Goal: Task Accomplishment & Management: Use online tool/utility

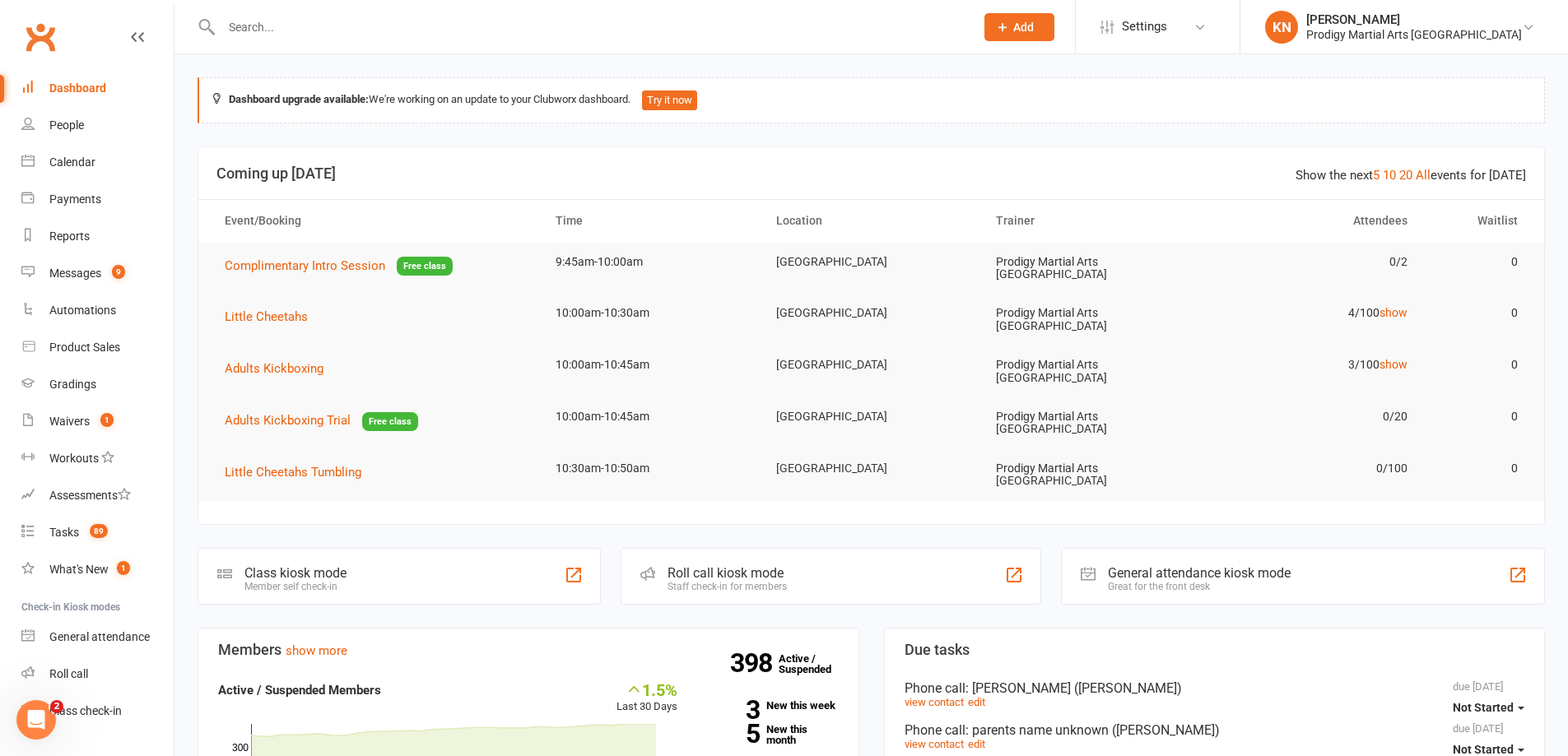
click at [351, 553] on div "Class kiosk mode Member self check-in" at bounding box center [399, 576] width 404 height 57
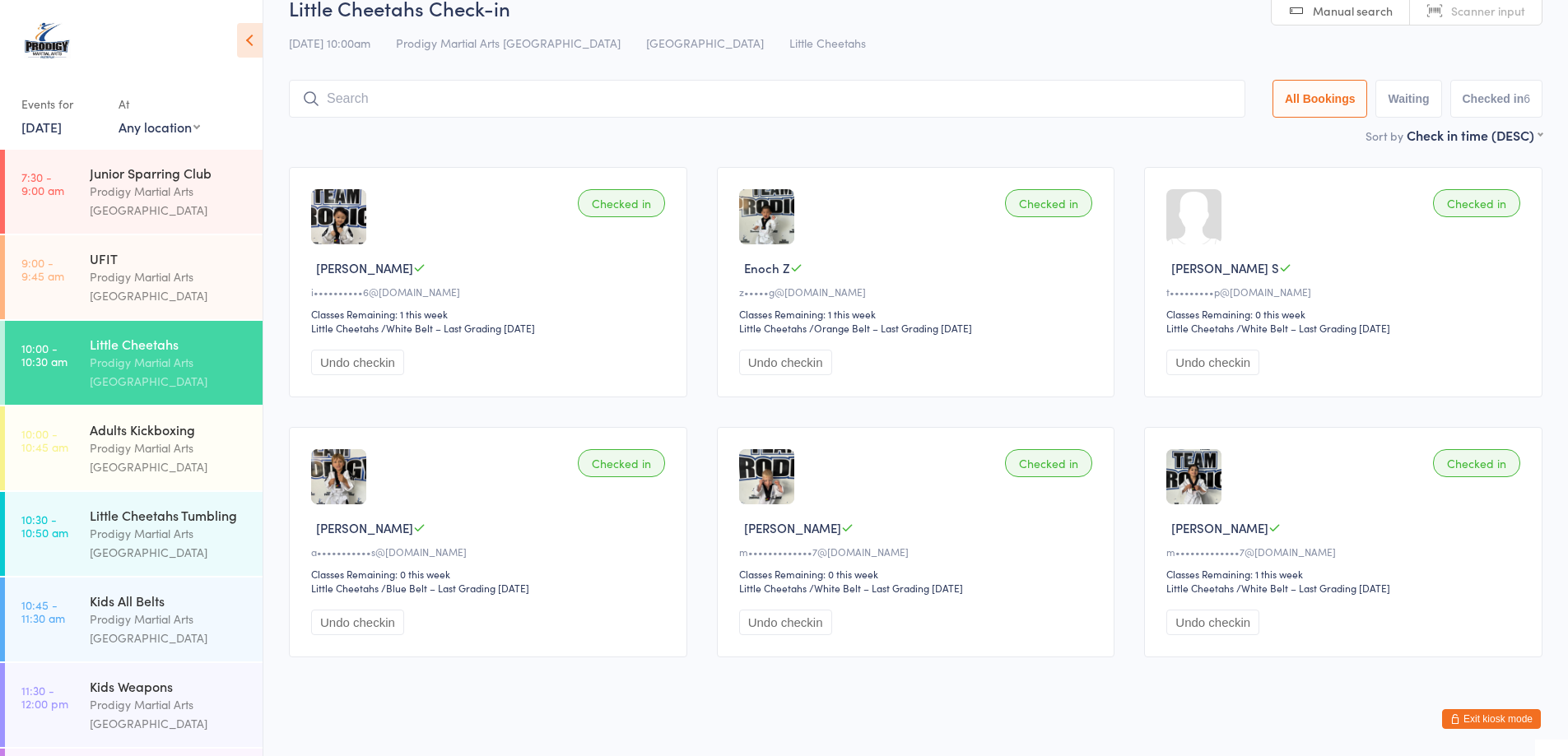
scroll to position [45, 0]
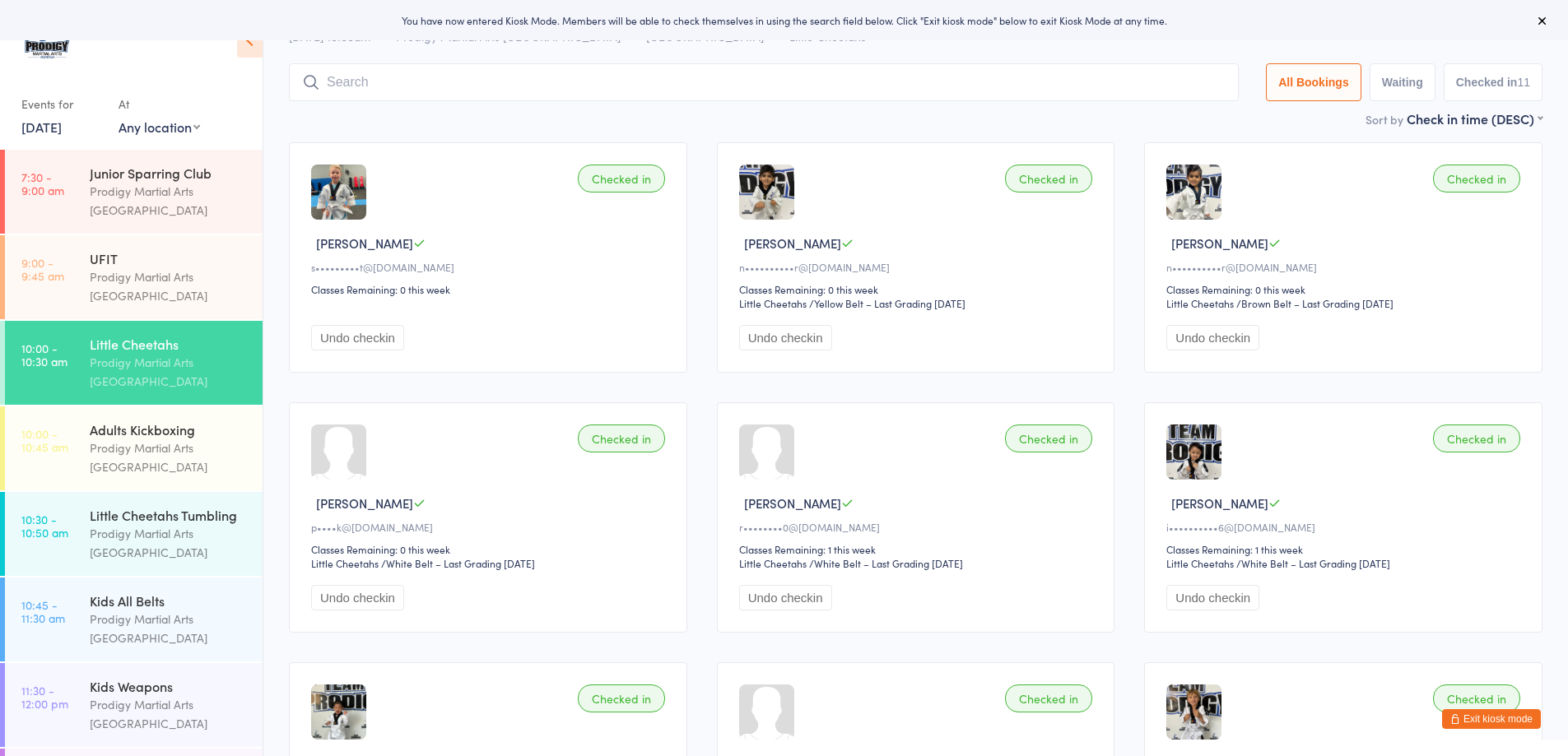
scroll to position [83, 0]
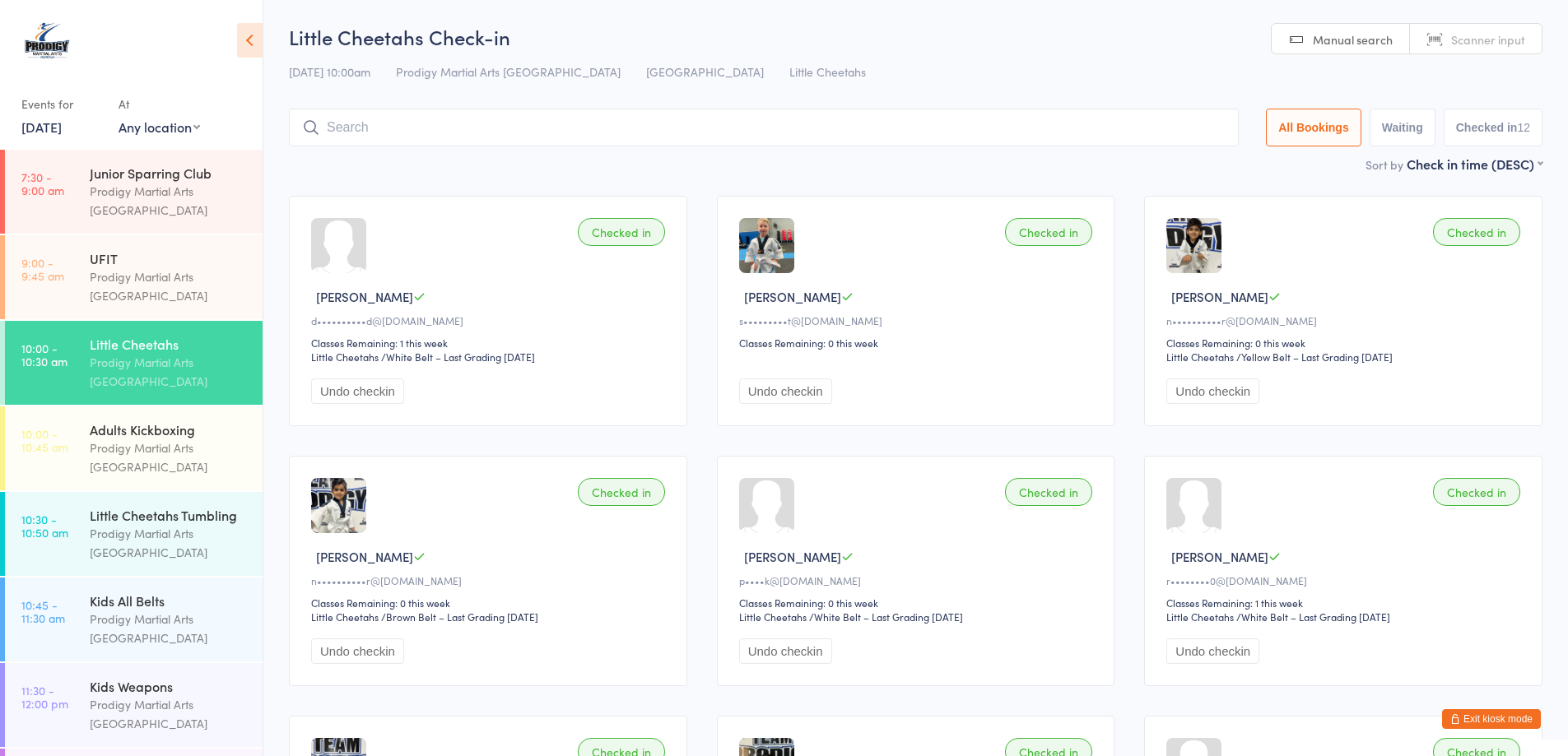
click at [1498, 121] on button "Checked in 12" at bounding box center [1494, 127] width 99 height 38
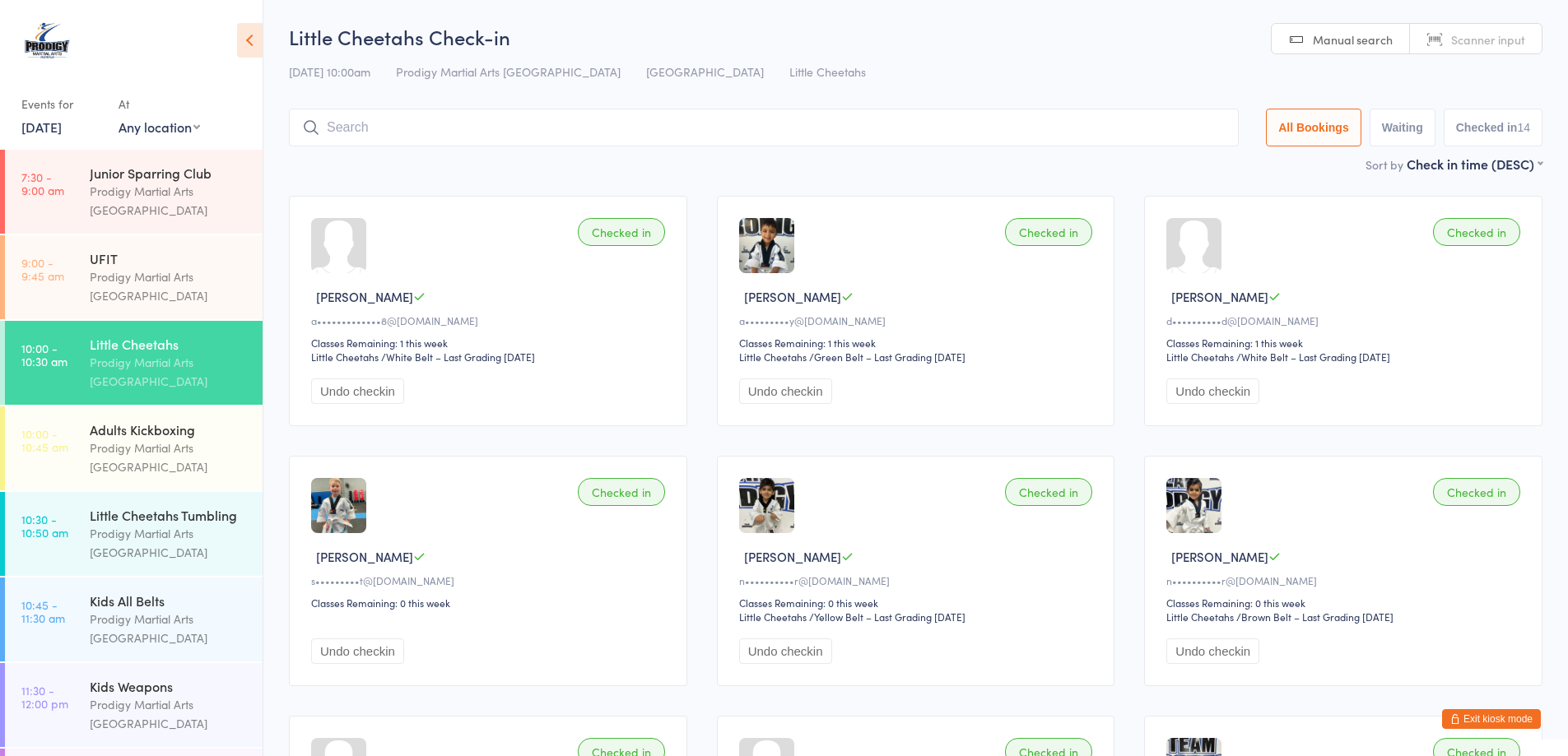
click at [770, 298] on span "[PERSON_NAME]" at bounding box center [792, 297] width 97 height 18
click at [764, 249] on img at bounding box center [766, 245] width 55 height 55
click at [867, 309] on div "Checked in Hugo L Up to date a•••••••••y@gmail.com Classes Remaining: 1 this we…" at bounding box center [916, 312] width 398 height 231
click at [870, 311] on div "Checked in Hugo L Up to date a•••••••••y@gmail.com Classes Remaining: 1 this we…" at bounding box center [916, 312] width 398 height 231
drag, startPoint x: 831, startPoint y: 312, endPoint x: 817, endPoint y: 315, distance: 14.3
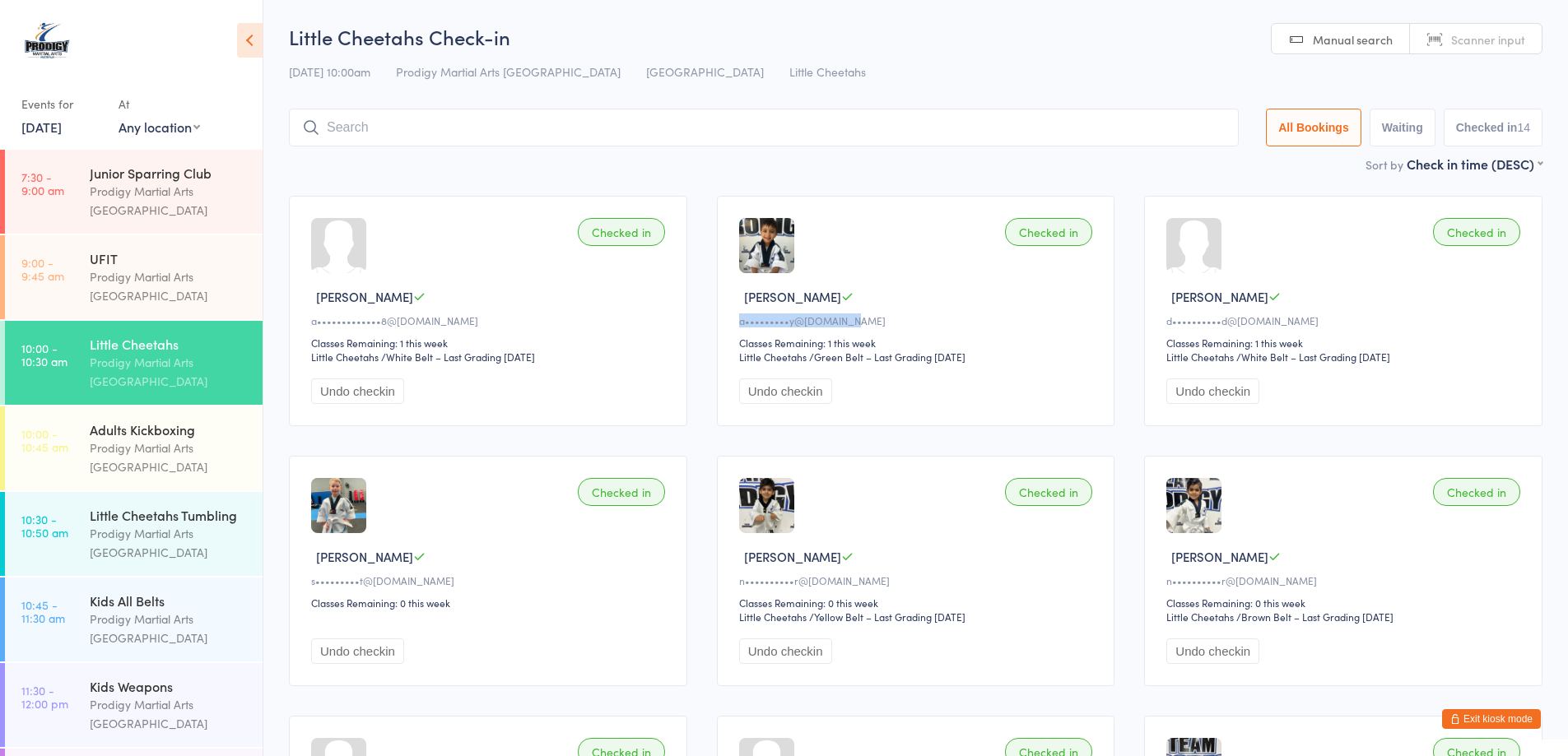
click at [830, 312] on div "Checked in Hugo L a•••••••••y@gmail.com Classes Remaining: 1 this week Little C…" at bounding box center [916, 312] width 398 height 231
click at [806, 295] on div "Hugo L" at bounding box center [919, 297] width 359 height 18
click at [793, 330] on div "Checked in Hugo L a•••••••••y@gmail.com Classes Remaining: 1 this week Little C…" at bounding box center [916, 312] width 398 height 231
click at [445, 127] on input "search" at bounding box center [764, 127] width 950 height 38
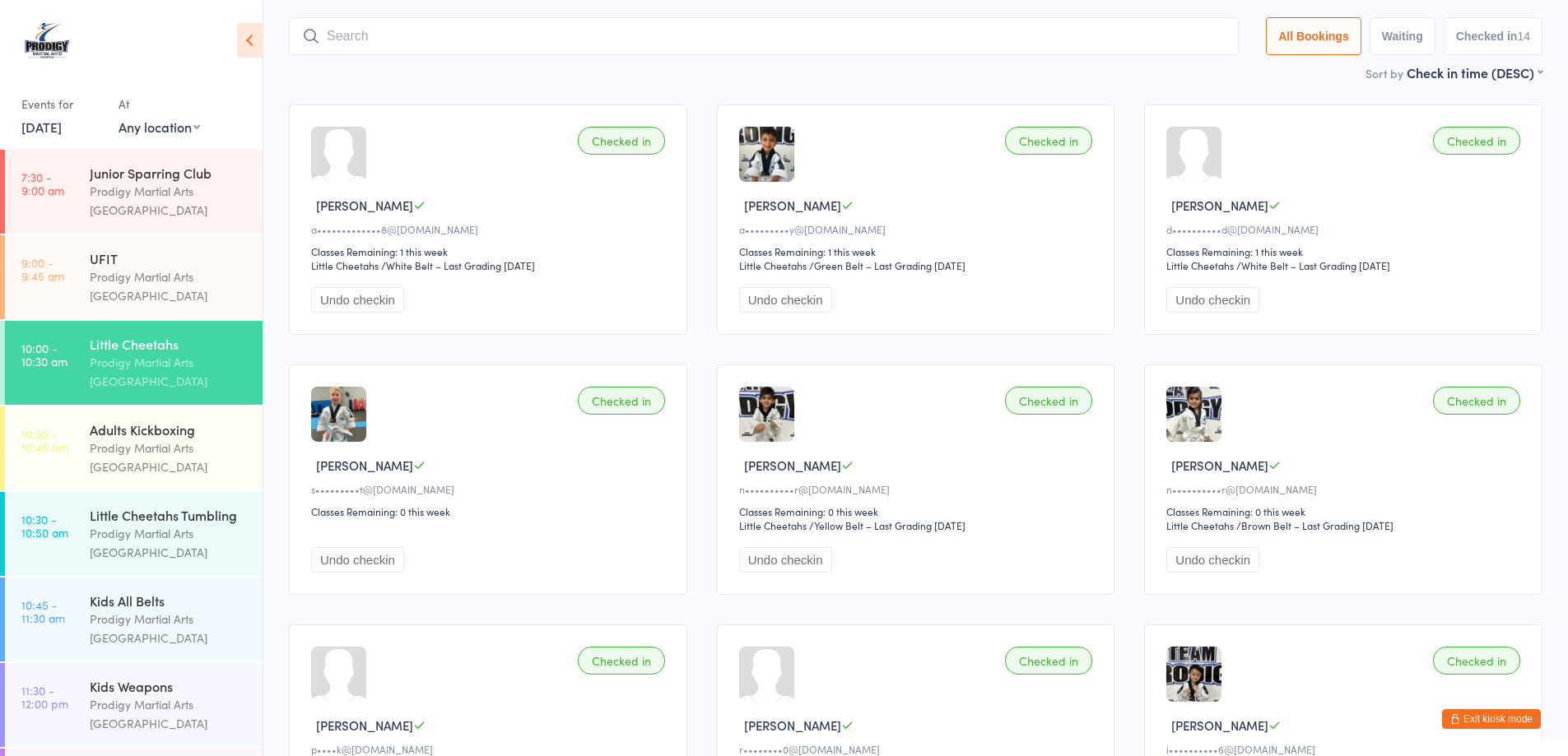
scroll to position [109, 0]
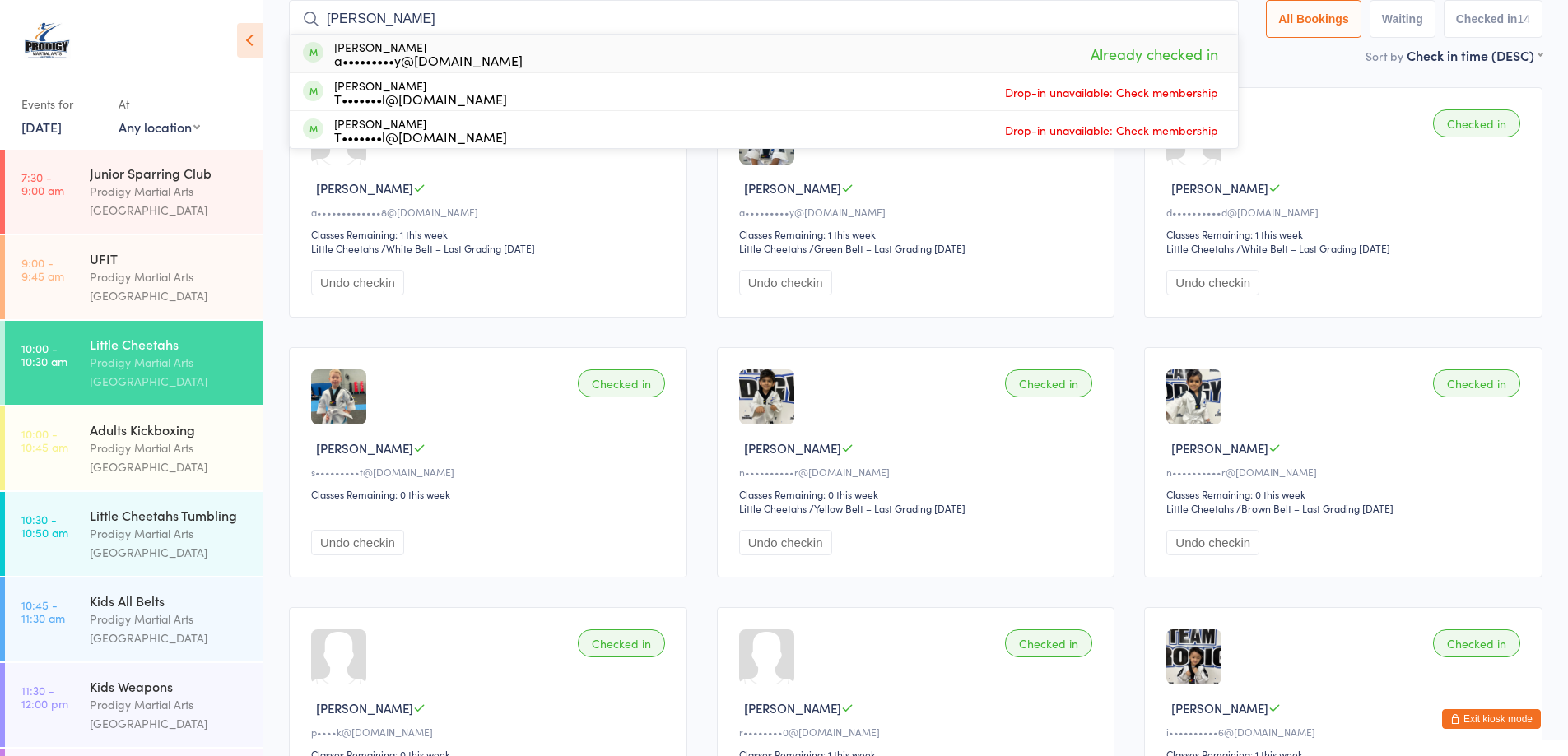
type input "hugo"
click at [486, 60] on div "Hugo Laffrey a•••••••••y@gmail.com Already checked in" at bounding box center [764, 53] width 949 height 38
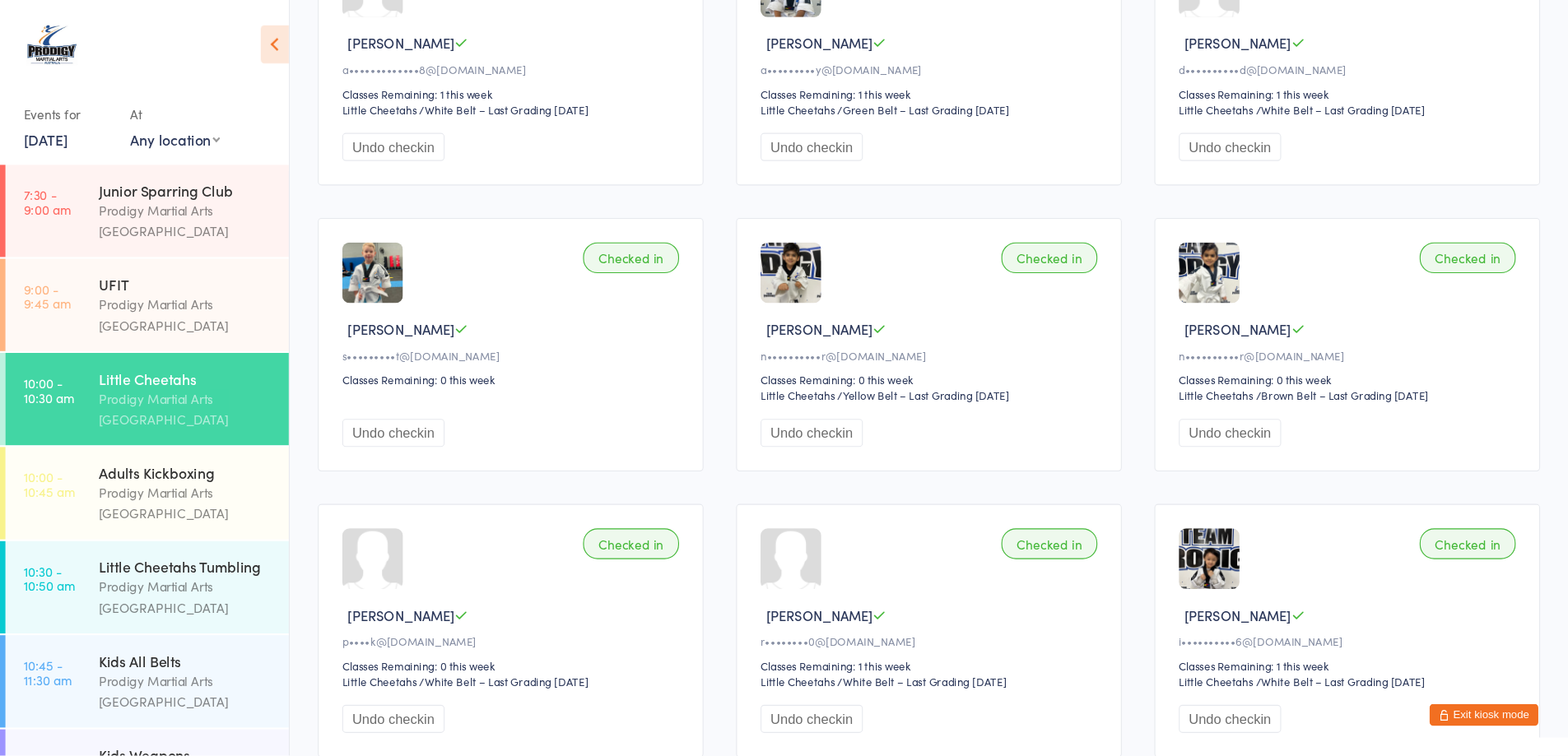
scroll to position [518, 0]
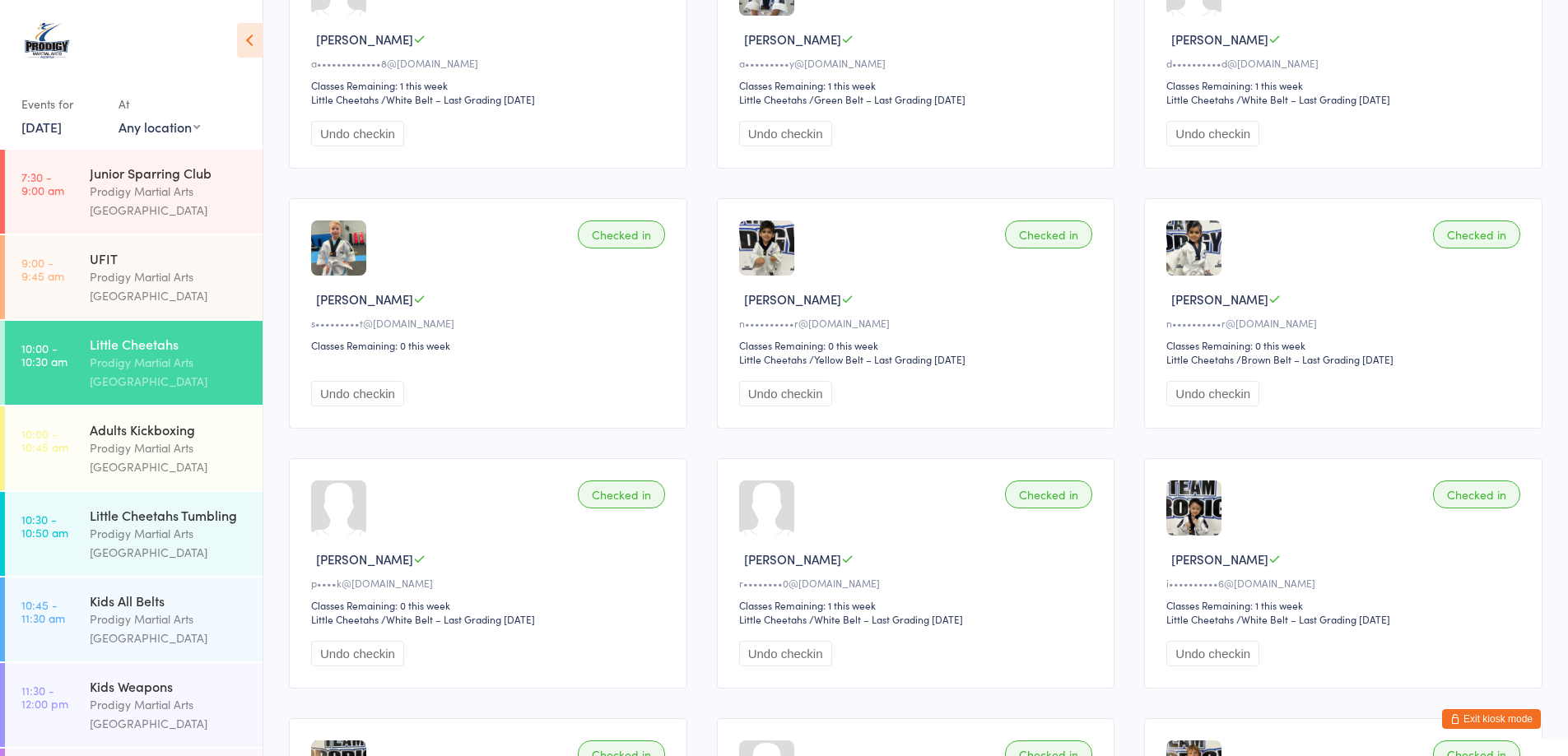
drag, startPoint x: 441, startPoint y: 25, endPoint x: 1122, endPoint y: 399, distance: 776.9
click at [1122, 399] on div "Checked in Ruhan Z a•••••••••d@gmail.com Classes Remaining: 0 this week Little …" at bounding box center [916, 444] width 1283 height 1560
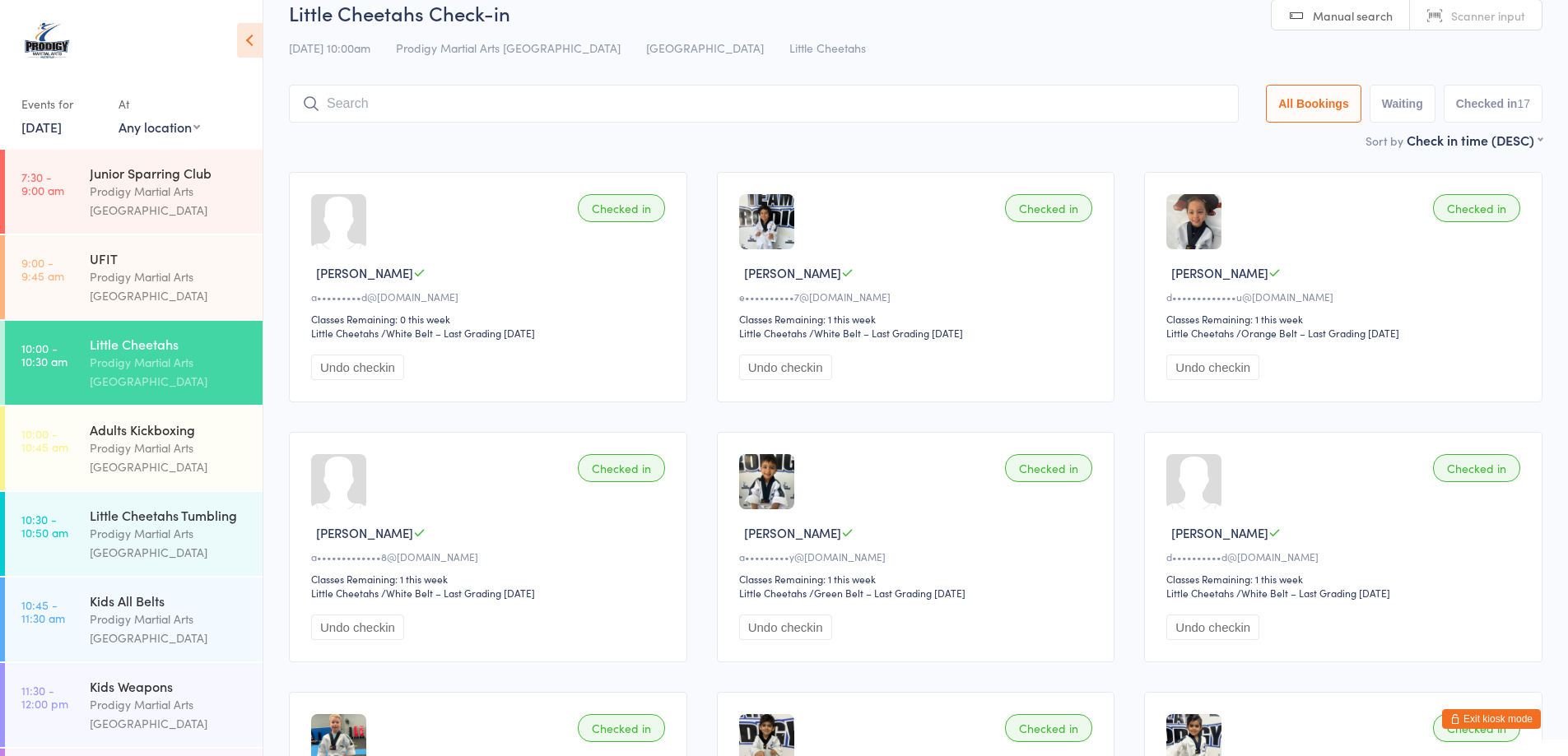
scroll to position [0, 0]
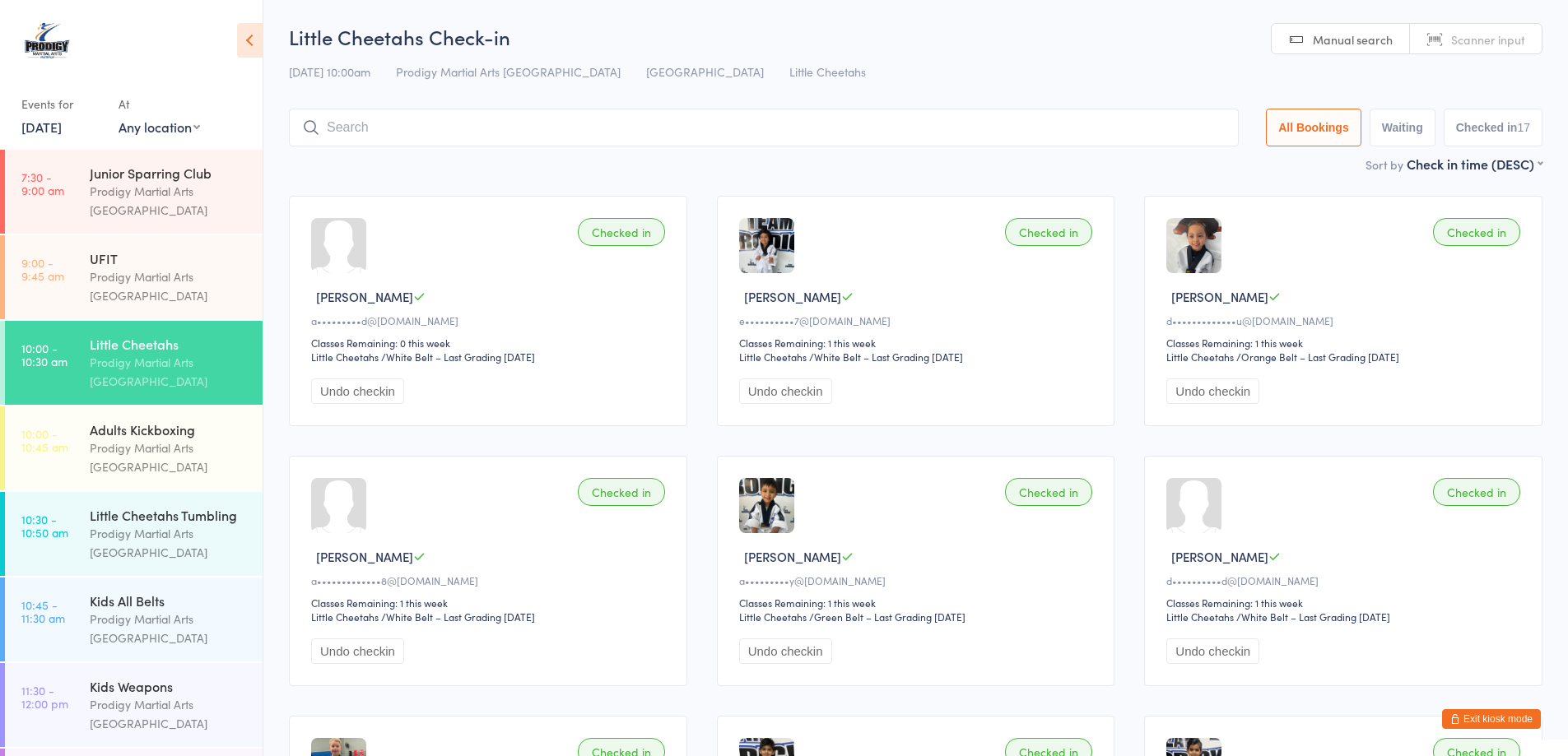
click at [1500, 713] on button "Exit kiosk mode" at bounding box center [1492, 719] width 99 height 20
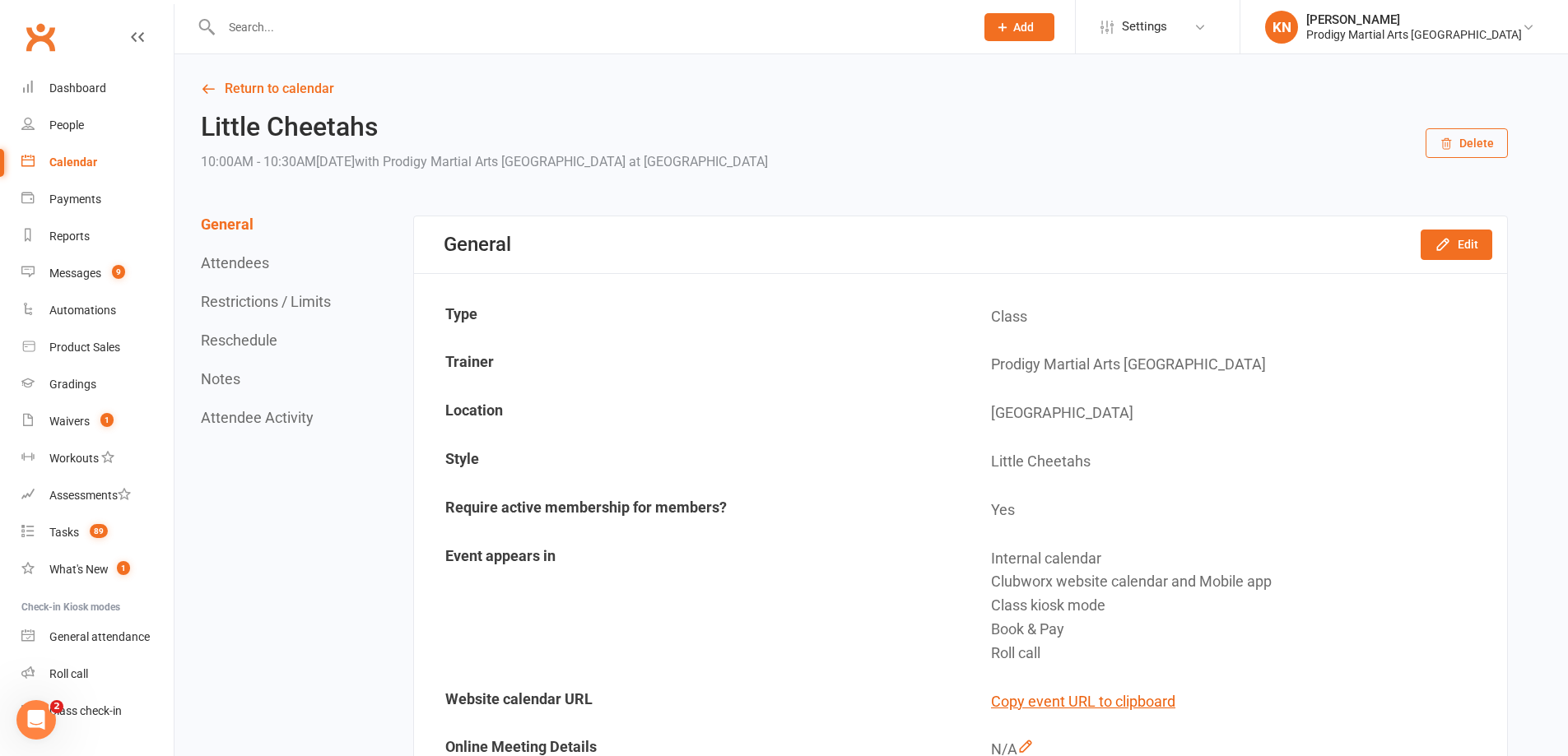
click at [279, 28] on input "text" at bounding box center [590, 27] width 747 height 23
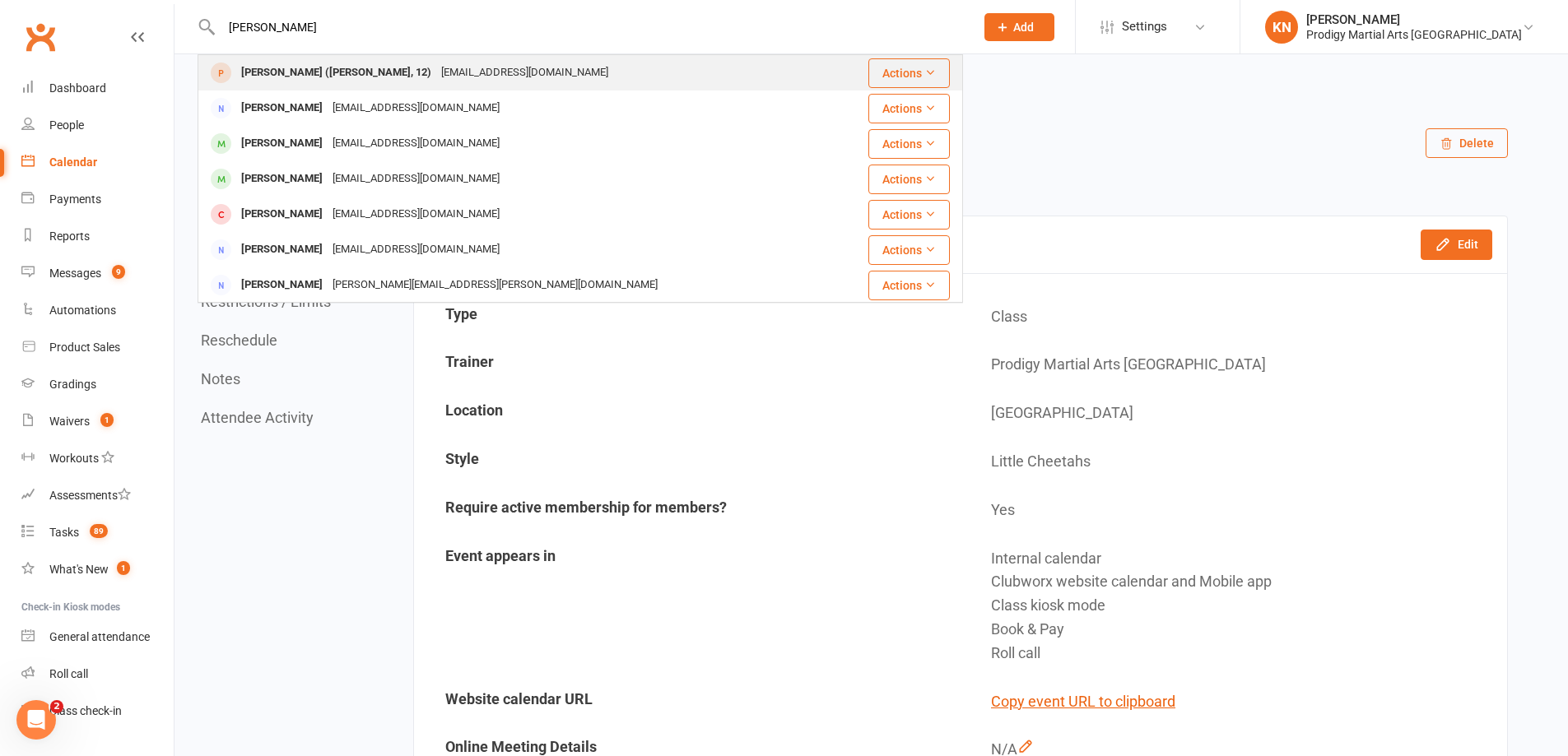
type input "[PERSON_NAME]"
click at [322, 68] on div "[PERSON_NAME] ([PERSON_NAME], 12)" at bounding box center [336, 73] width 200 height 24
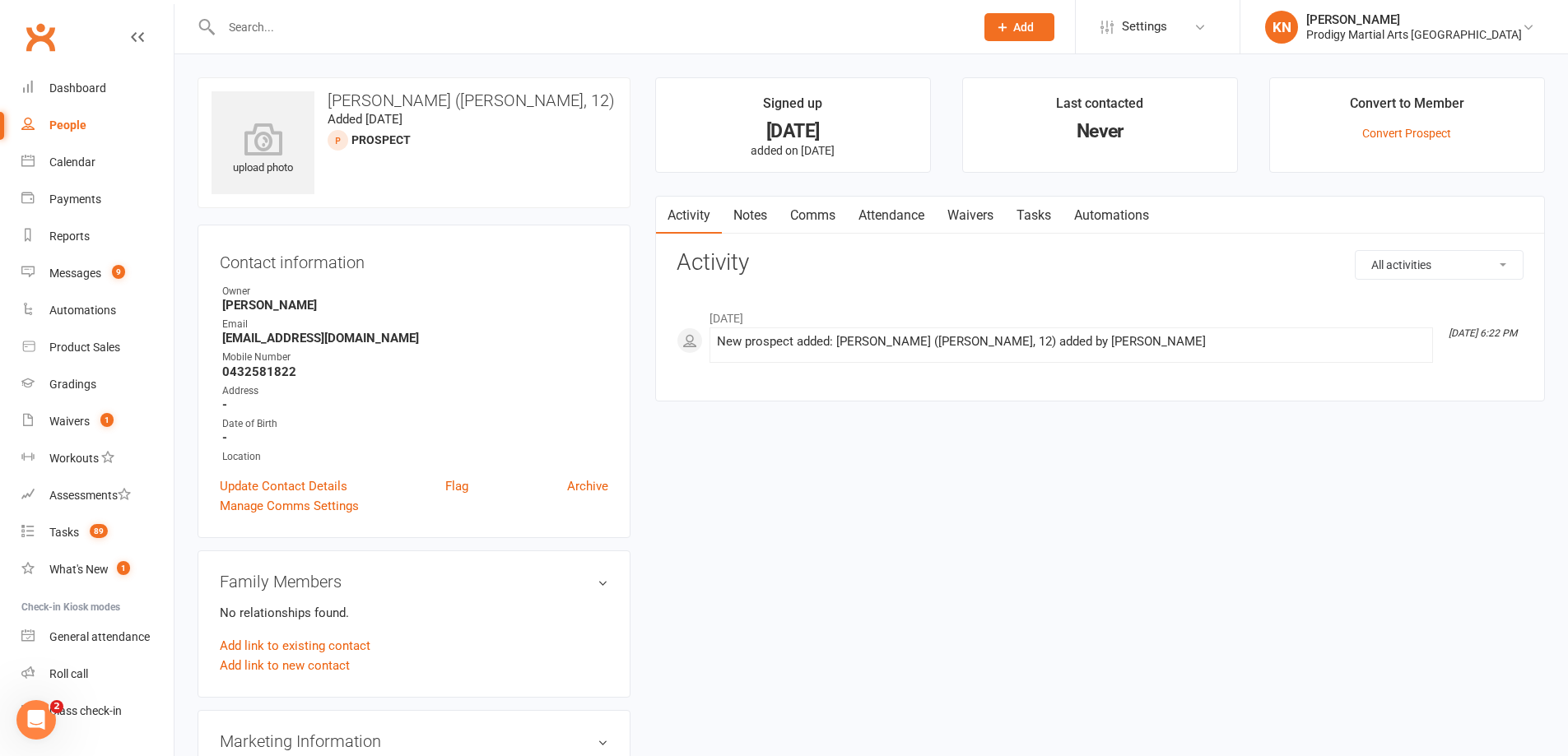
click at [80, 126] on div "People" at bounding box center [68, 125] width 37 height 13
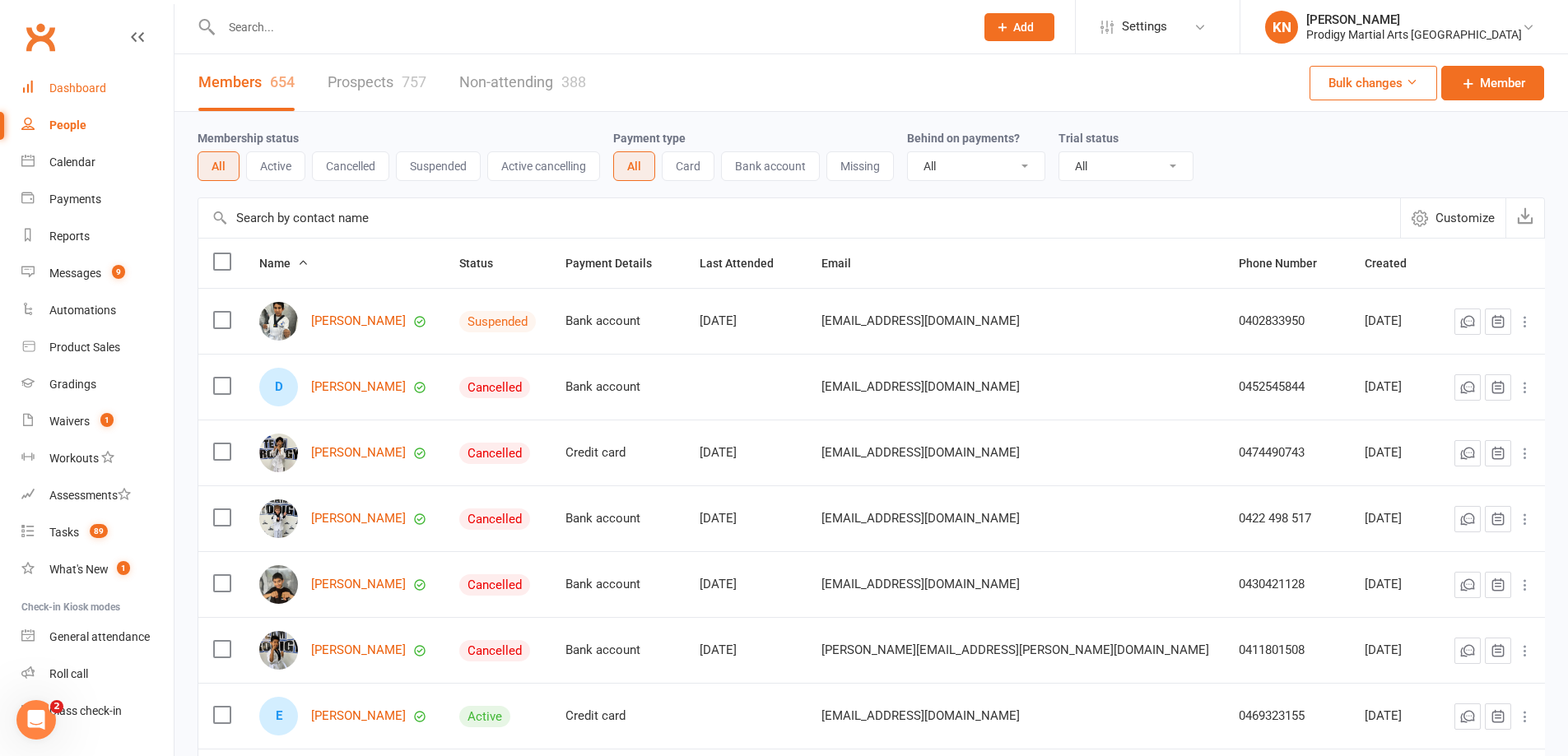
click at [75, 90] on div "Dashboard" at bounding box center [77, 88] width 57 height 13
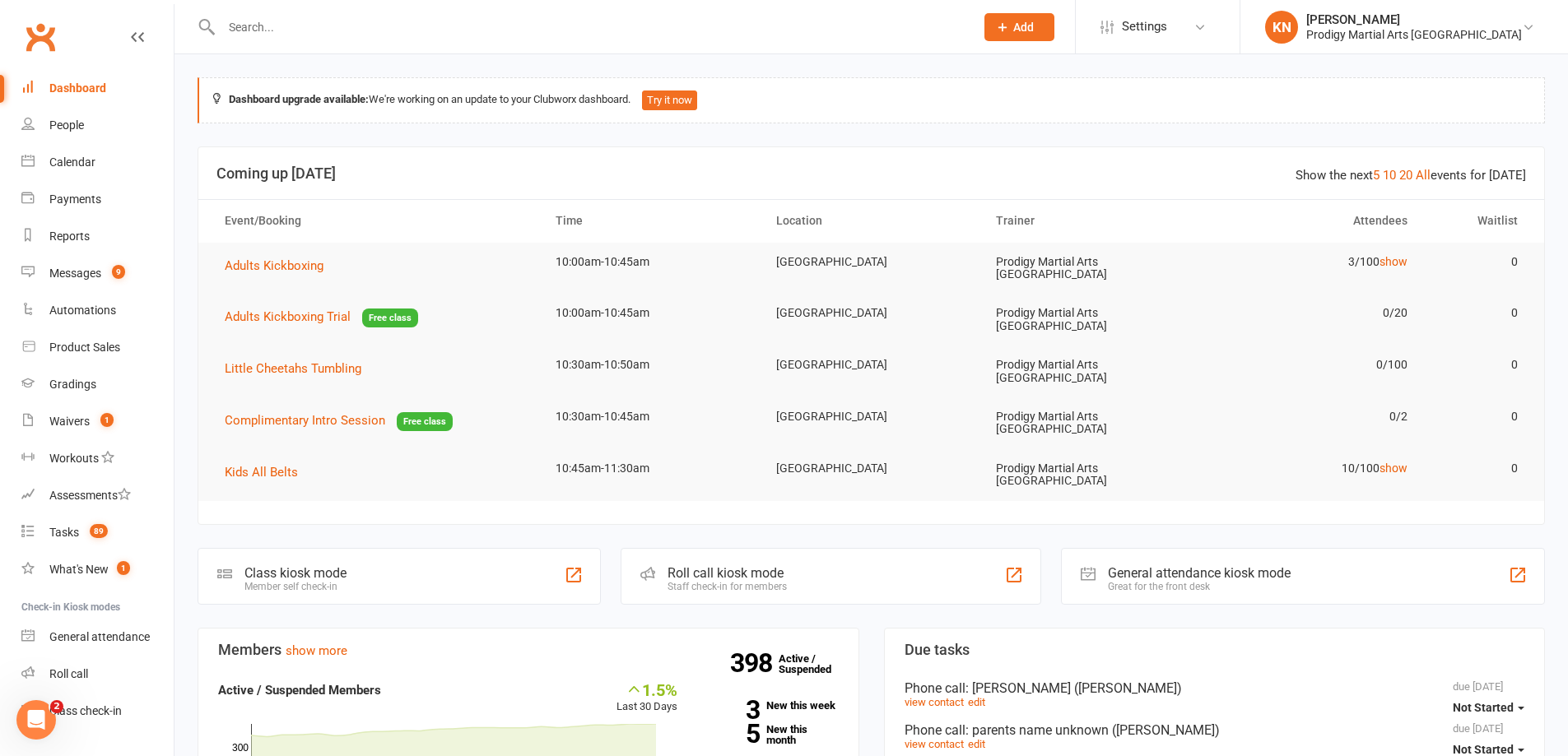
click at [359, 564] on div "Class kiosk mode Member self check-in" at bounding box center [399, 576] width 404 height 57
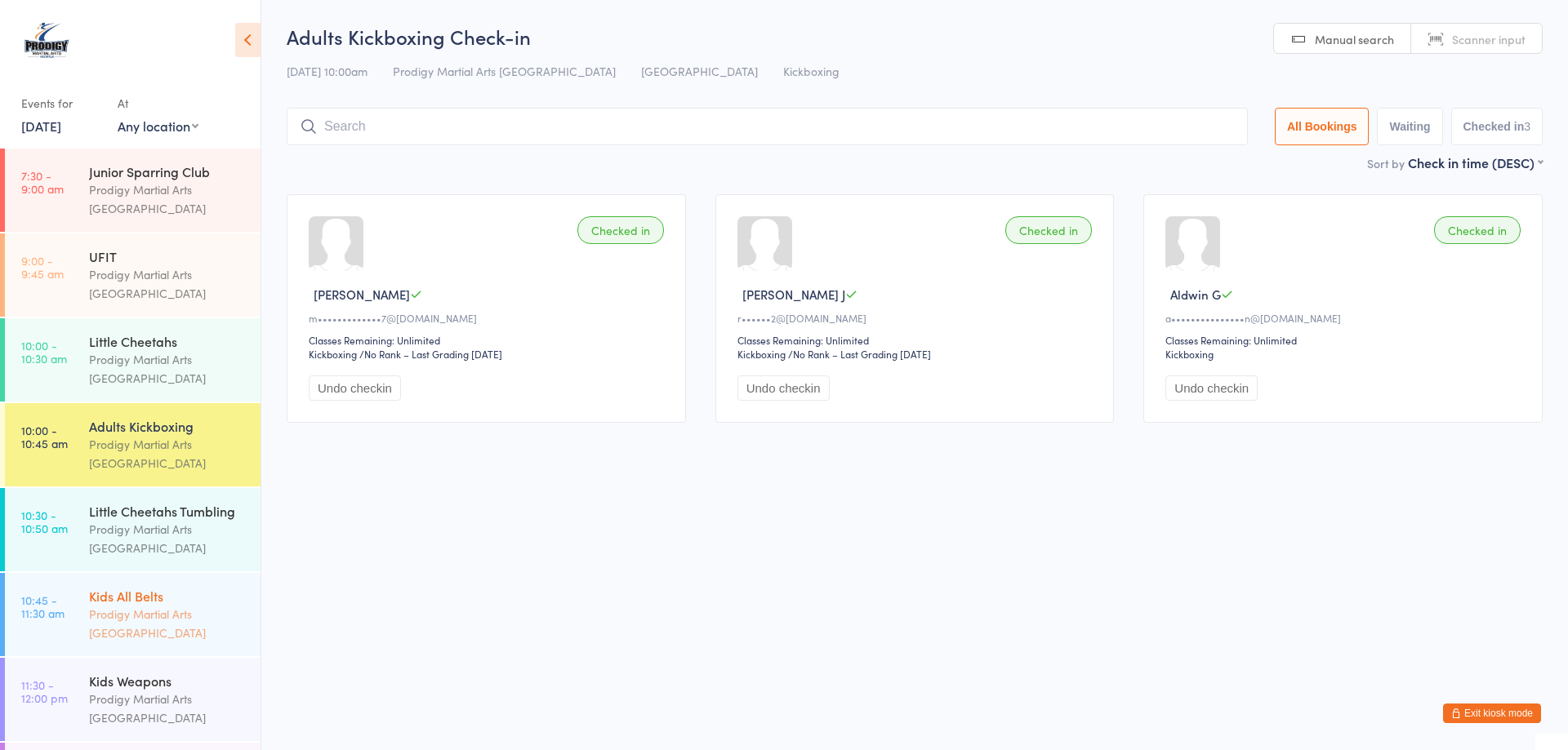
click at [160, 573] on div "Kids All Belts Prodigy Martial Arts Australia" at bounding box center [174, 614] width 172 height 83
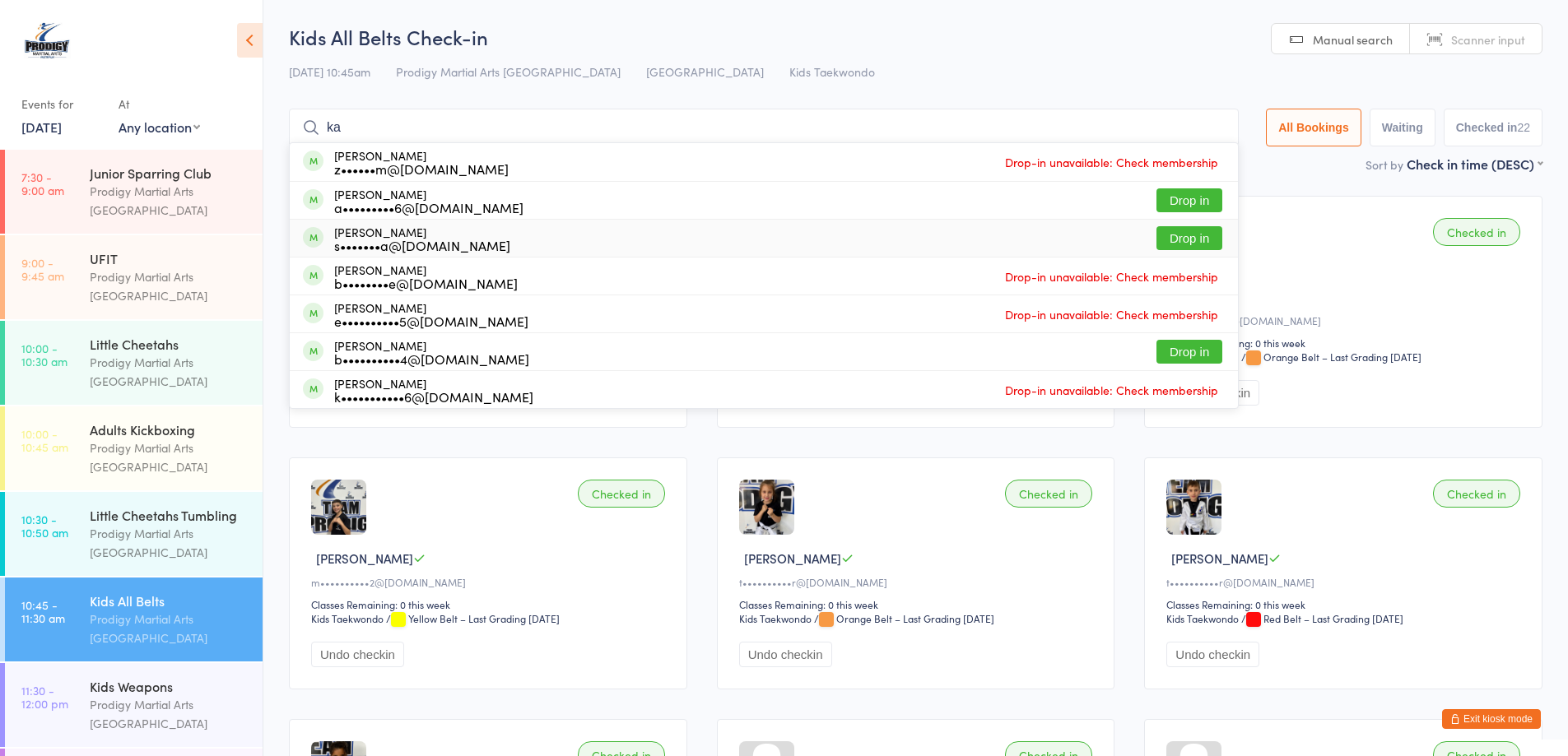
type input "ka"
click at [1180, 235] on button "Drop in" at bounding box center [1189, 238] width 66 height 24
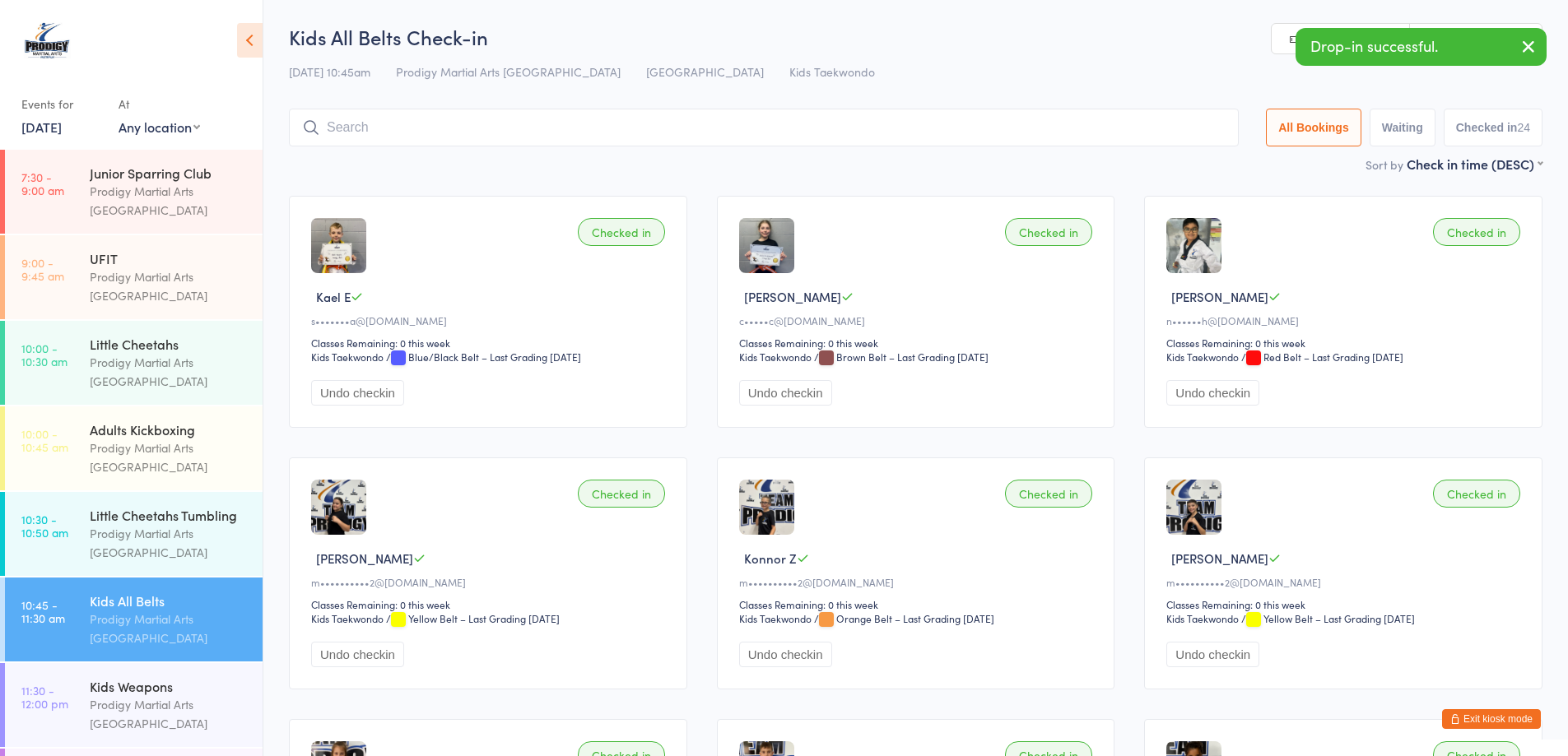
click at [1125, 86] on div "Kids All Belts Check-in 13 Sep 10:45am Prodigy Martial Arts Australia Seven Hil…" at bounding box center [916, 89] width 1254 height 132
click at [555, 126] on input "search" at bounding box center [764, 127] width 950 height 38
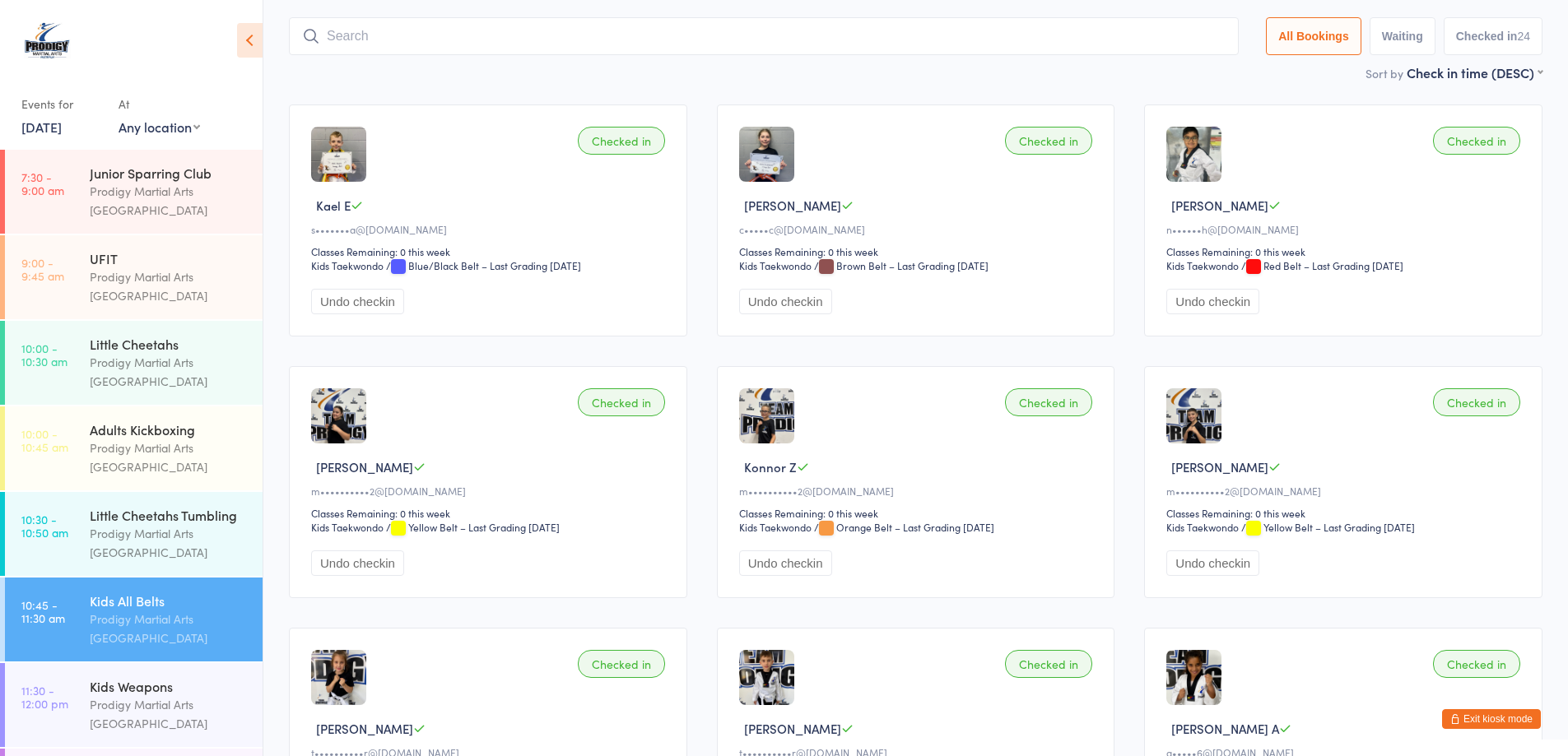
scroll to position [109, 0]
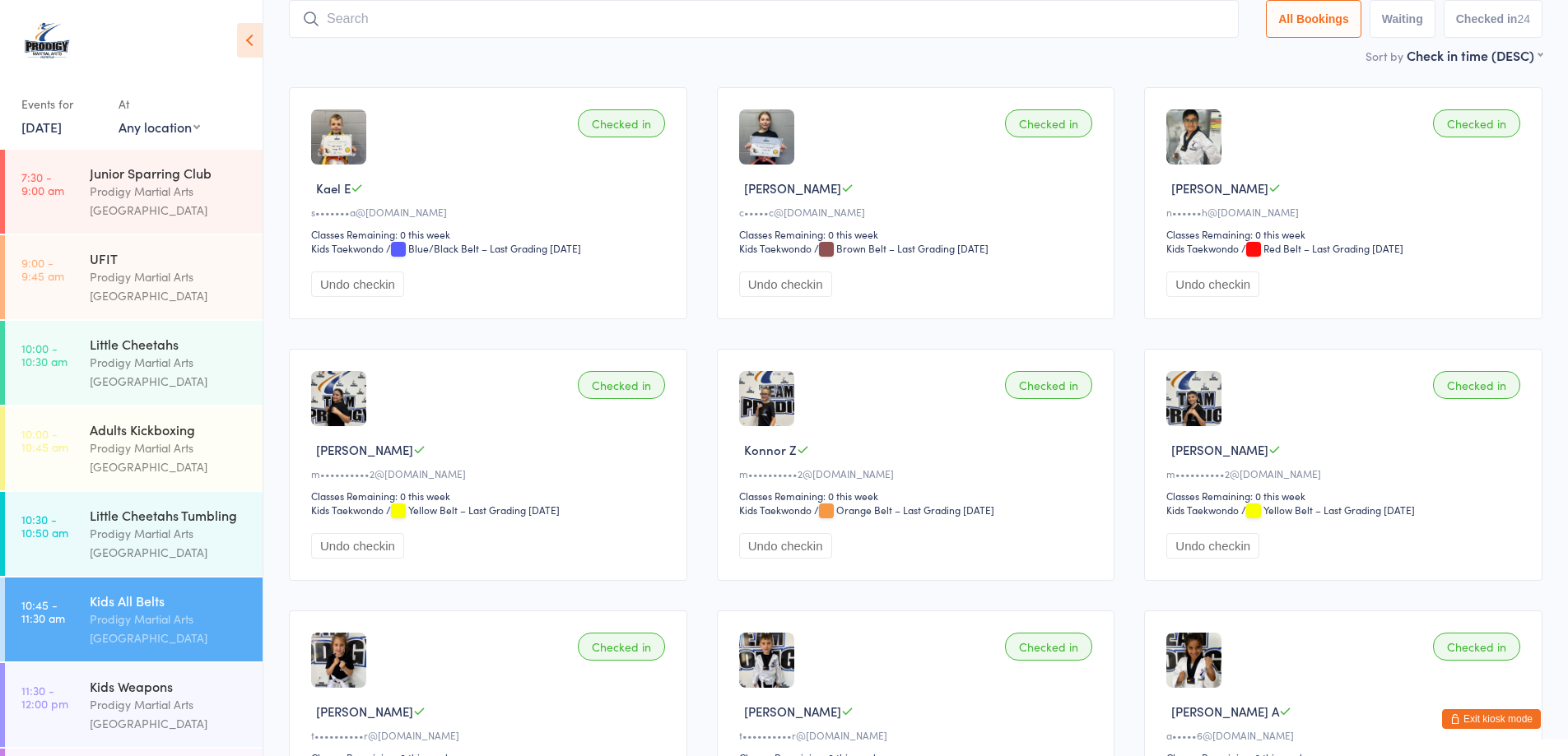
drag, startPoint x: 584, startPoint y: 62, endPoint x: 591, endPoint y: 66, distance: 8.1
click at [586, 61] on div "Sort by Check in time (DESC) First name (ASC) First name (DESC) Last name (ASC)…" at bounding box center [916, 55] width 1254 height 18
click at [835, 62] on div "Sort by Check in time (DESC) First name (ASC) First name (DESC) Last name (ASC)…" at bounding box center [916, 55] width 1254 height 18
click at [365, 16] on input "search" at bounding box center [764, 19] width 950 height 38
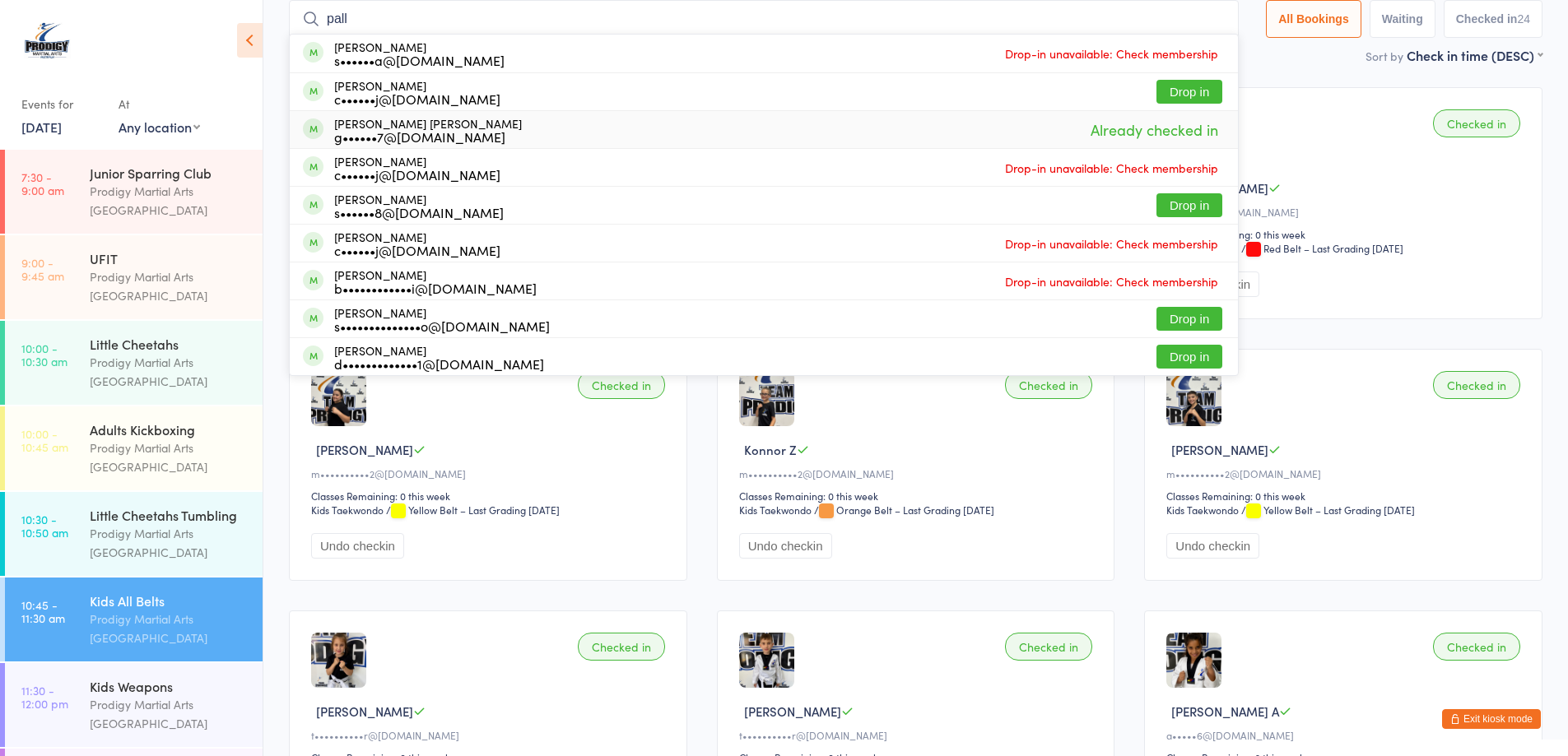
type input "pall"
click at [477, 129] on div "Pallas Athena Hantes g••••••7@gmail.com Already checked in" at bounding box center [764, 129] width 949 height 37
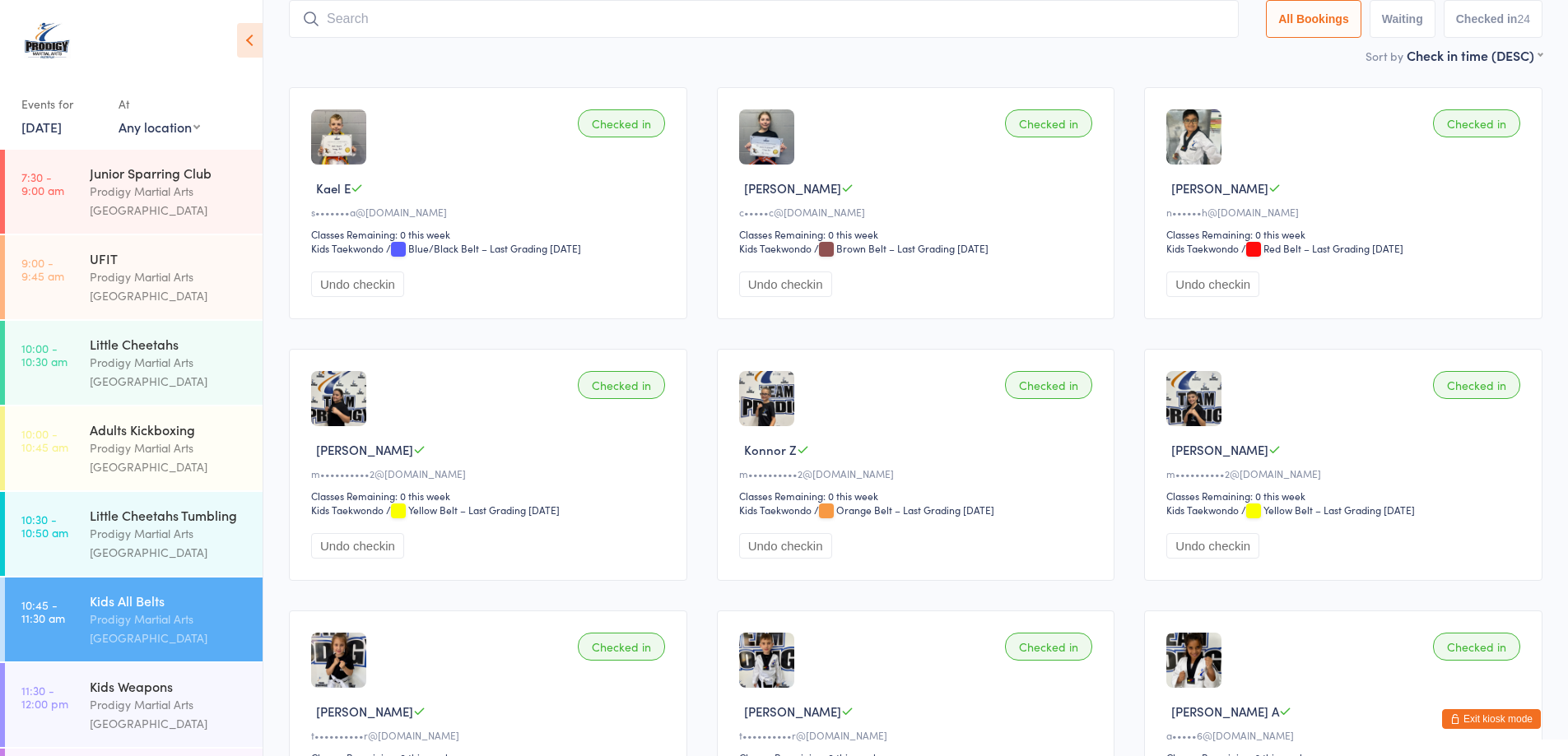
click at [441, 18] on input "search" at bounding box center [764, 19] width 950 height 38
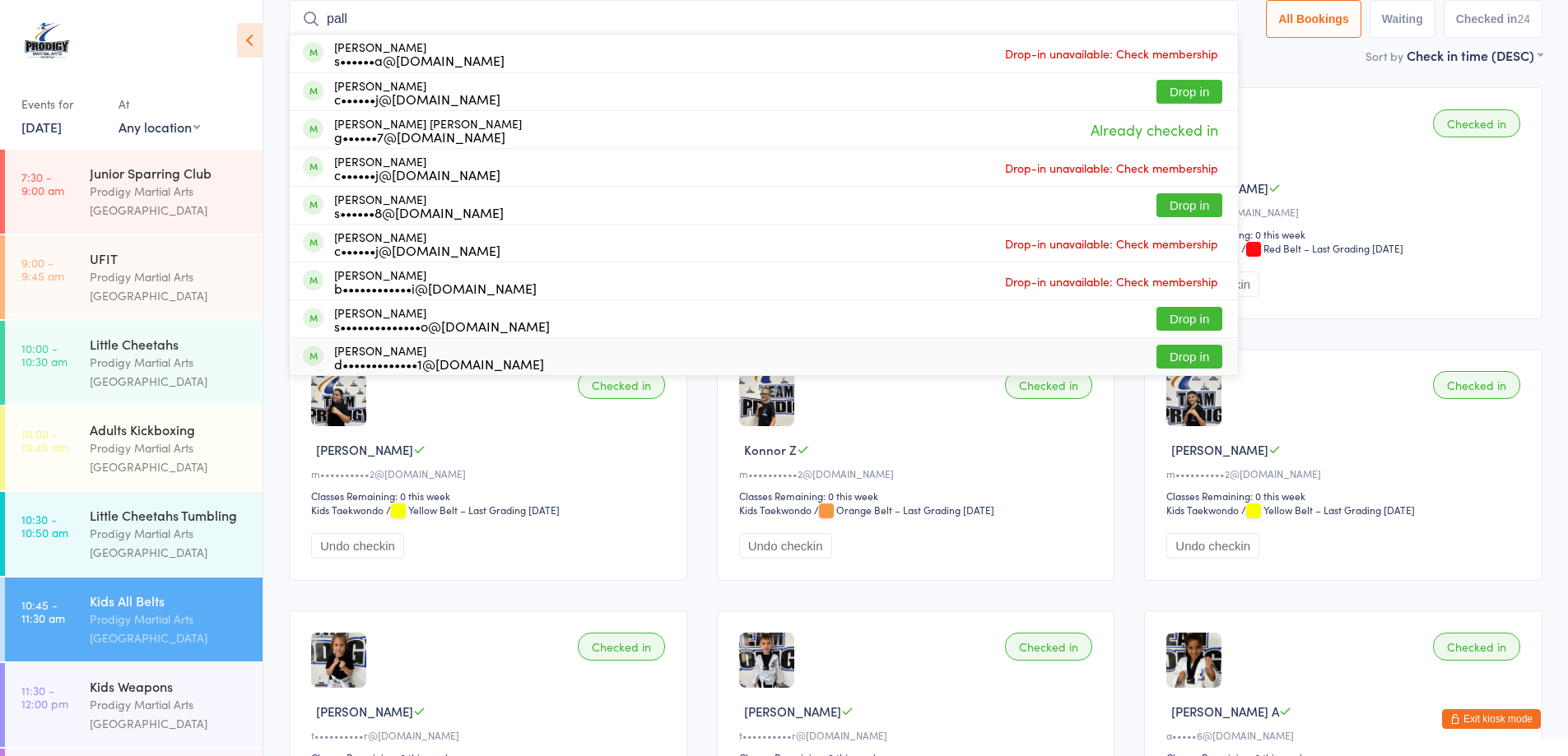
type input "pall"
click at [1509, 716] on button "Exit kiosk mode" at bounding box center [1492, 719] width 99 height 20
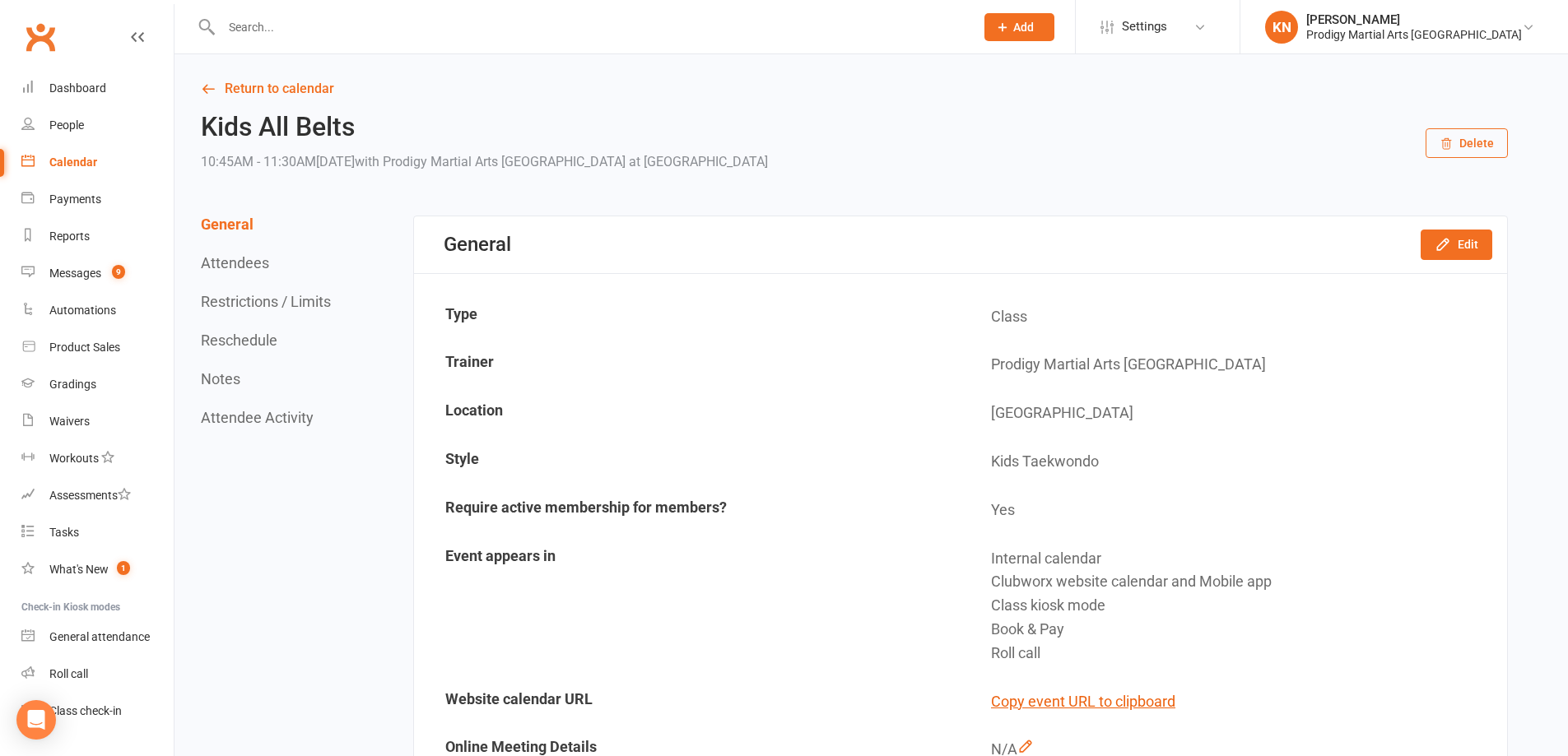
click at [286, 27] on input "text" at bounding box center [590, 27] width 747 height 23
type input "p"
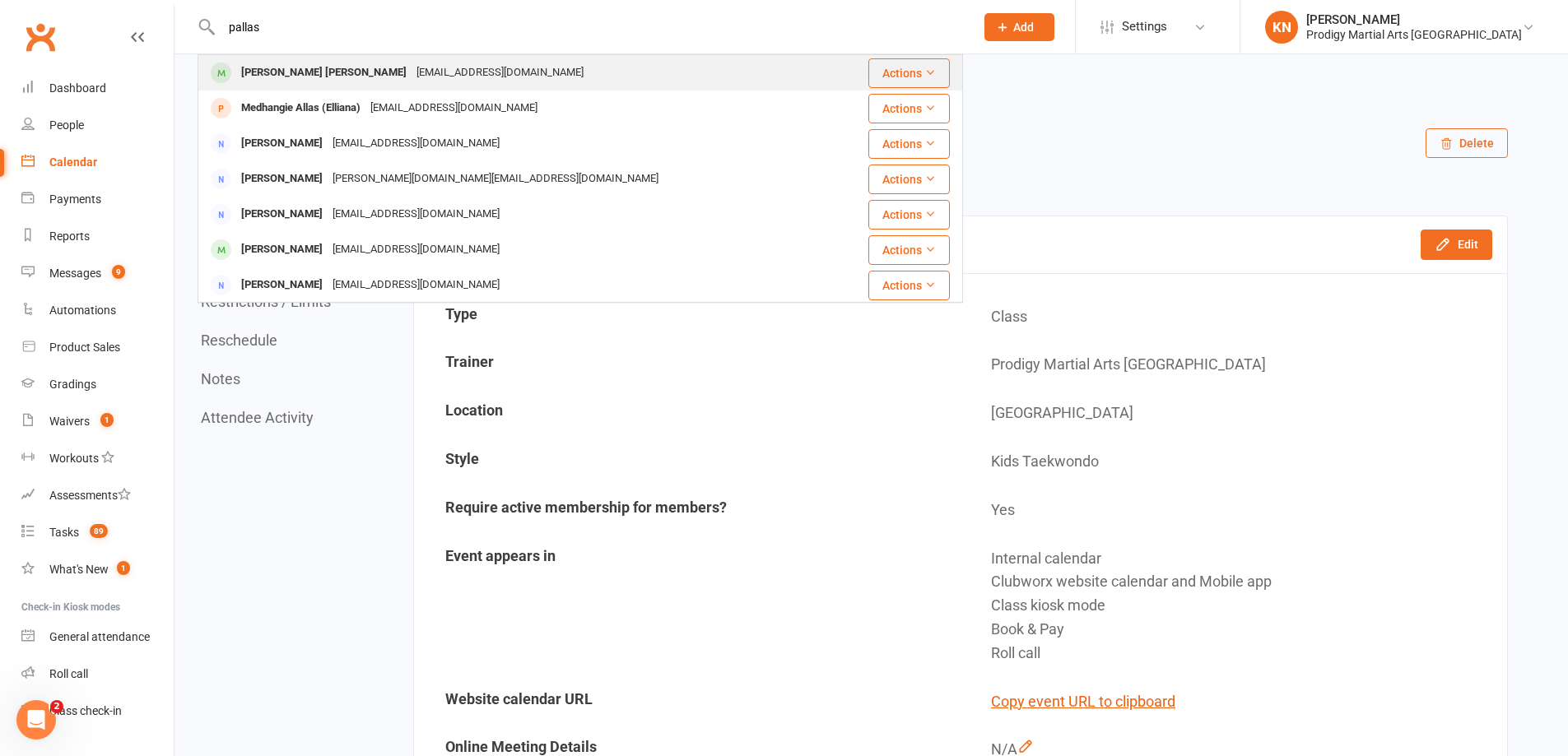
type input "pallas"
click at [300, 71] on div "[PERSON_NAME] [PERSON_NAME]" at bounding box center [324, 73] width 176 height 24
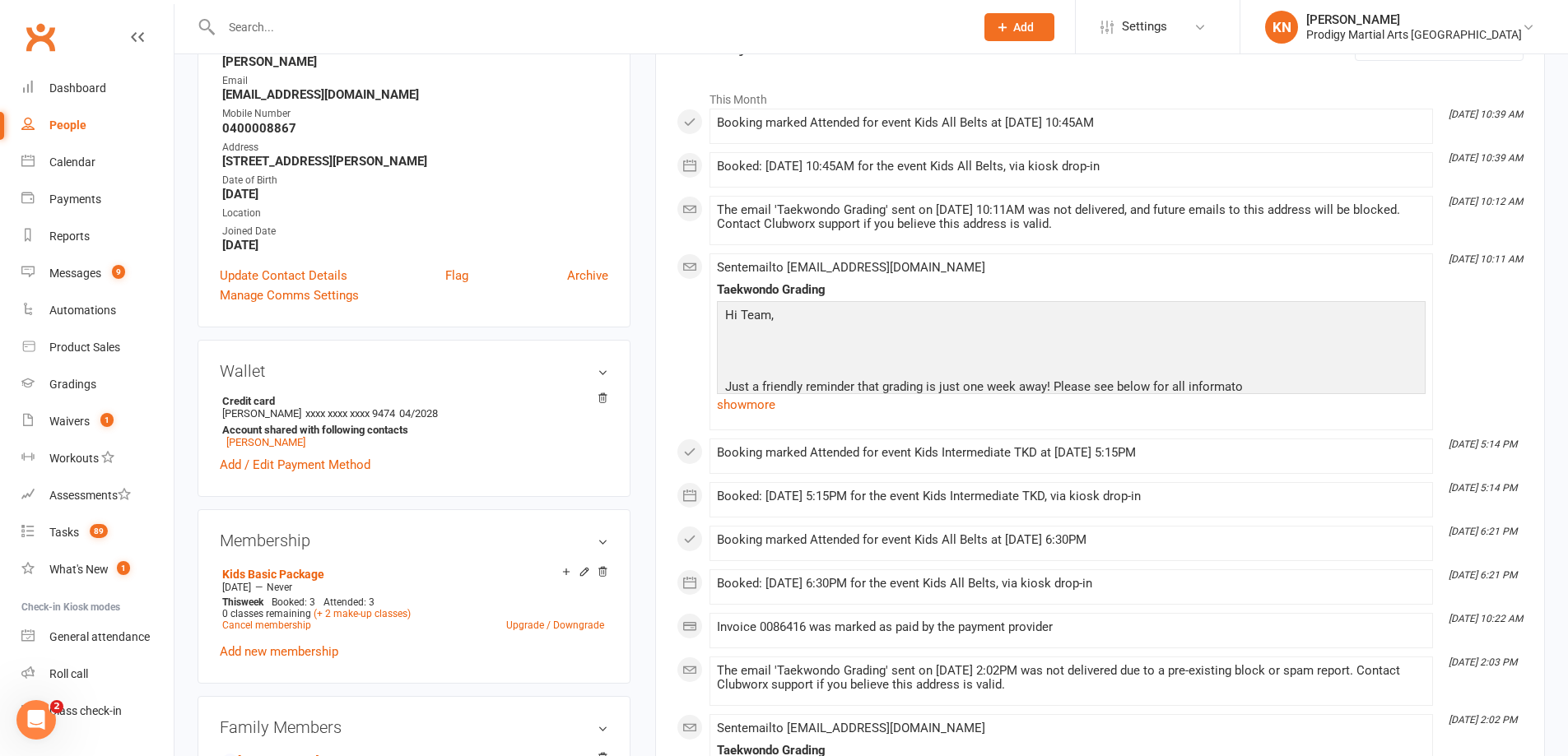
scroll to position [329, 0]
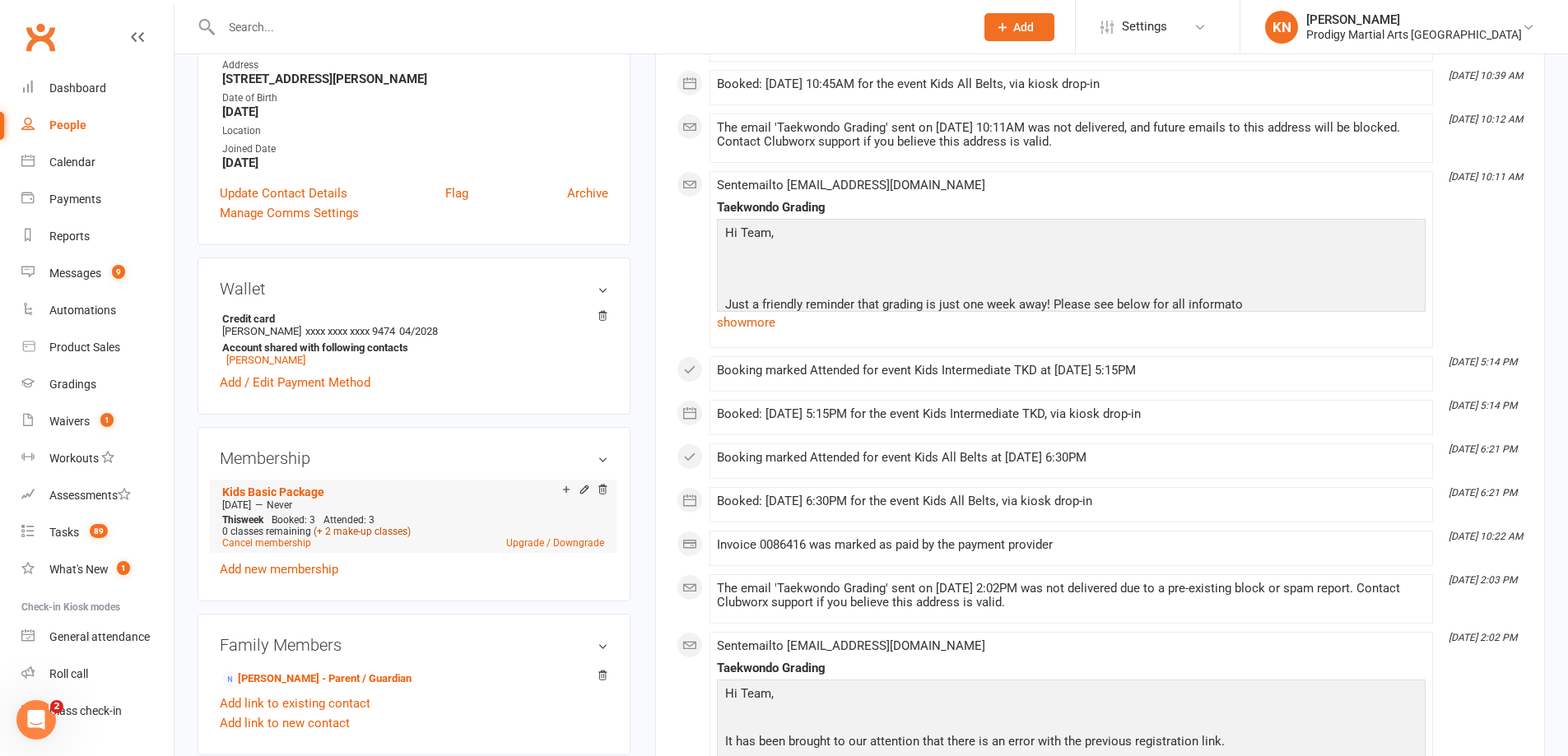
click at [353, 535] on link "(+ 2 make-up classes)" at bounding box center [362, 532] width 97 height 11
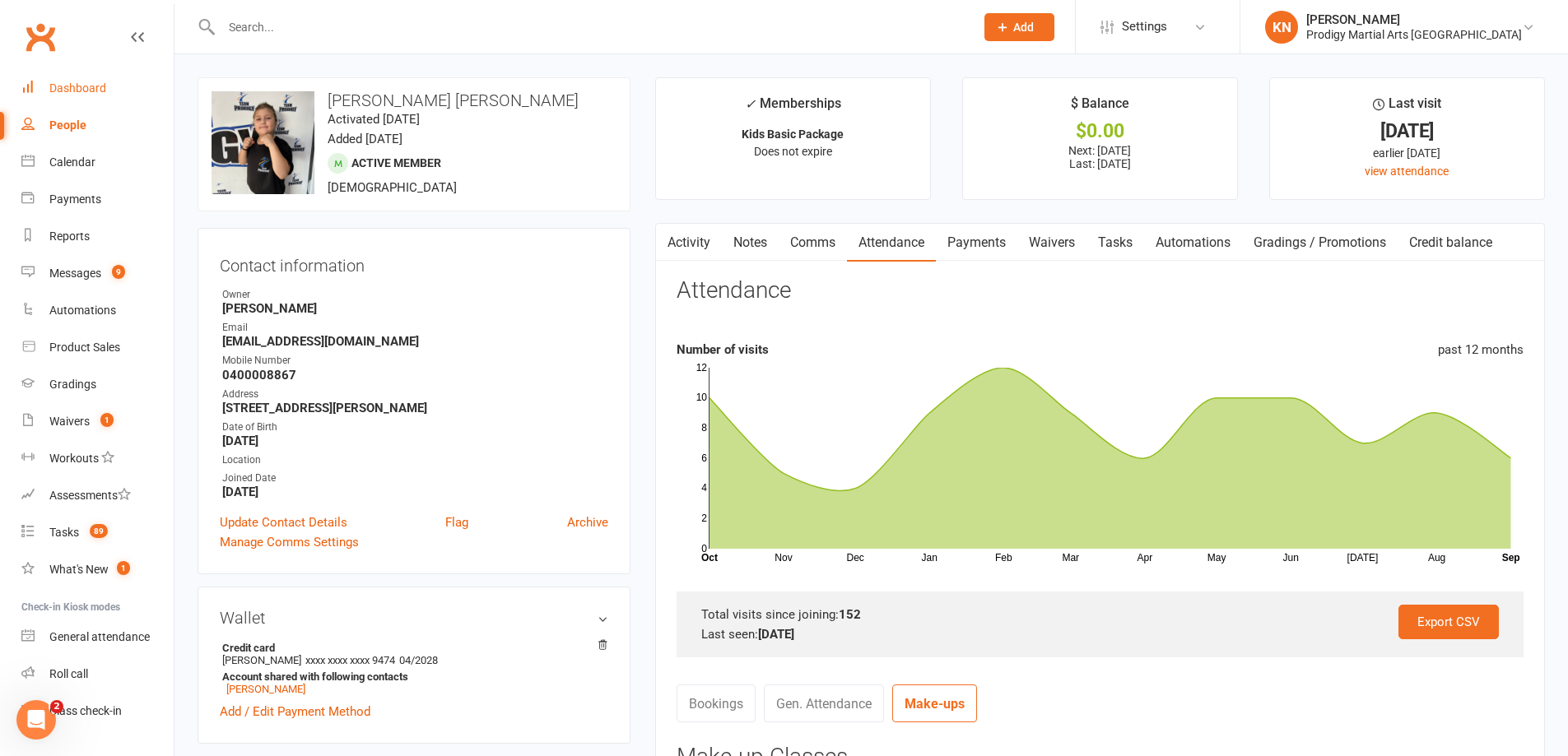
click at [79, 95] on div "Dashboard" at bounding box center [77, 88] width 57 height 13
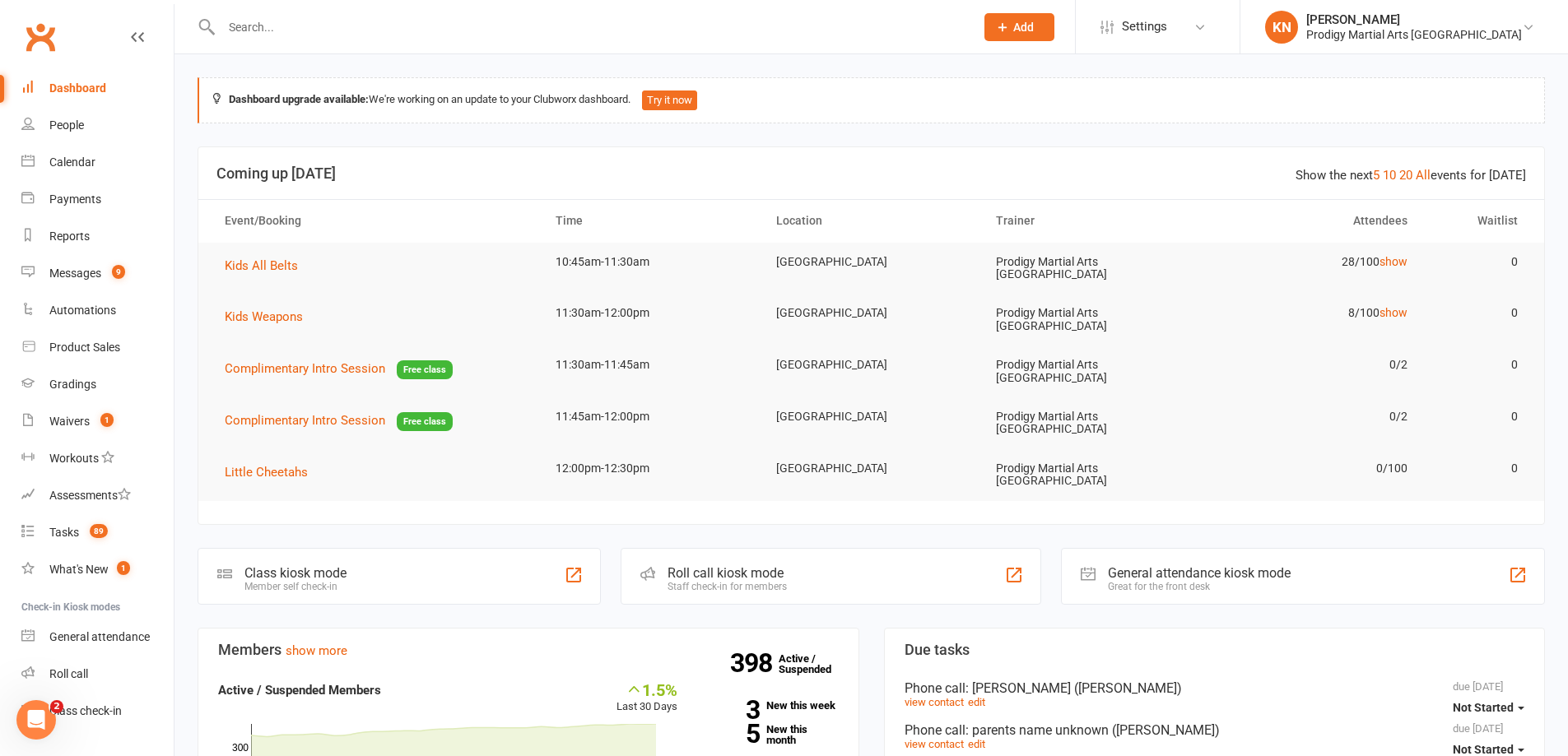
click at [272, 21] on input "text" at bounding box center [590, 27] width 747 height 23
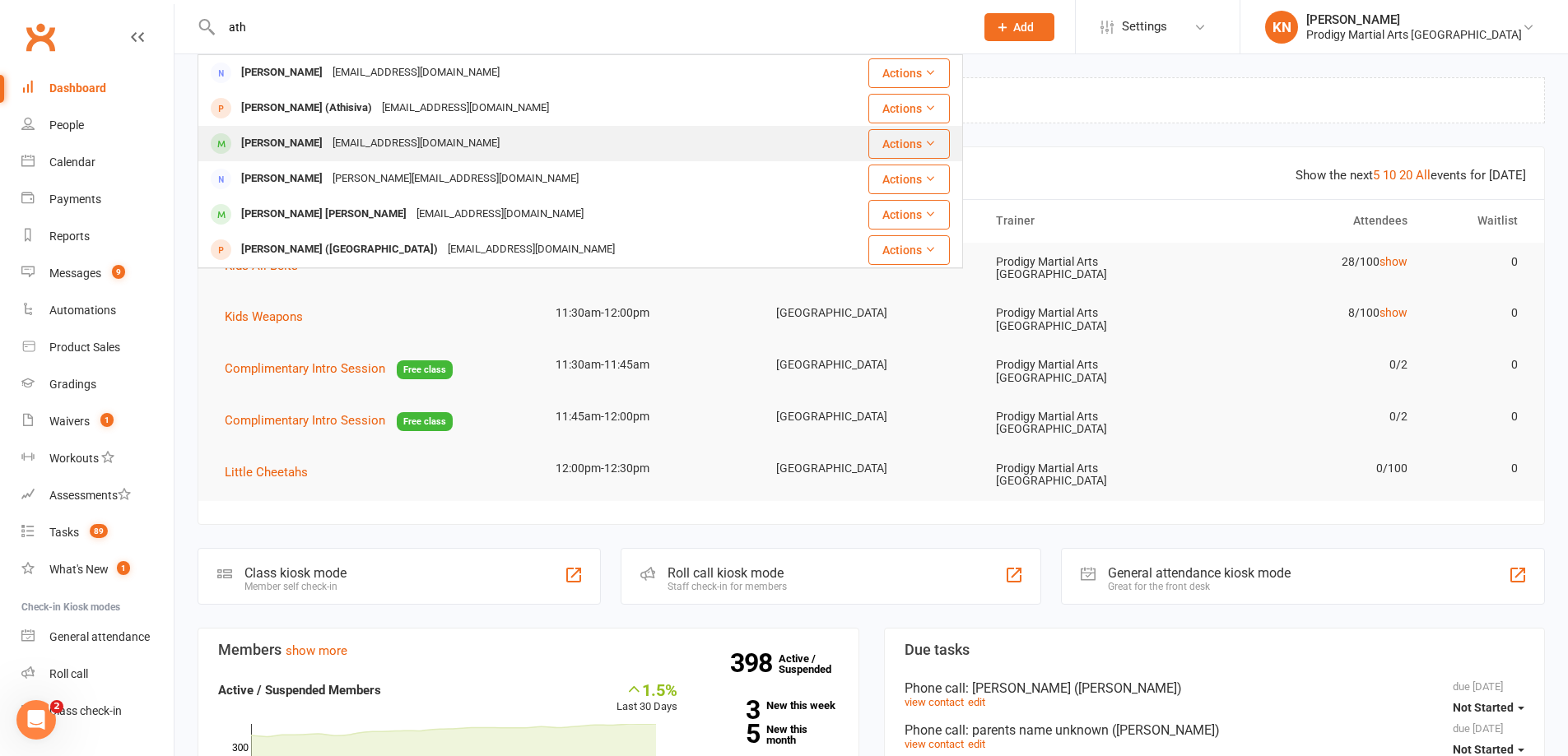
type input "ath"
click at [316, 139] on div "[PERSON_NAME]" at bounding box center [282, 144] width 91 height 24
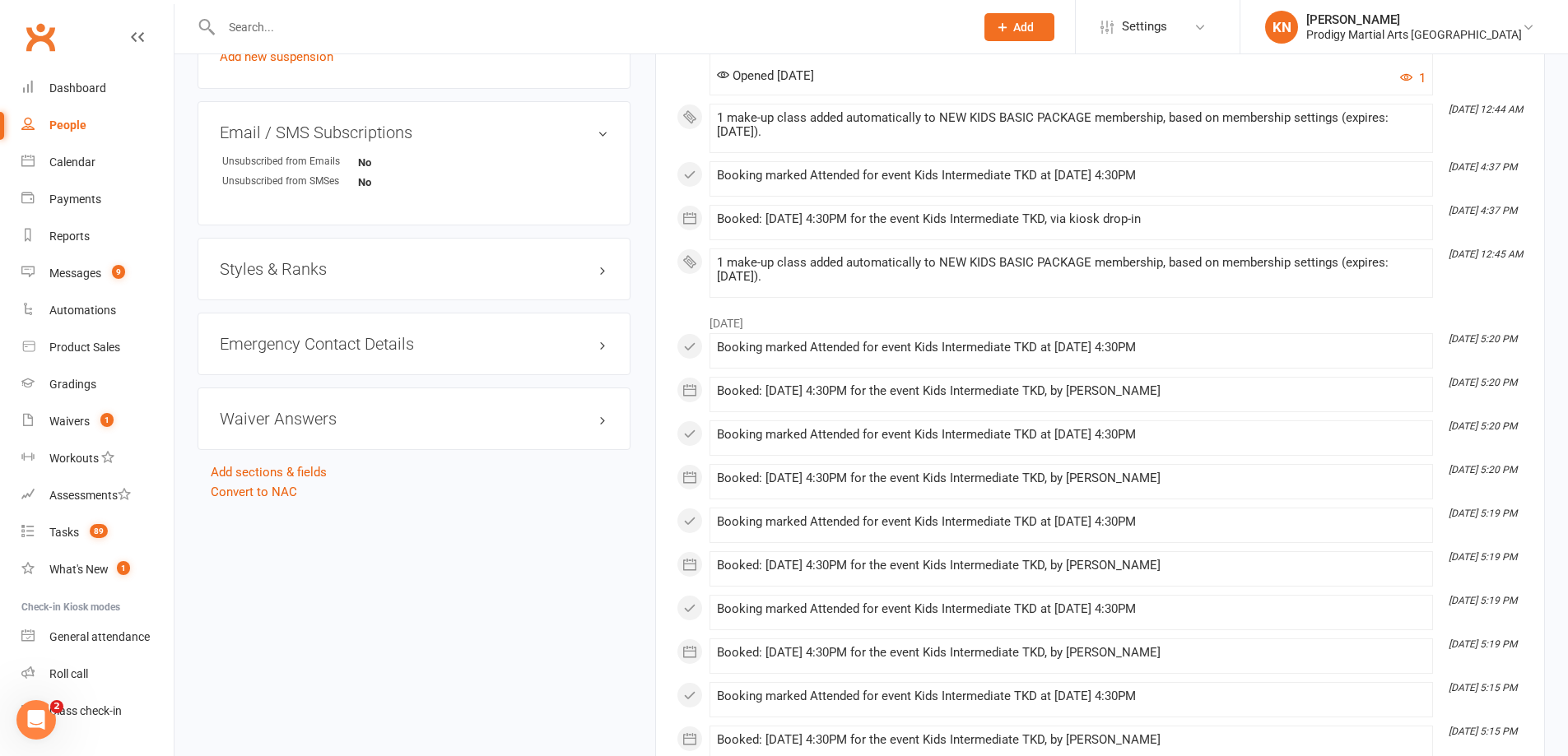
scroll to position [988, 0]
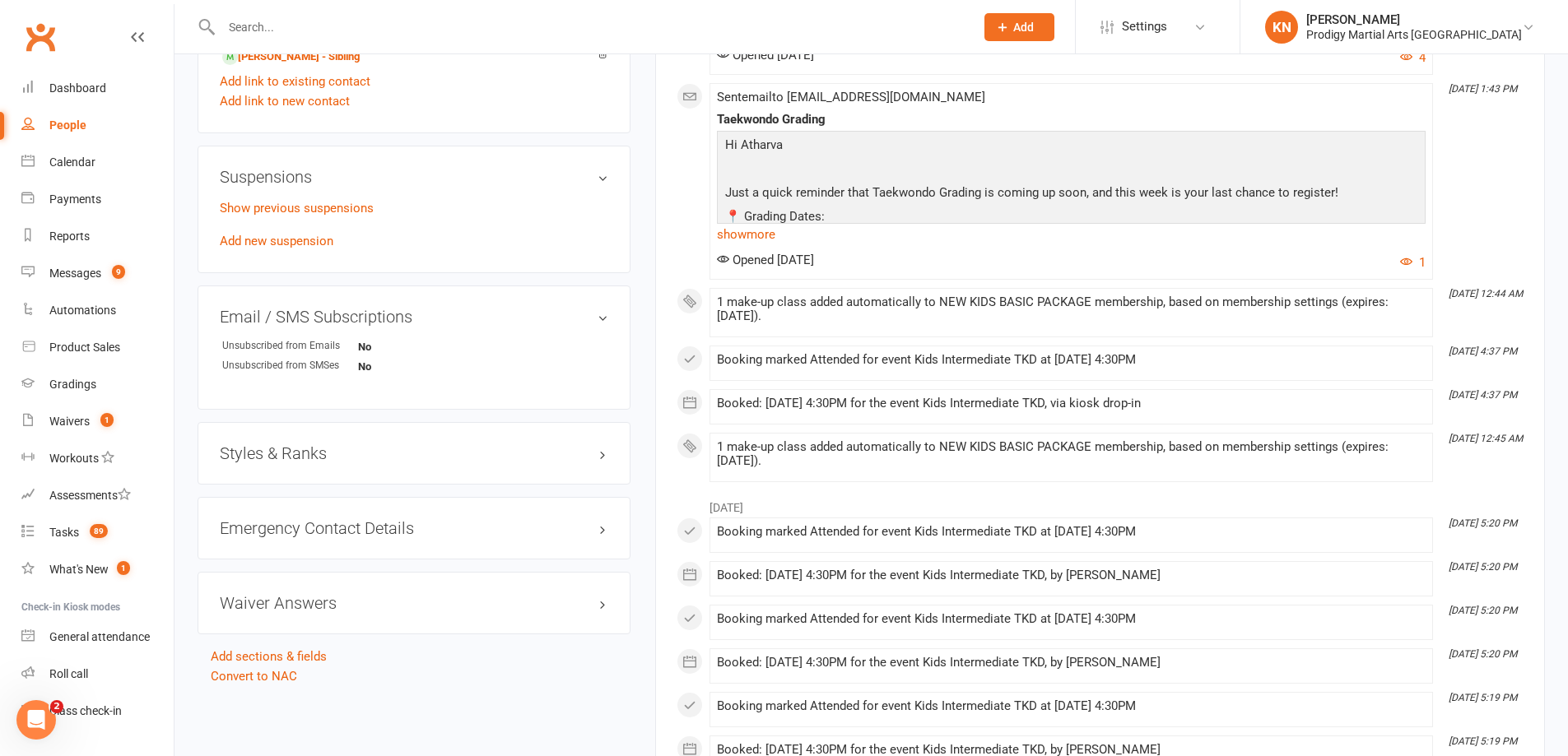
click at [298, 465] on div "Styles & Ranks" at bounding box center [414, 453] width 433 height 62
click at [298, 458] on h3 "Styles & Ranks" at bounding box center [414, 453] width 389 height 18
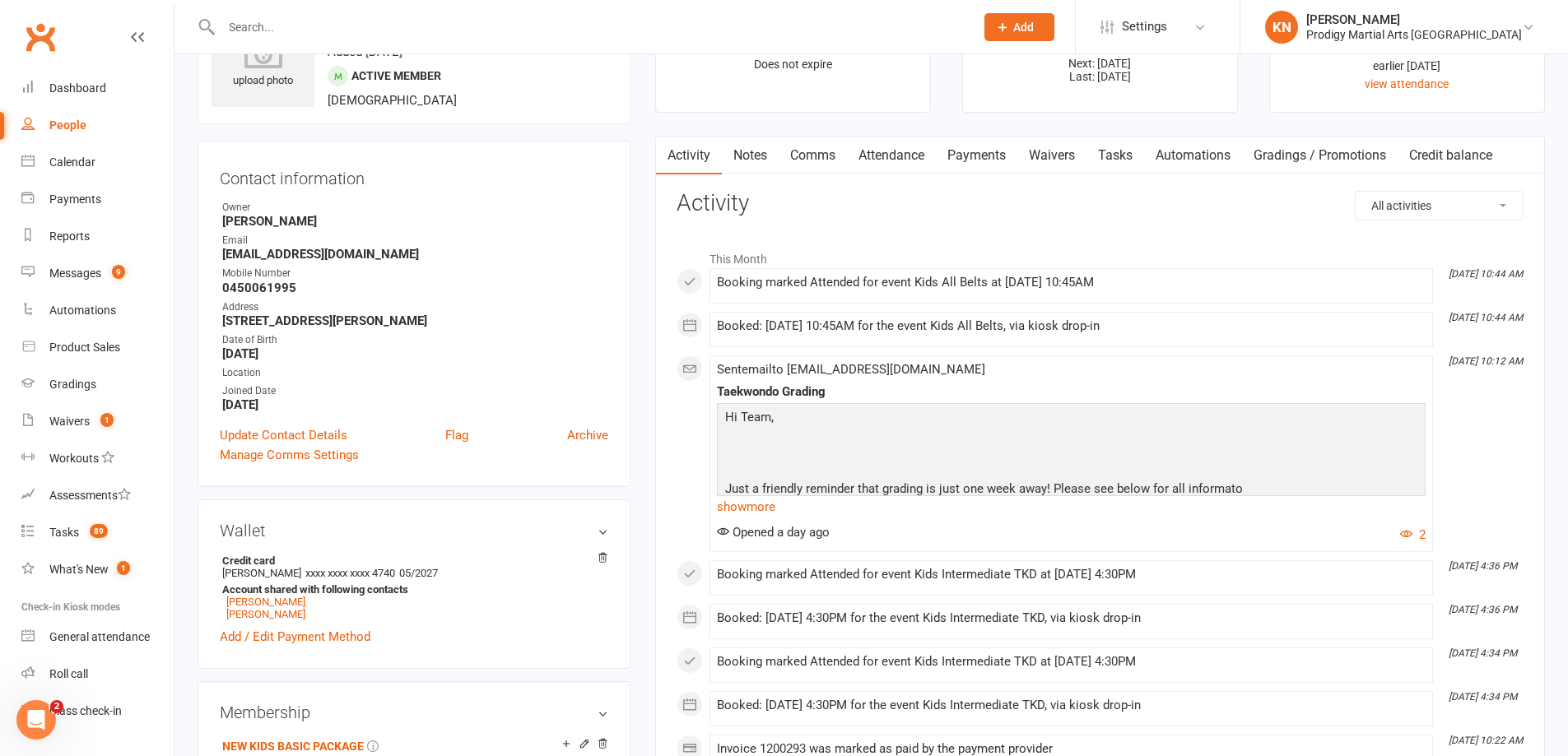
scroll to position [0, 0]
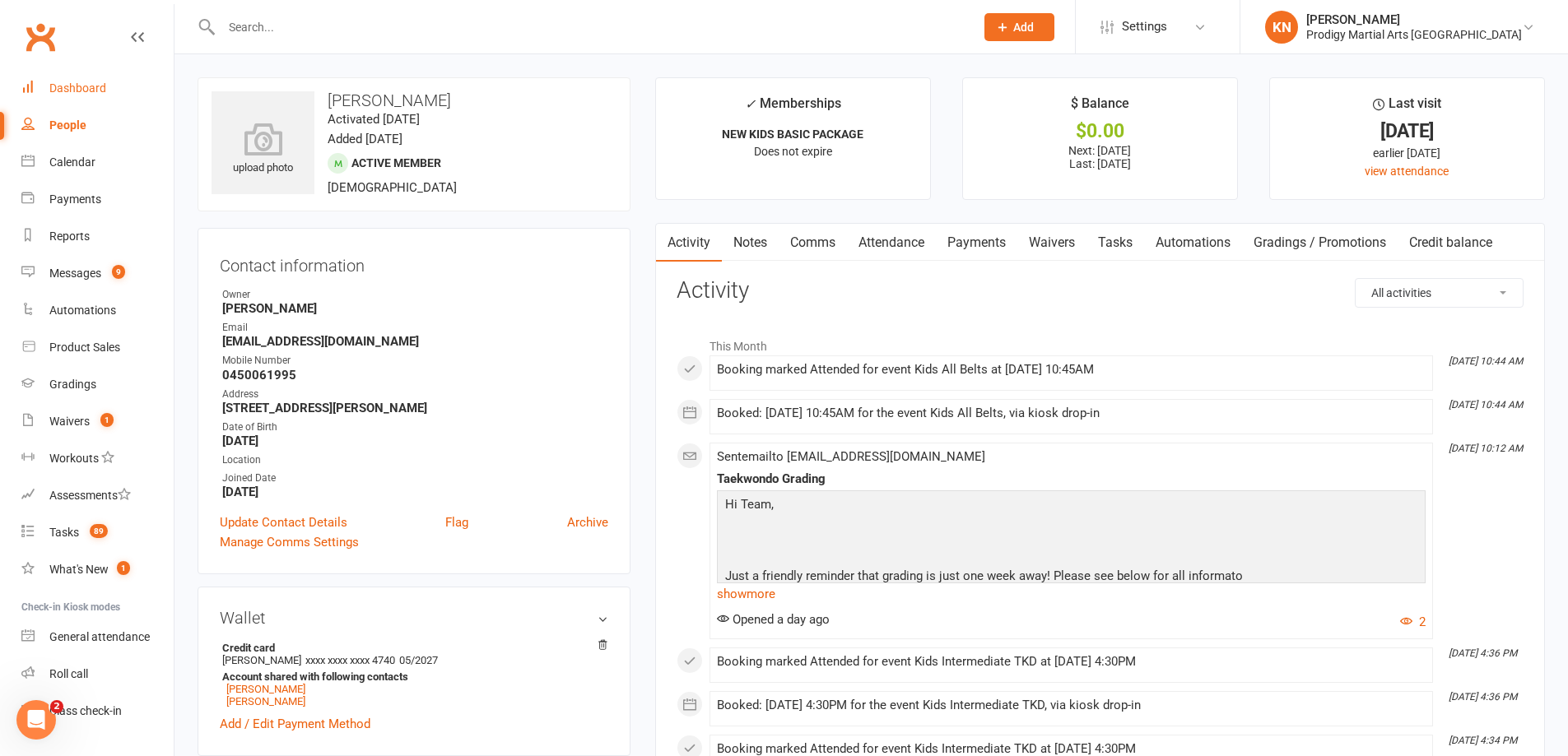
click at [83, 86] on div "Dashboard" at bounding box center [77, 88] width 57 height 13
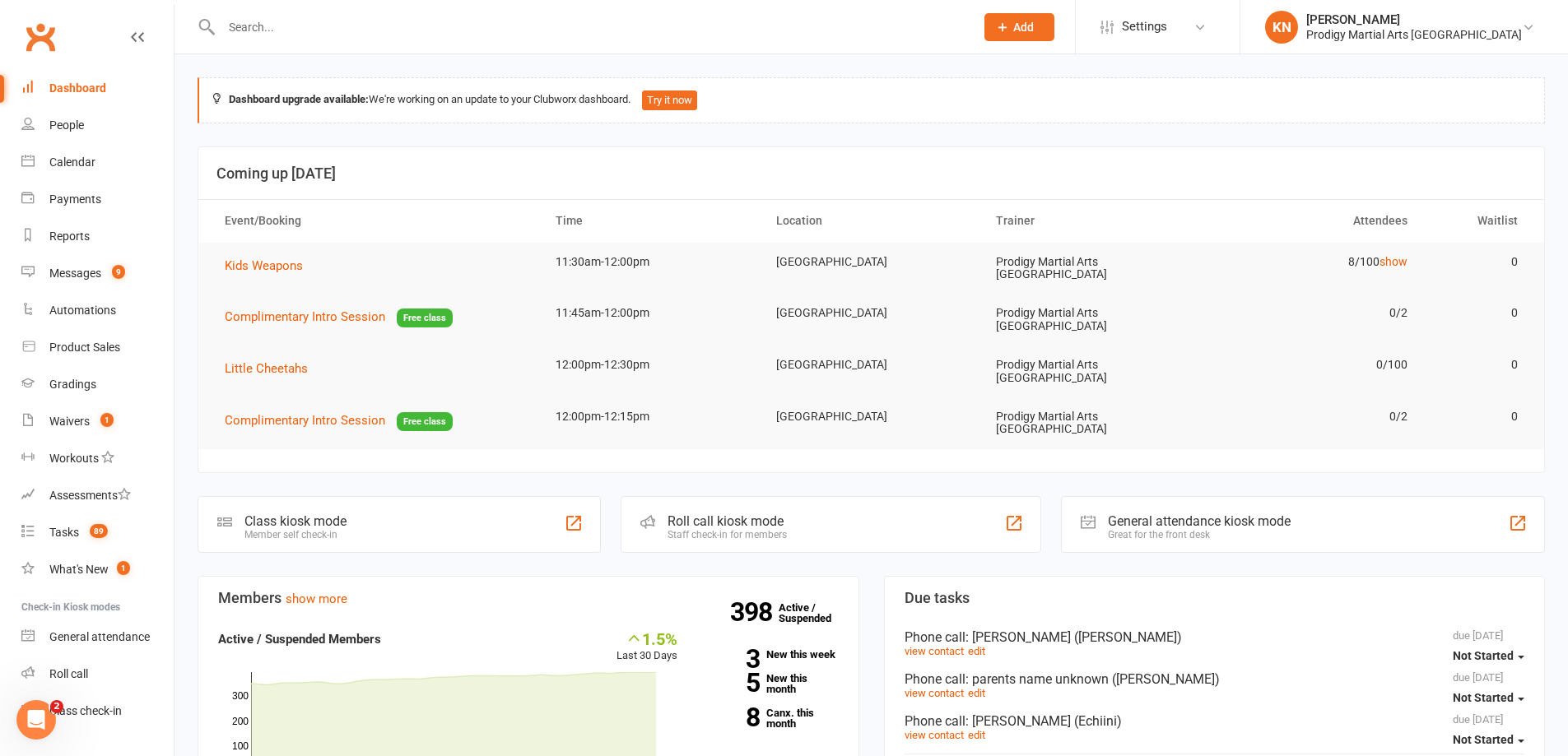
click at [265, 28] on input "text" at bounding box center [590, 27] width 747 height 23
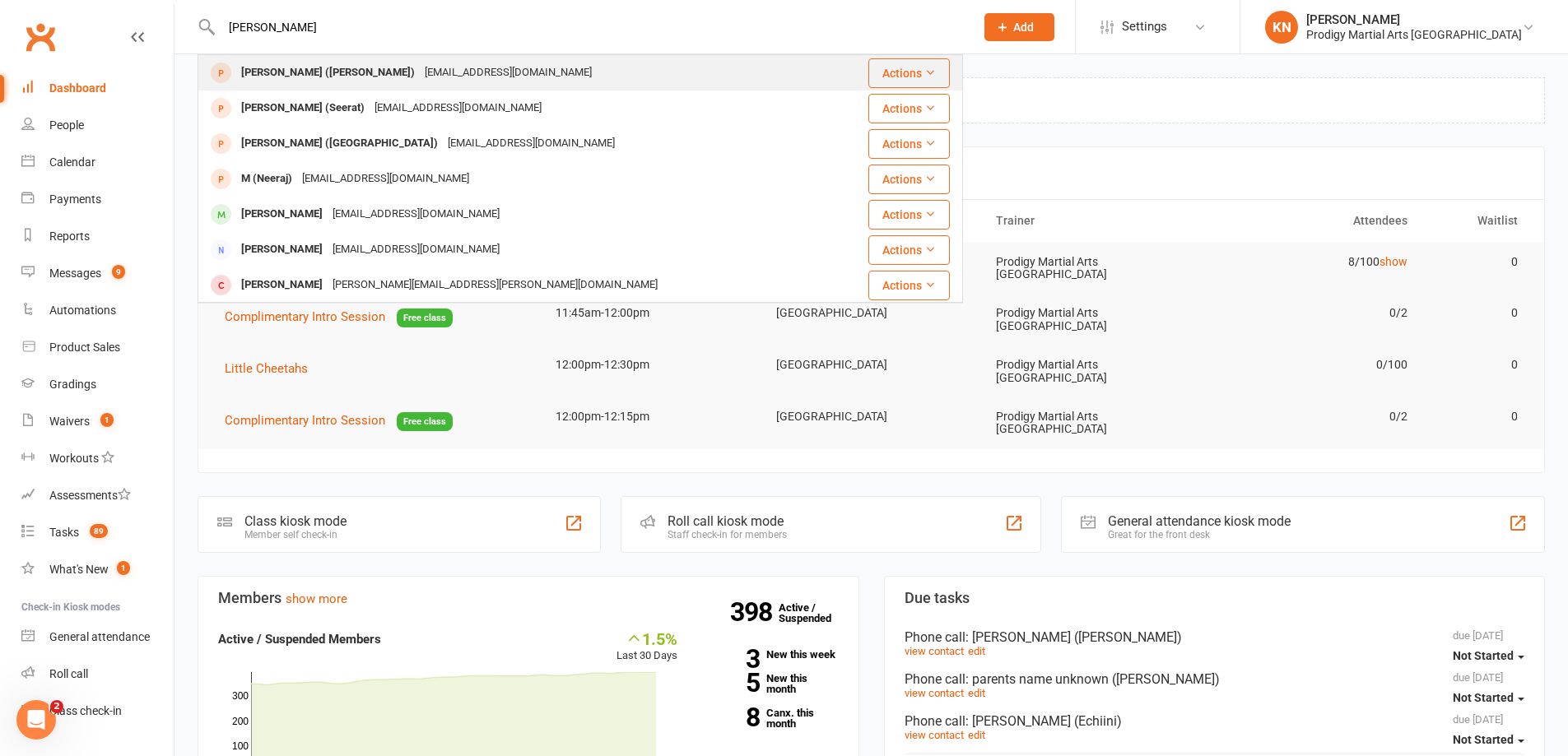
type input "[PERSON_NAME]"
click at [419, 68] on div "[EMAIL_ADDRESS][DOMAIN_NAME]" at bounding box center [508, 73] width 177 height 24
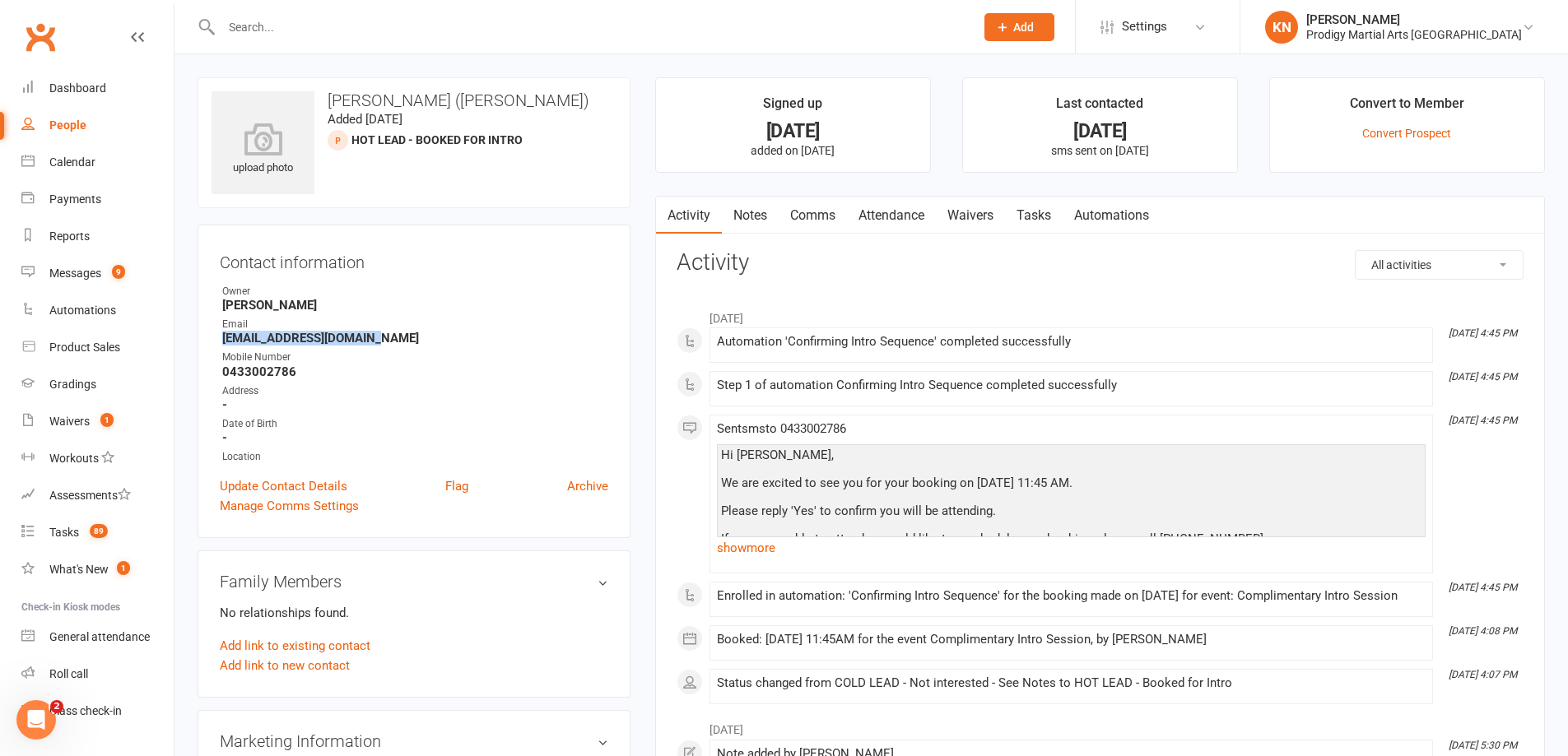
drag, startPoint x: 219, startPoint y: 337, endPoint x: 405, endPoint y: 338, distance: 186.0
click at [405, 341] on div "Contact information Owner [PERSON_NAME] Email [EMAIL_ADDRESS][DOMAIN_NAME] Mobi…" at bounding box center [414, 381] width 433 height 313
click at [405, 104] on h3 "[PERSON_NAME] ([PERSON_NAME])" at bounding box center [413, 99] width 405 height 18
click at [405, 102] on h3 "[PERSON_NAME] ([PERSON_NAME])" at bounding box center [413, 99] width 405 height 18
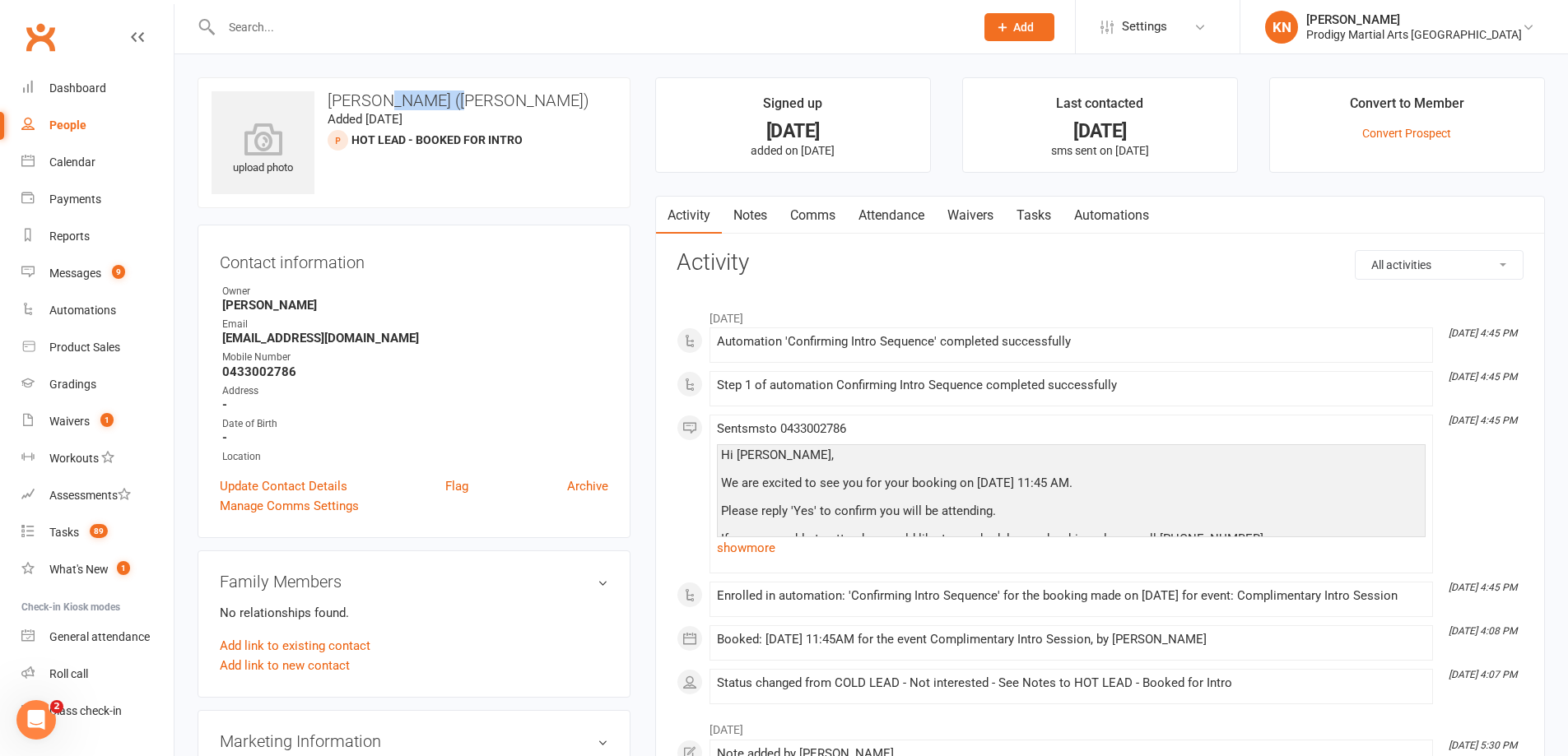
click at [405, 102] on h3 "[PERSON_NAME] ([PERSON_NAME])" at bounding box center [413, 99] width 405 height 18
copy h3 "[PERSON_NAME]"
click at [240, 373] on strong "0433002786" at bounding box center [415, 372] width 386 height 15
copy strong "0433002786"
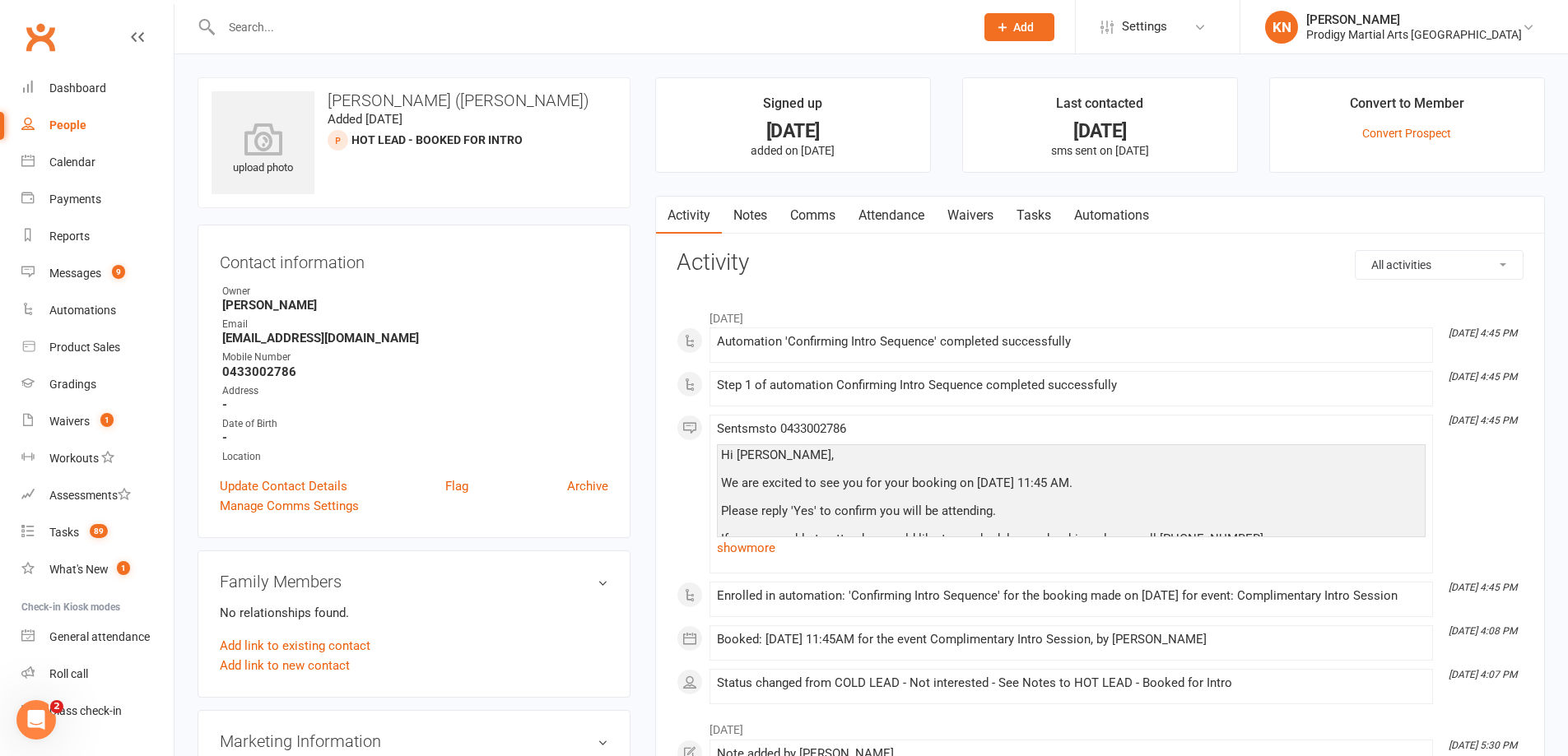
click at [261, 340] on strong "[EMAIL_ADDRESS][DOMAIN_NAME]" at bounding box center [415, 338] width 386 height 15
click at [276, 331] on strong "[EMAIL_ADDRESS][DOMAIN_NAME]" at bounding box center [415, 338] width 386 height 15
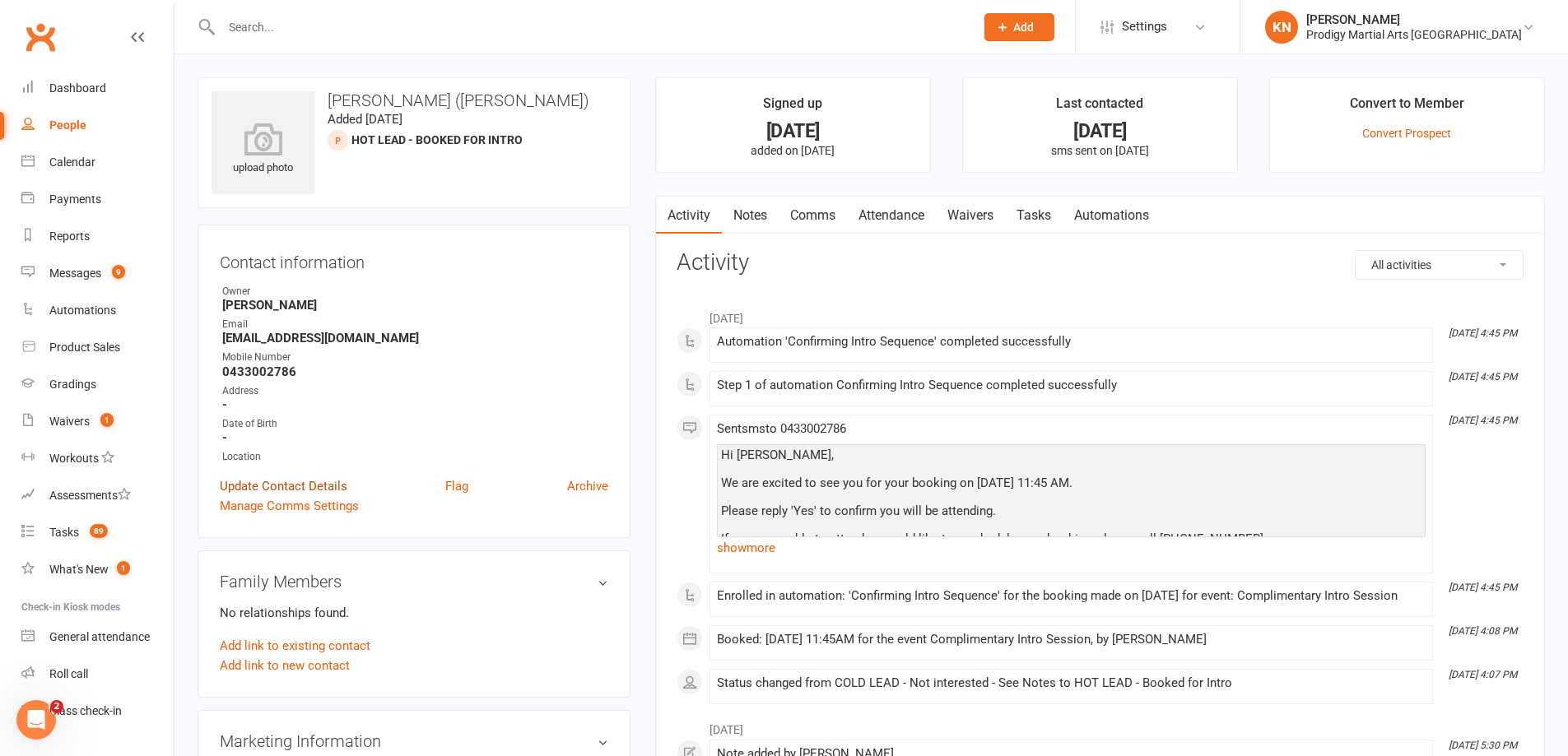
click at [267, 484] on link "Update Contact Details" at bounding box center [283, 485] width 127 height 20
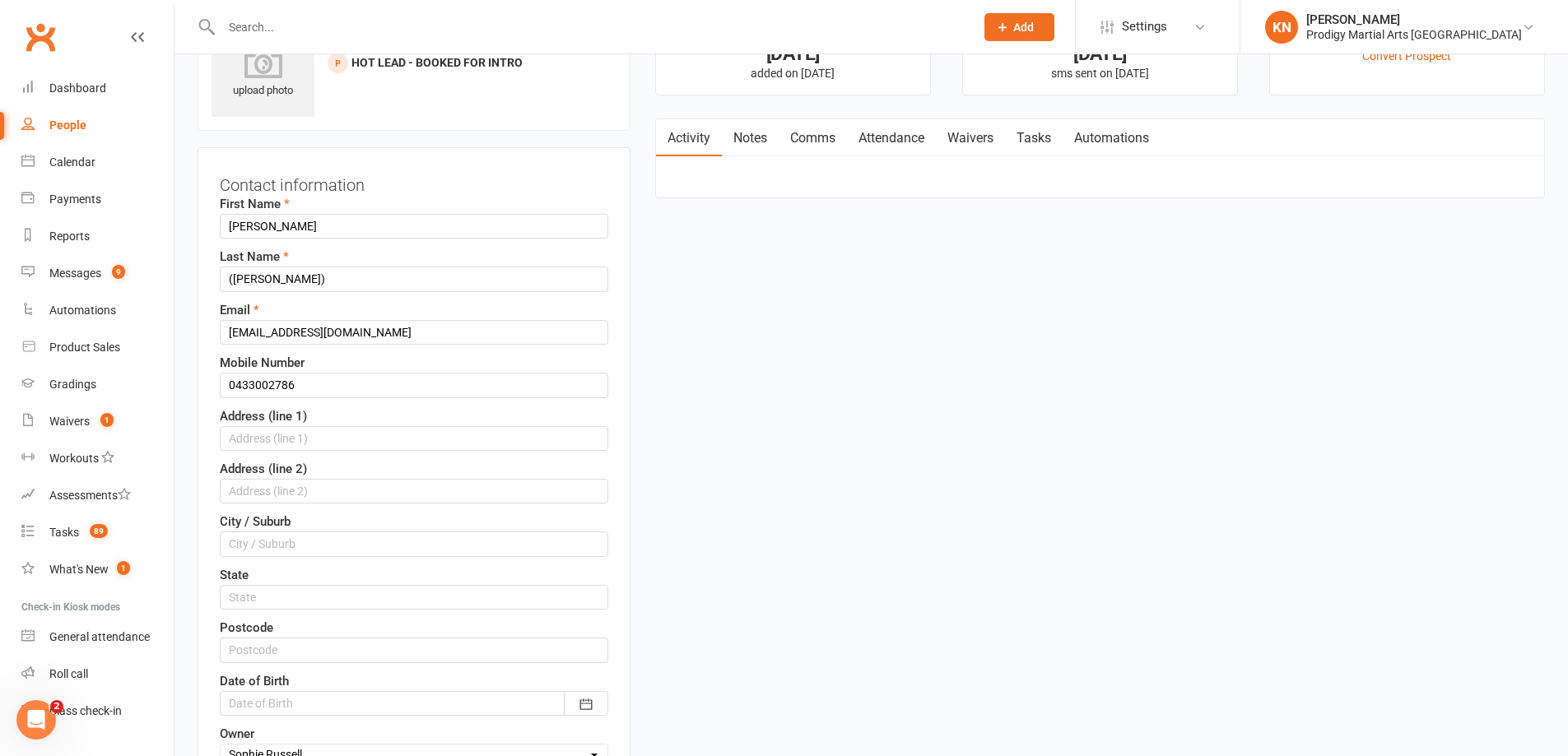
scroll to position [160, 0]
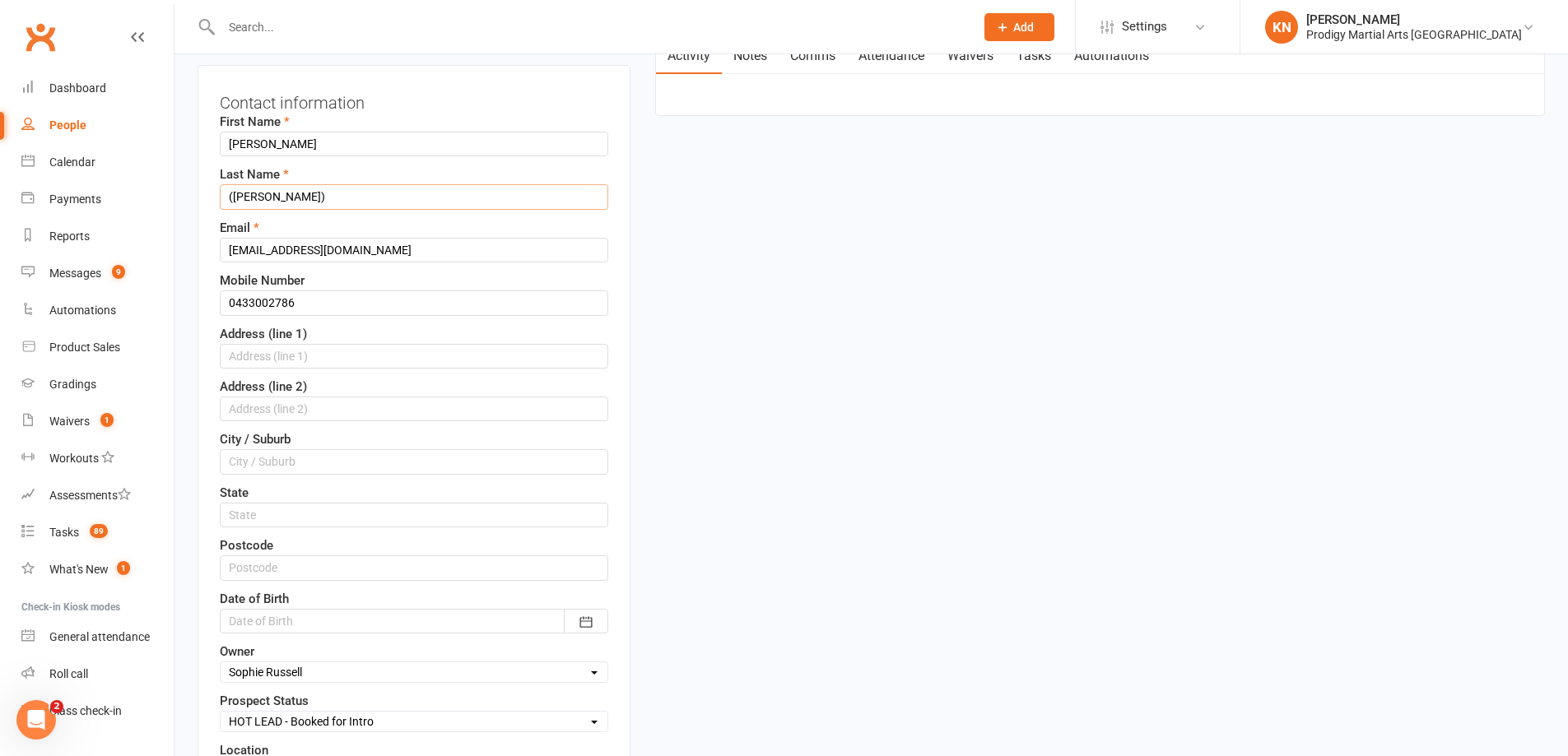
click at [286, 195] on input "([PERSON_NAME])" at bounding box center [414, 196] width 389 height 25
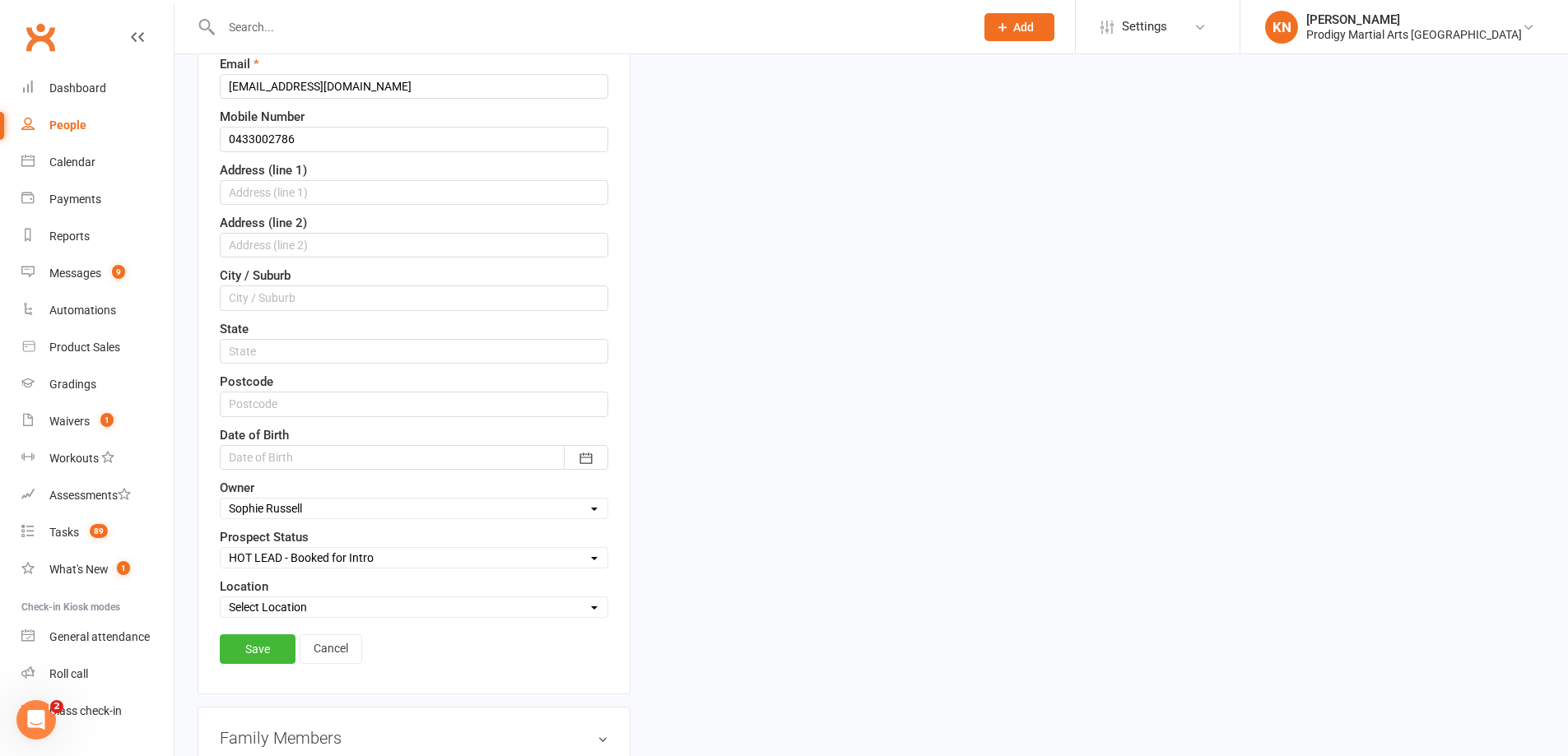
scroll to position [325, 0]
type input "([PERSON_NAME] 5)"
click at [355, 559] on select "Select HOT LEAD - Booked for Intro HOT LEAD - Intro Attended + Sales Pitch Give…" at bounding box center [414, 556] width 387 height 18
select select "HOT LEAD - 5 x trial"
click at [220, 549] on select "Select HOT LEAD - Booked for Intro HOT LEAD - Intro Attended + Sales Pitch Give…" at bounding box center [414, 556] width 387 height 18
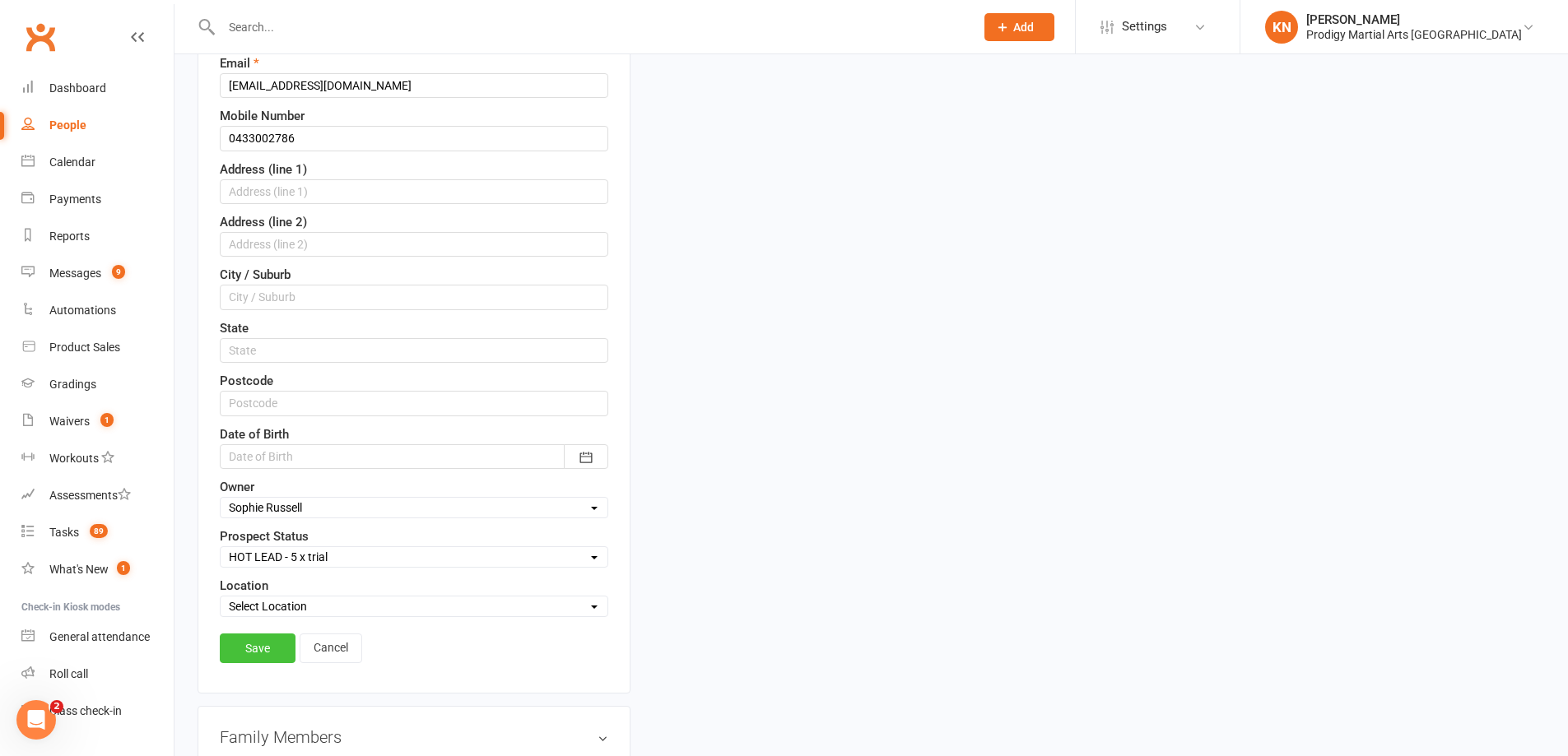
click at [250, 652] on link "Save" at bounding box center [257, 649] width 75 height 30
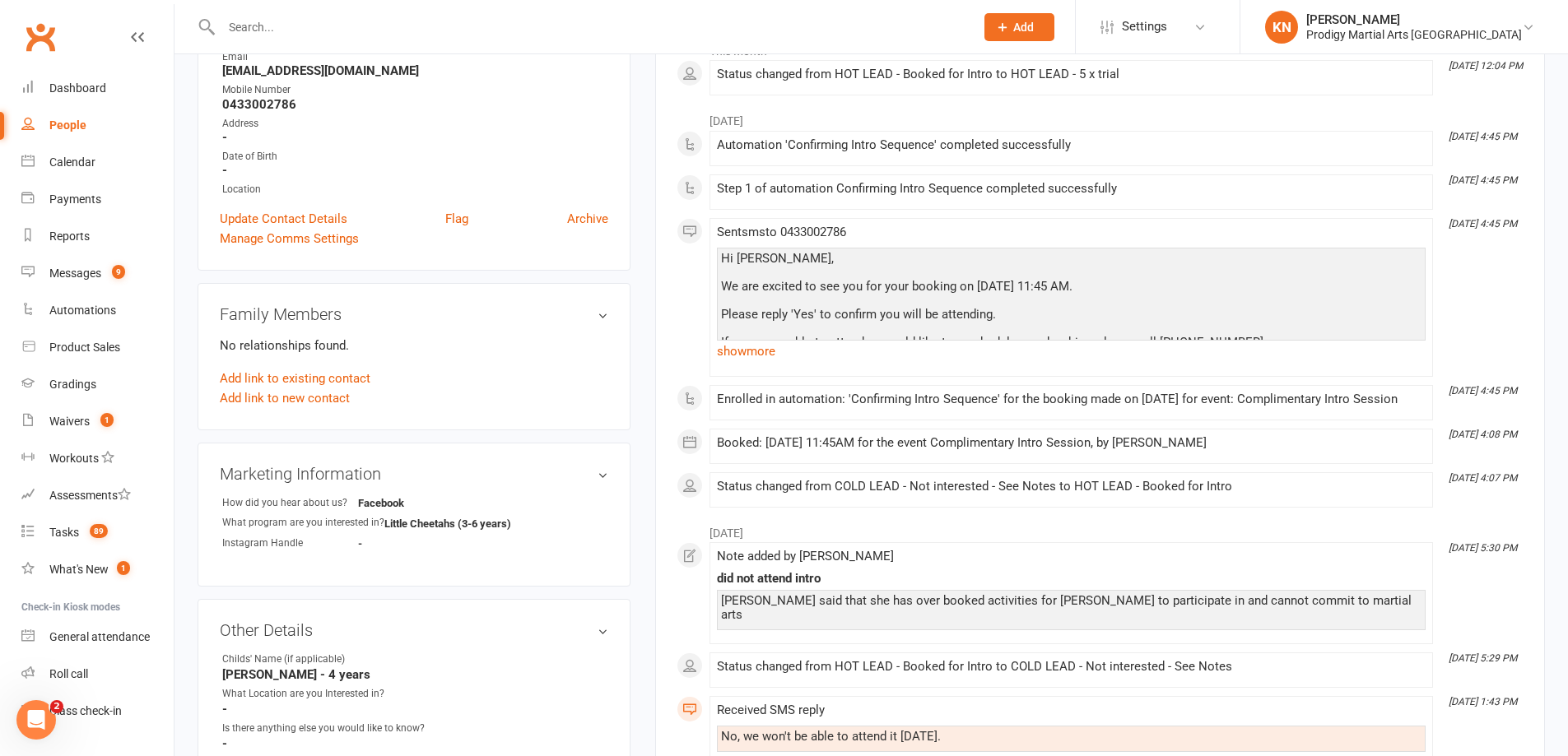
scroll to position [0, 0]
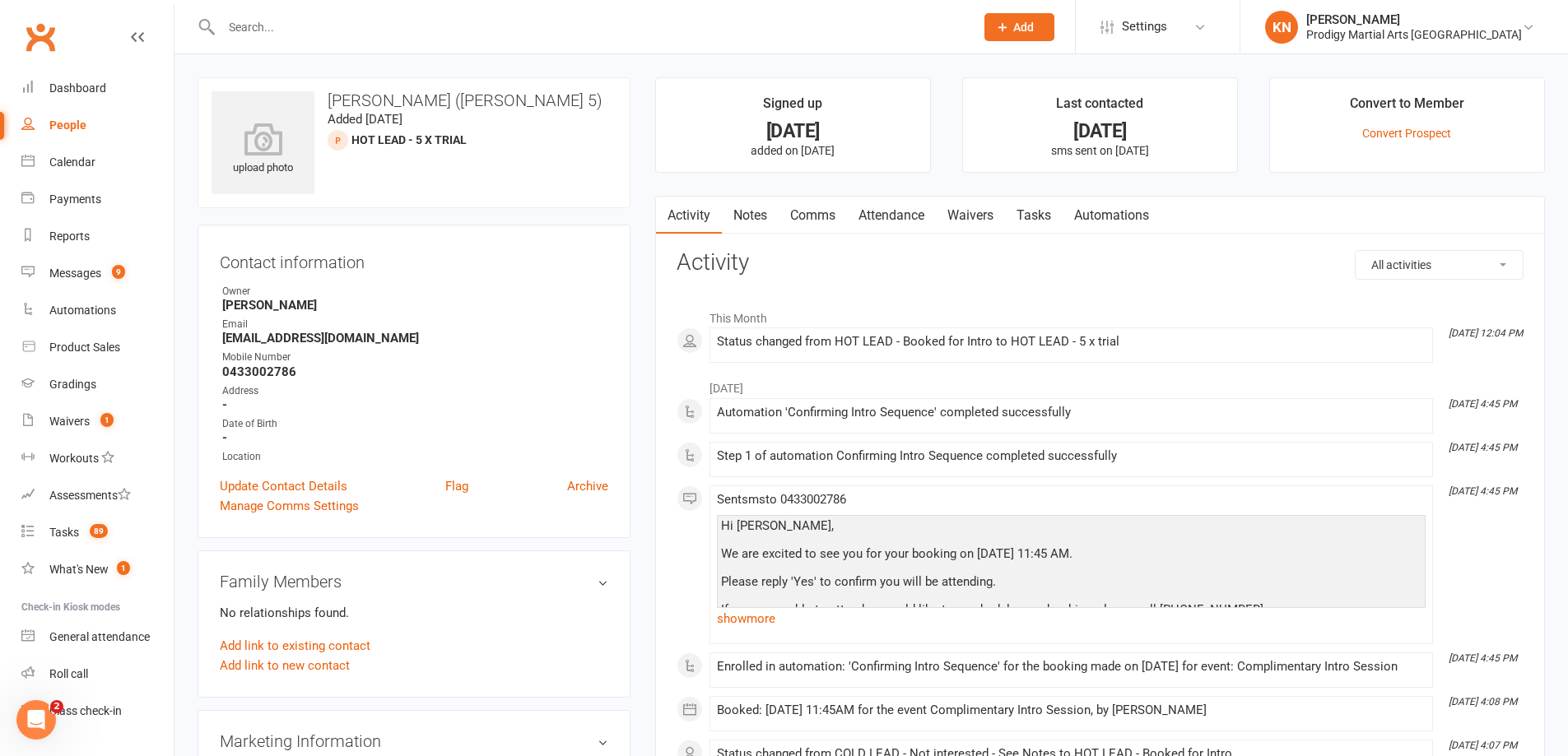
click at [76, 120] on div "People" at bounding box center [68, 125] width 37 height 13
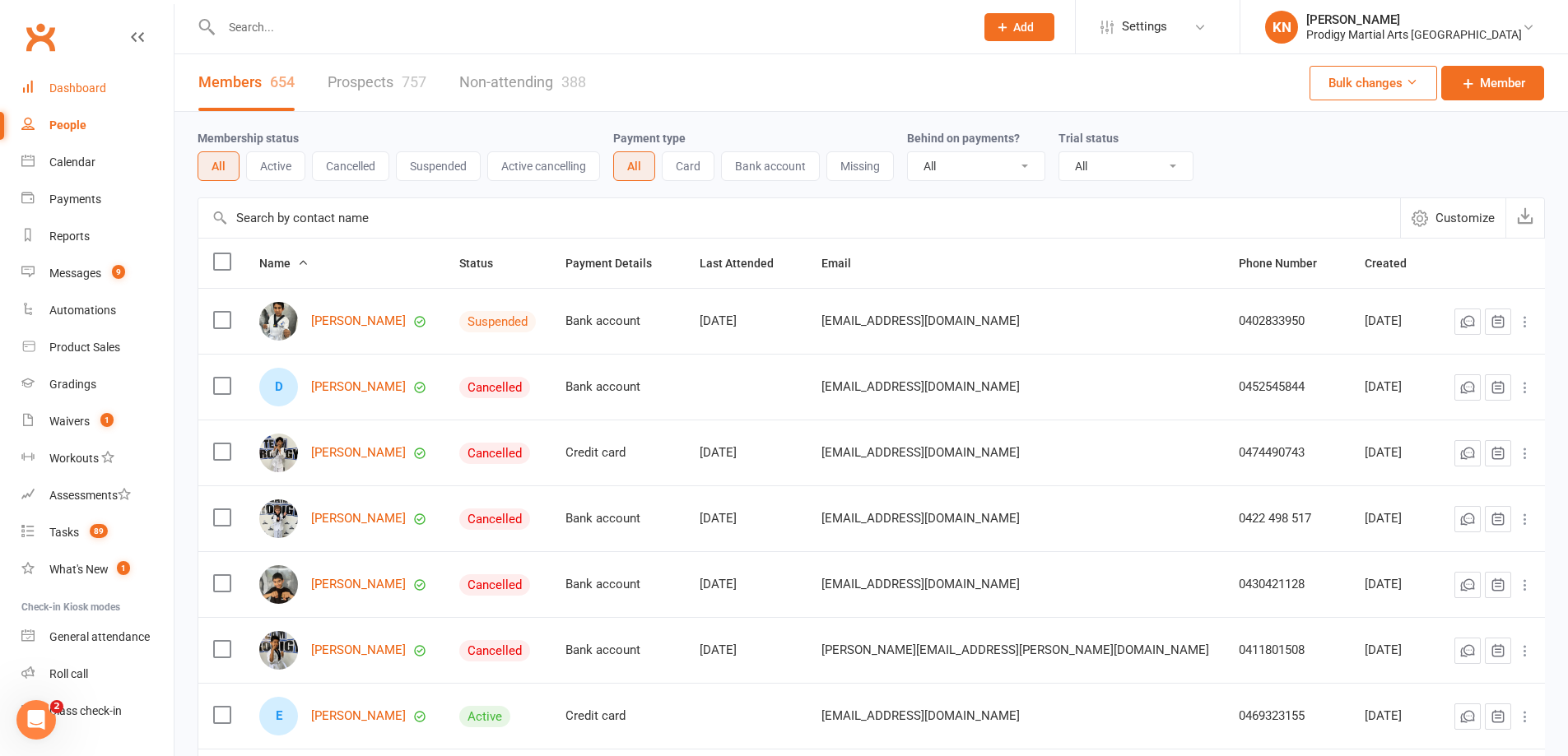
click at [91, 91] on div "Dashboard" at bounding box center [77, 88] width 57 height 13
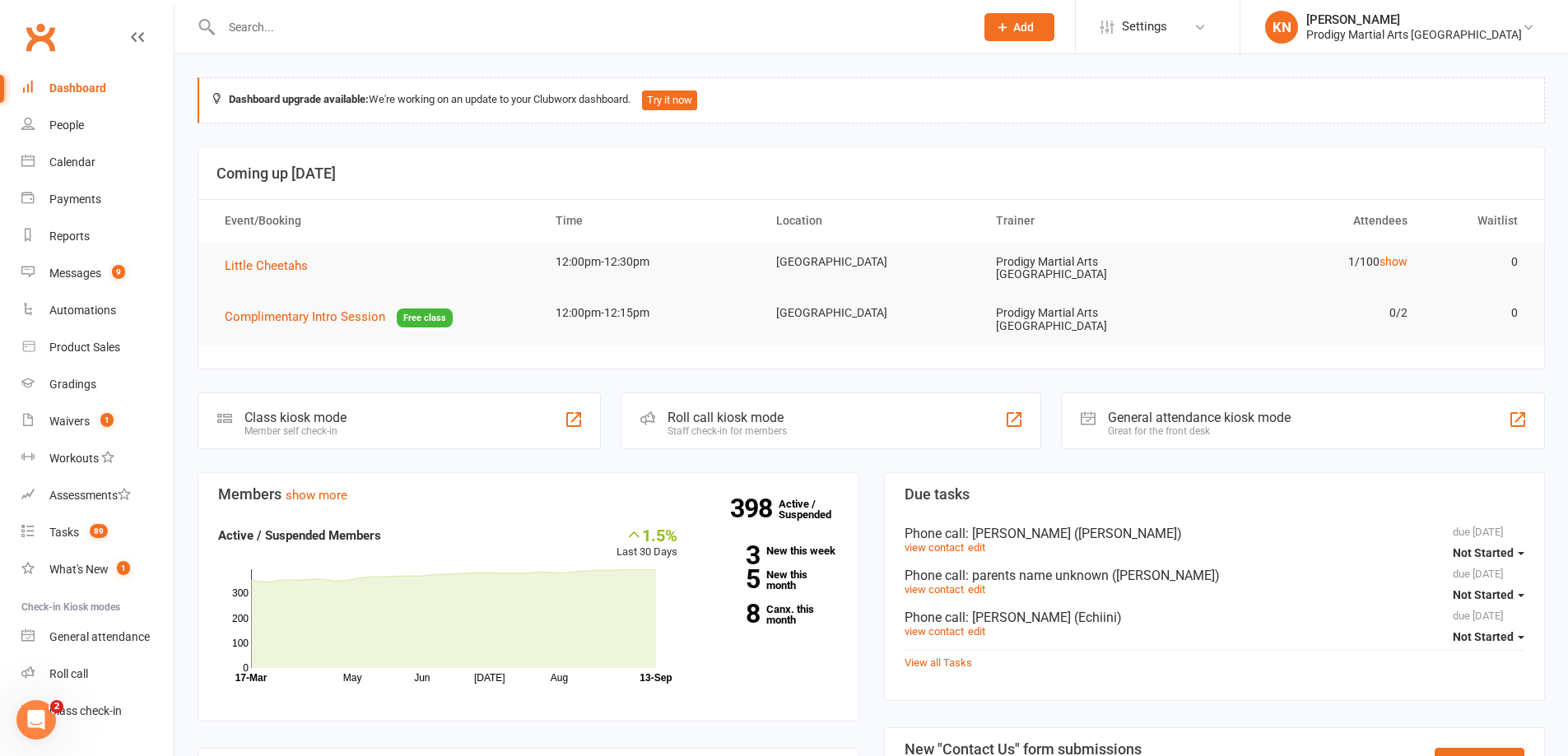
click at [328, 410] on div "Class kiosk mode" at bounding box center [296, 418] width 102 height 16
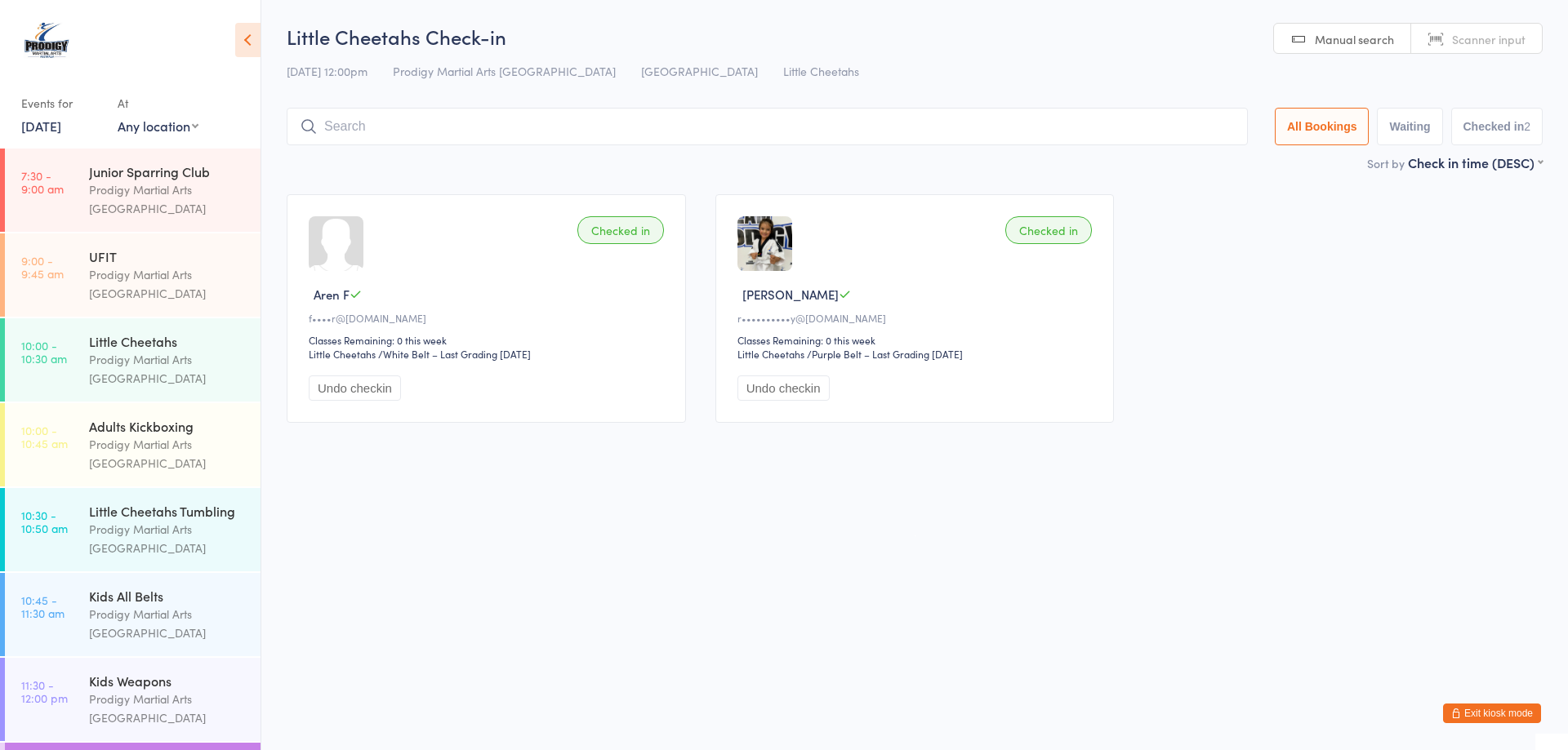
click at [379, 129] on input "search" at bounding box center [768, 126] width 962 height 38
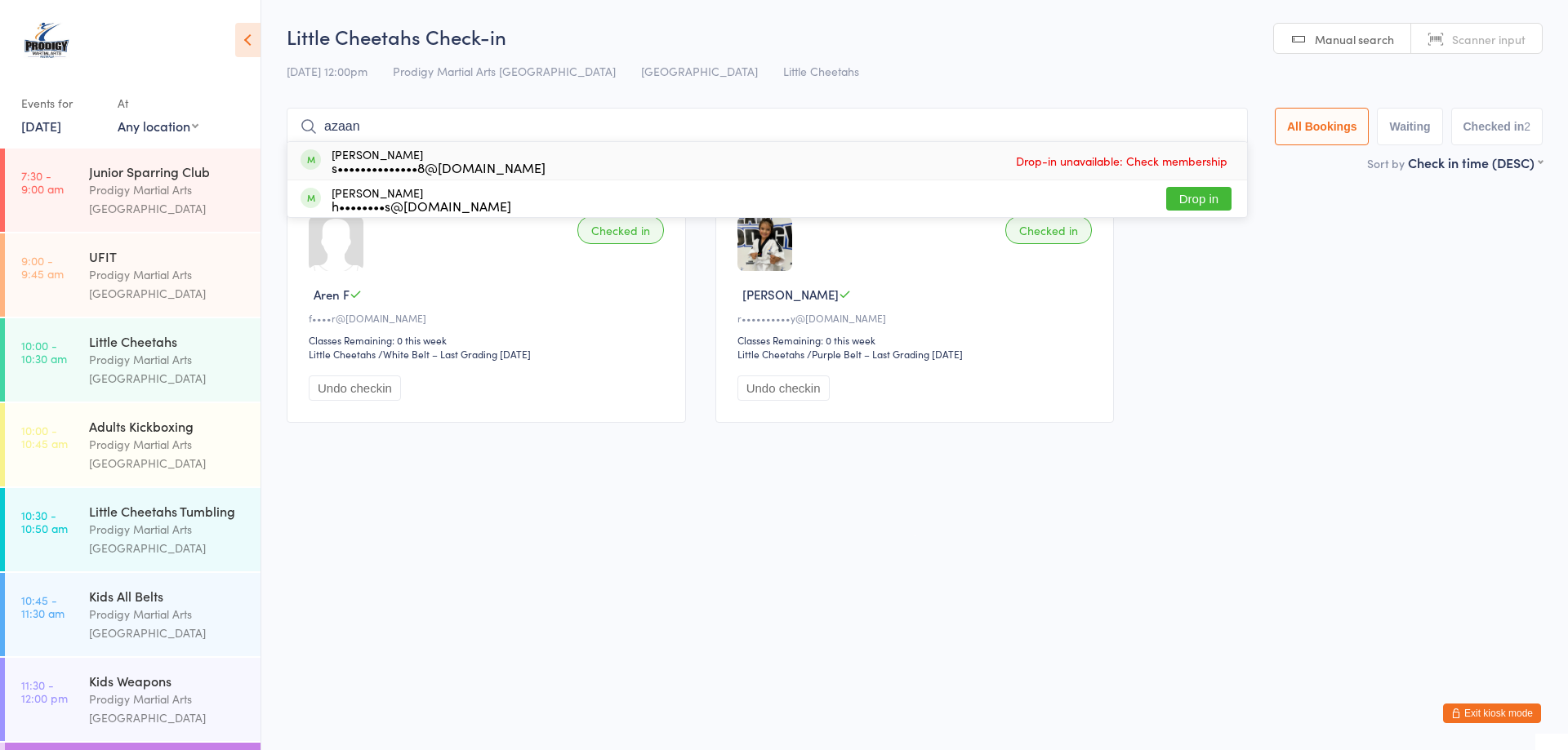
type input "azaan"
click at [1470, 712] on button "Exit kiosk mode" at bounding box center [1492, 713] width 98 height 19
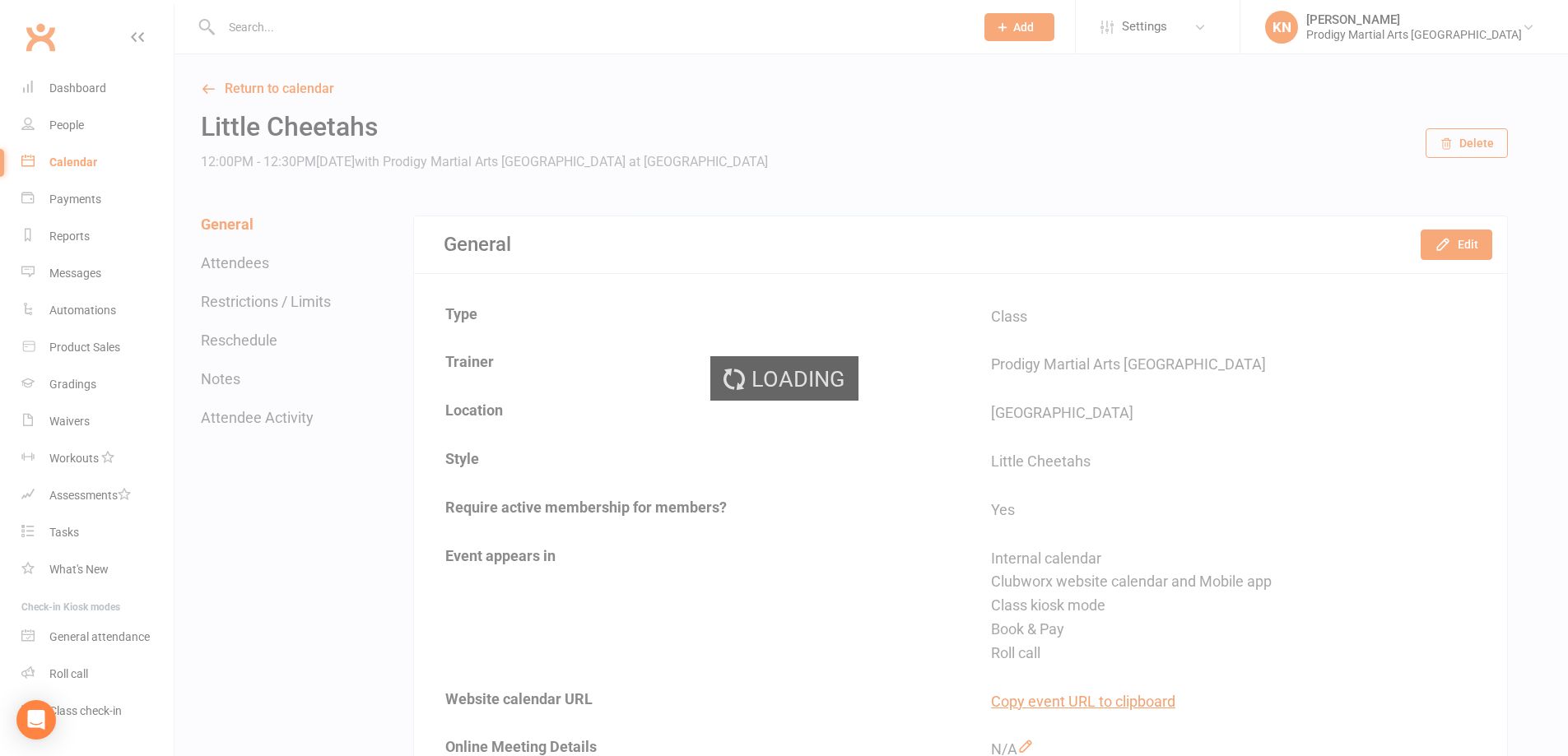
click at [311, 27] on input "text" at bounding box center [590, 27] width 747 height 23
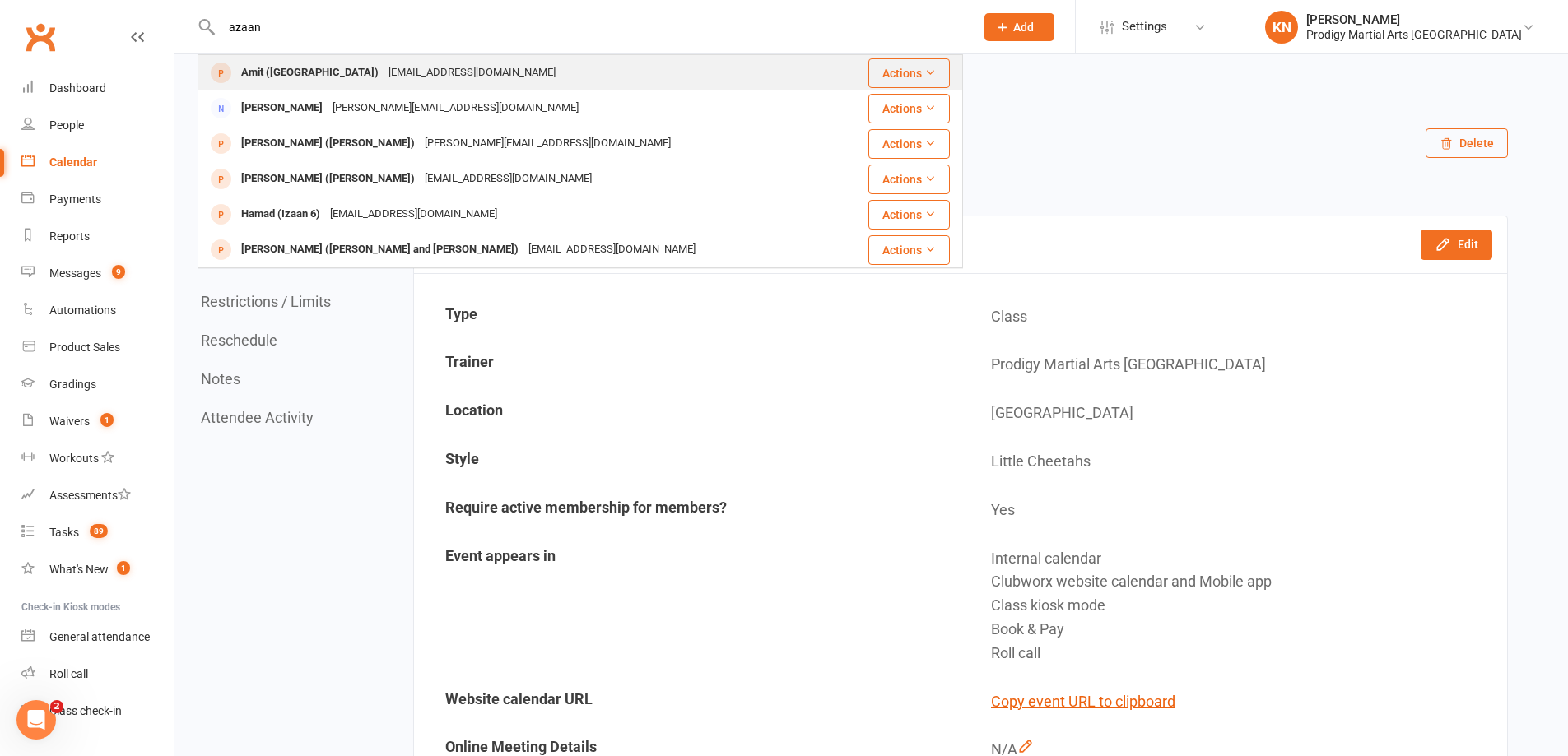
type input "azaan"
click at [383, 73] on div "unknown@gmail.com" at bounding box center [472, 73] width 177 height 24
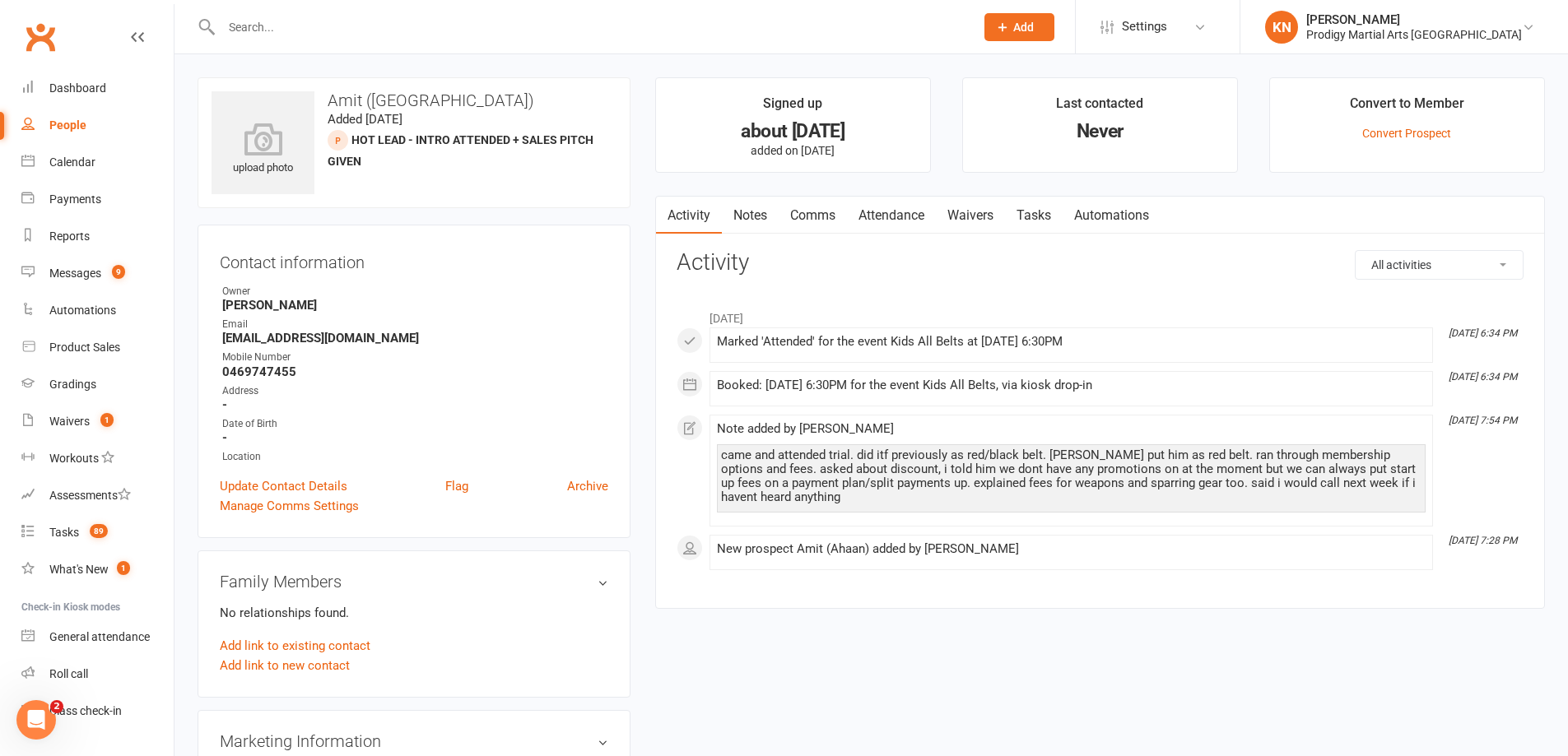
click at [242, 30] on input "text" at bounding box center [590, 27] width 747 height 23
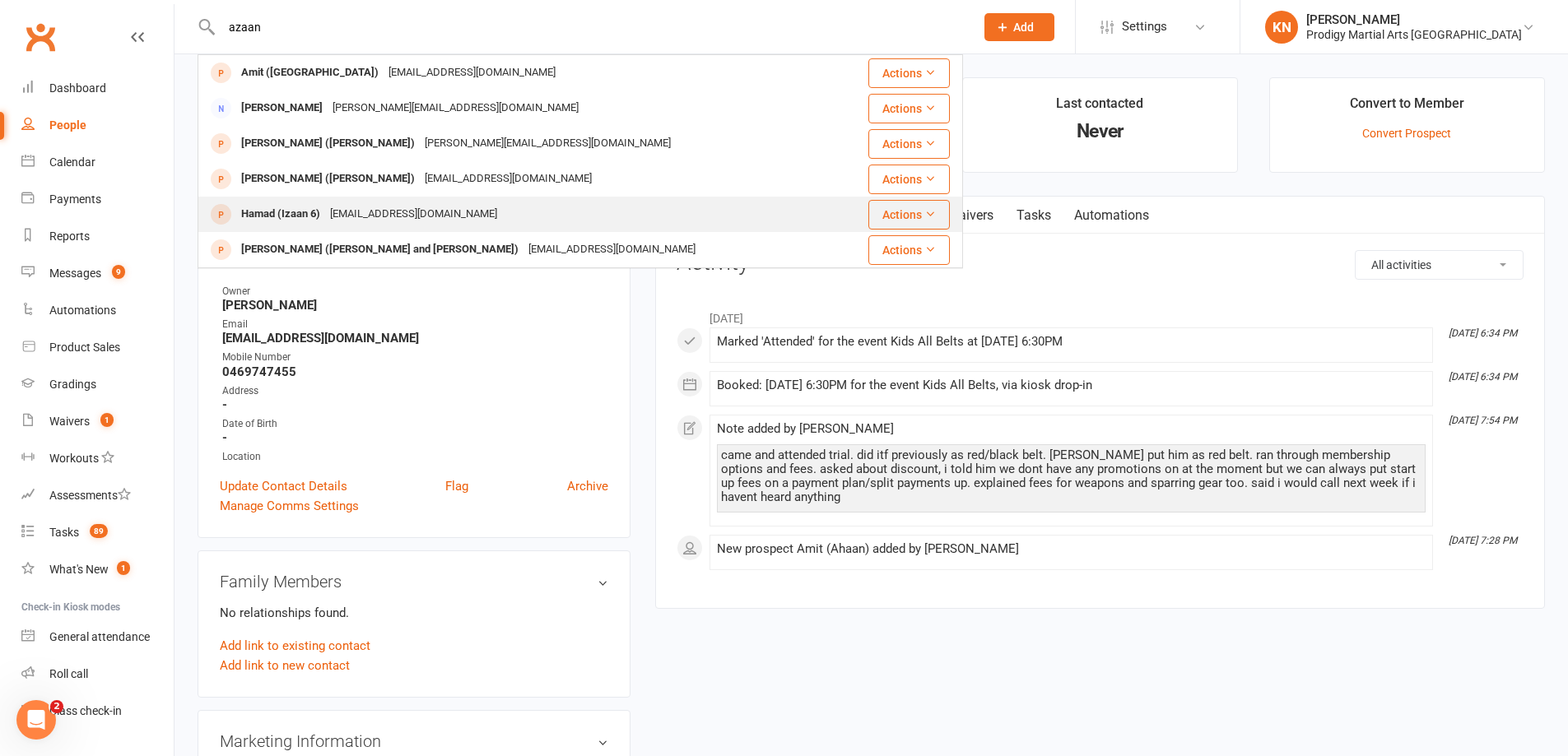
type input "azaan"
click at [275, 206] on div "Hamad (Izaan 6)" at bounding box center [281, 215] width 89 height 24
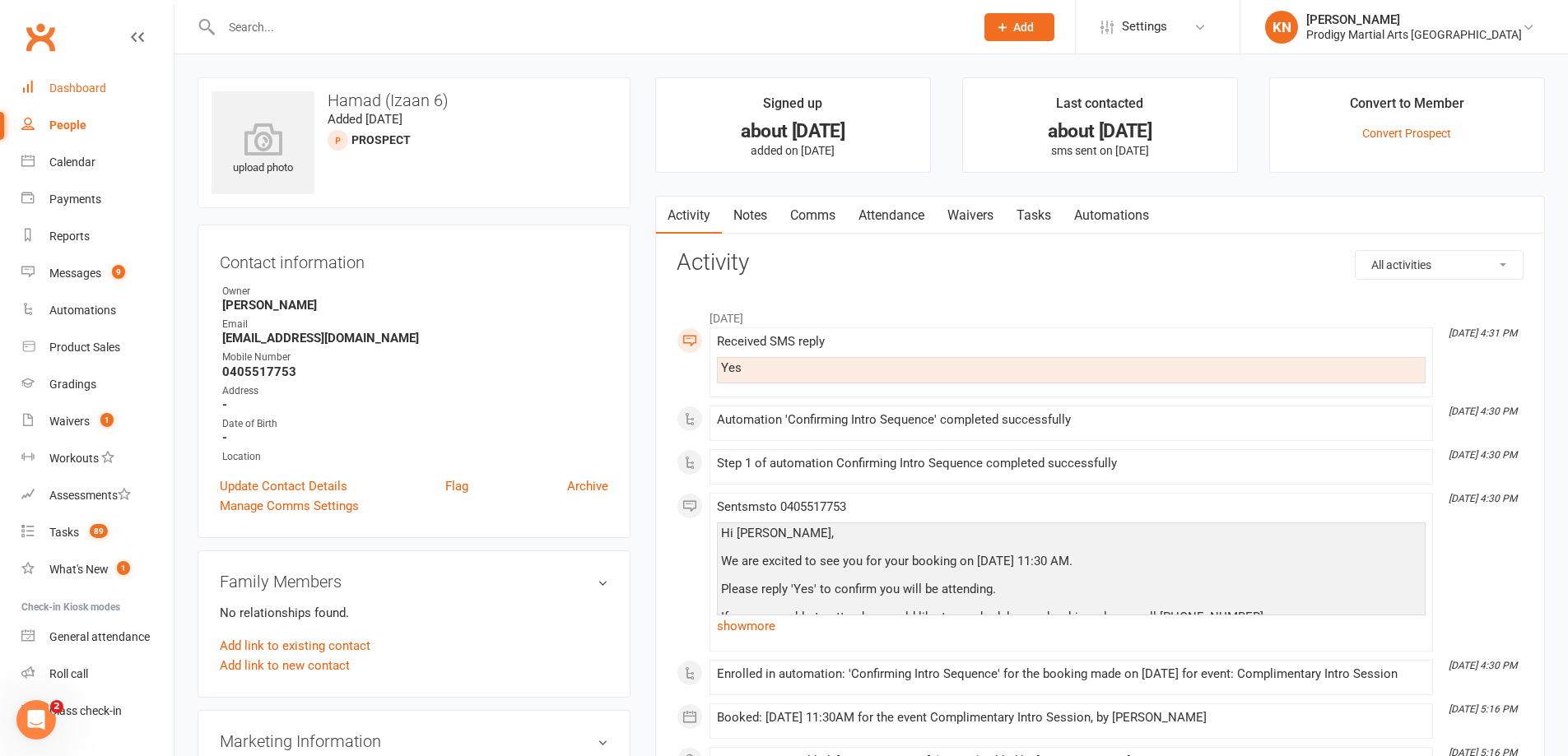
click at [89, 83] on div "Dashboard" at bounding box center [77, 88] width 57 height 13
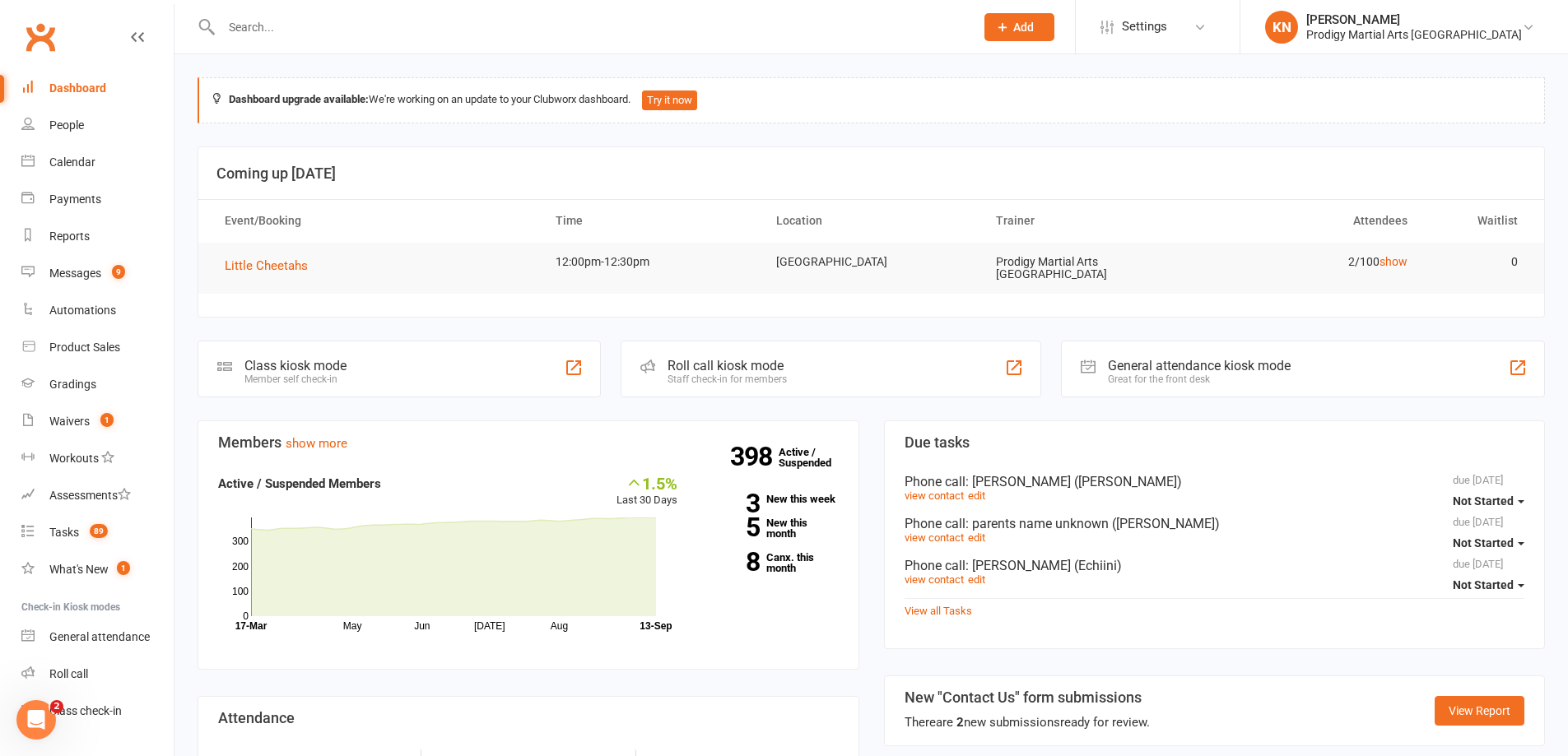
click at [395, 373] on div "Class kiosk mode Member self check-in" at bounding box center [399, 368] width 404 height 57
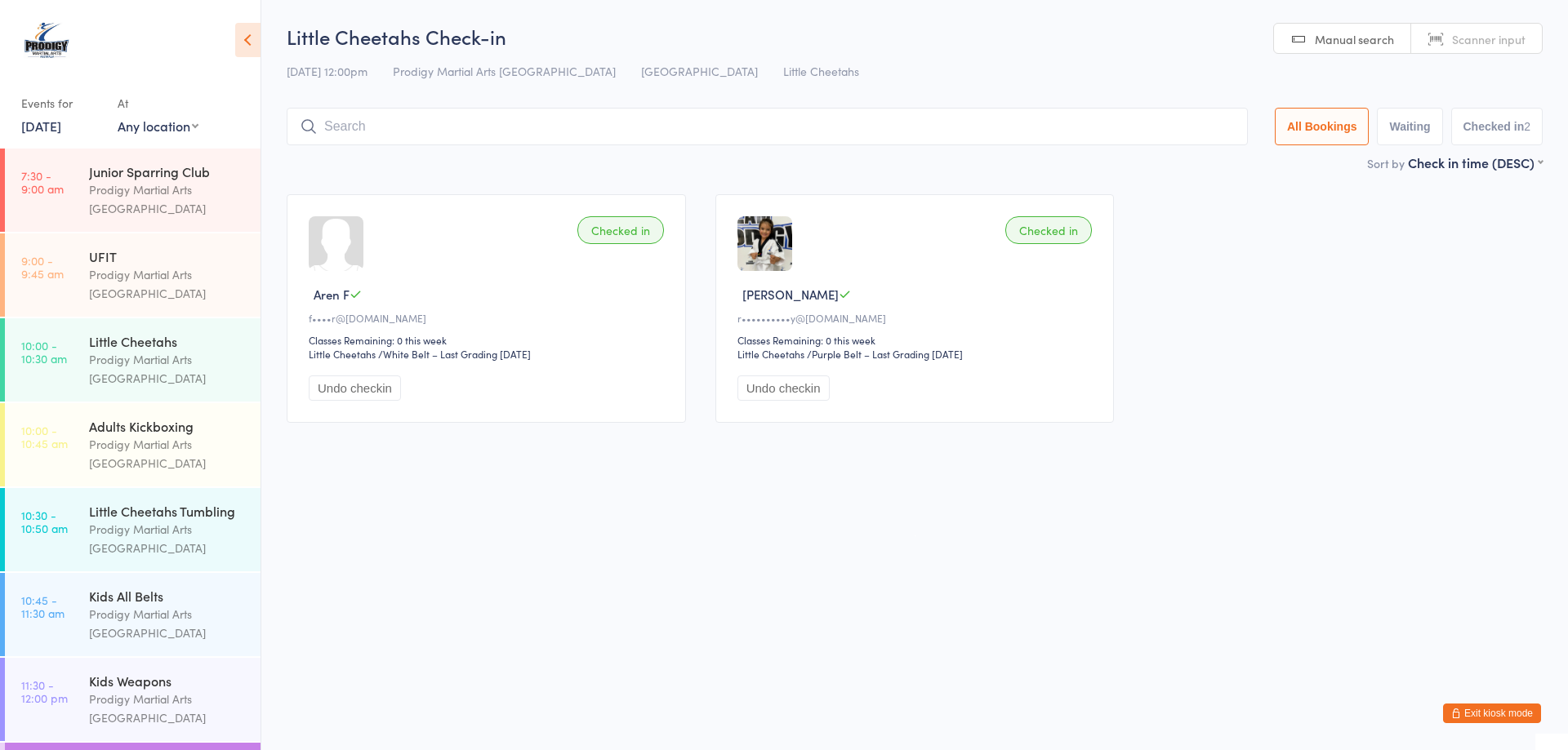
click at [1497, 714] on button "Exit kiosk mode" at bounding box center [1492, 713] width 98 height 19
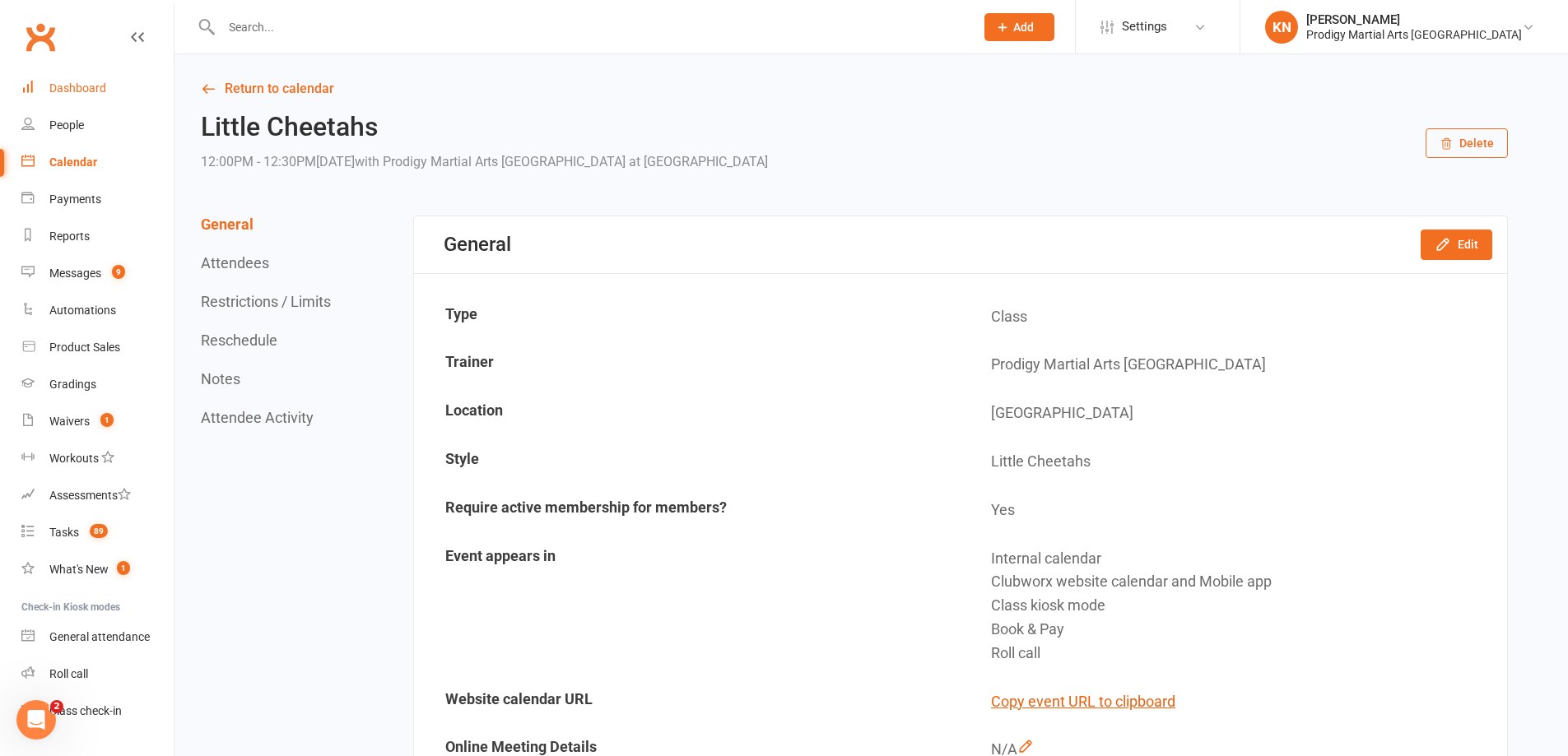
click at [102, 77] on link "Dashboard" at bounding box center [98, 88] width 153 height 37
